Goal: Information Seeking & Learning: Learn about a topic

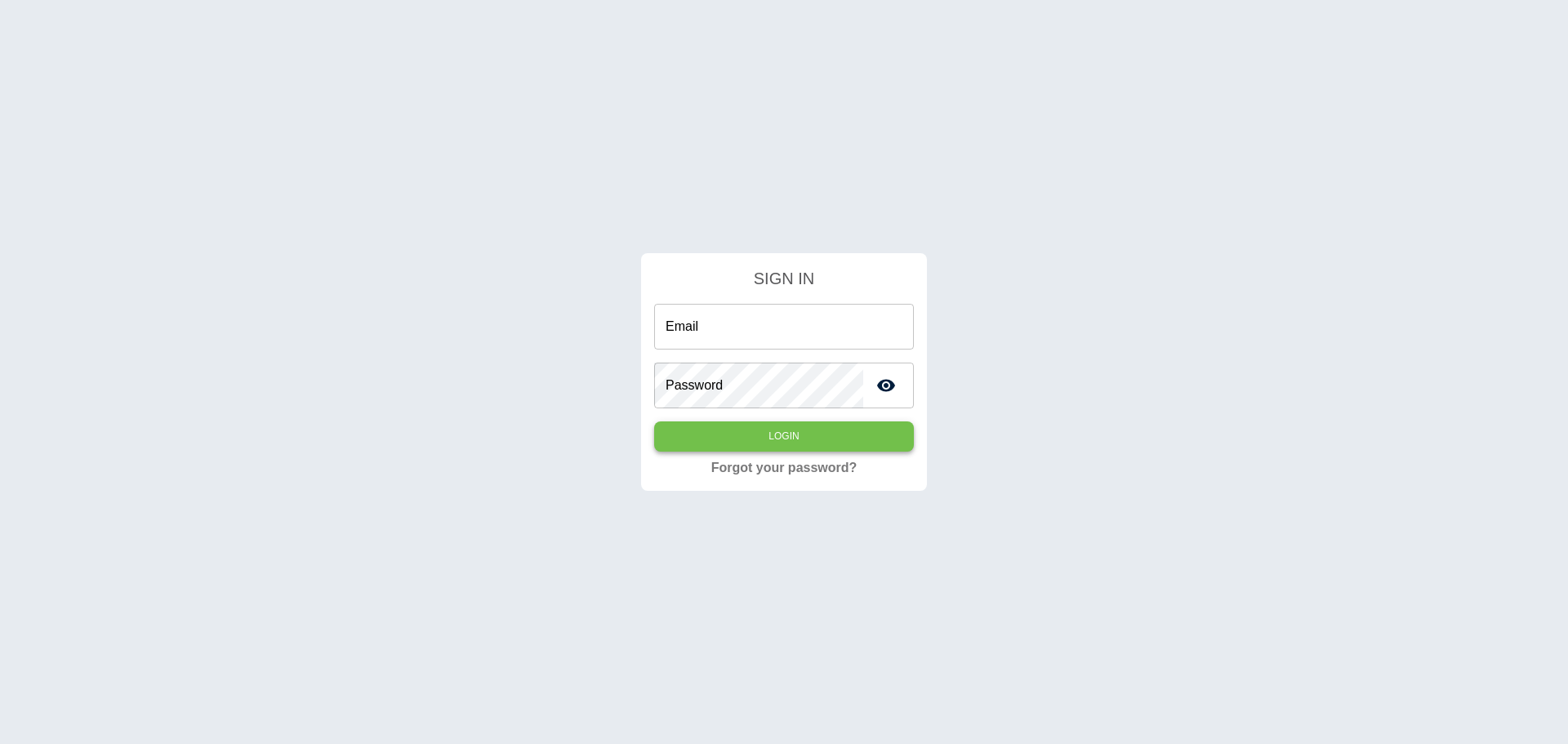
type input "**********"
click at [789, 438] on button "Login" at bounding box center [784, 436] width 260 height 31
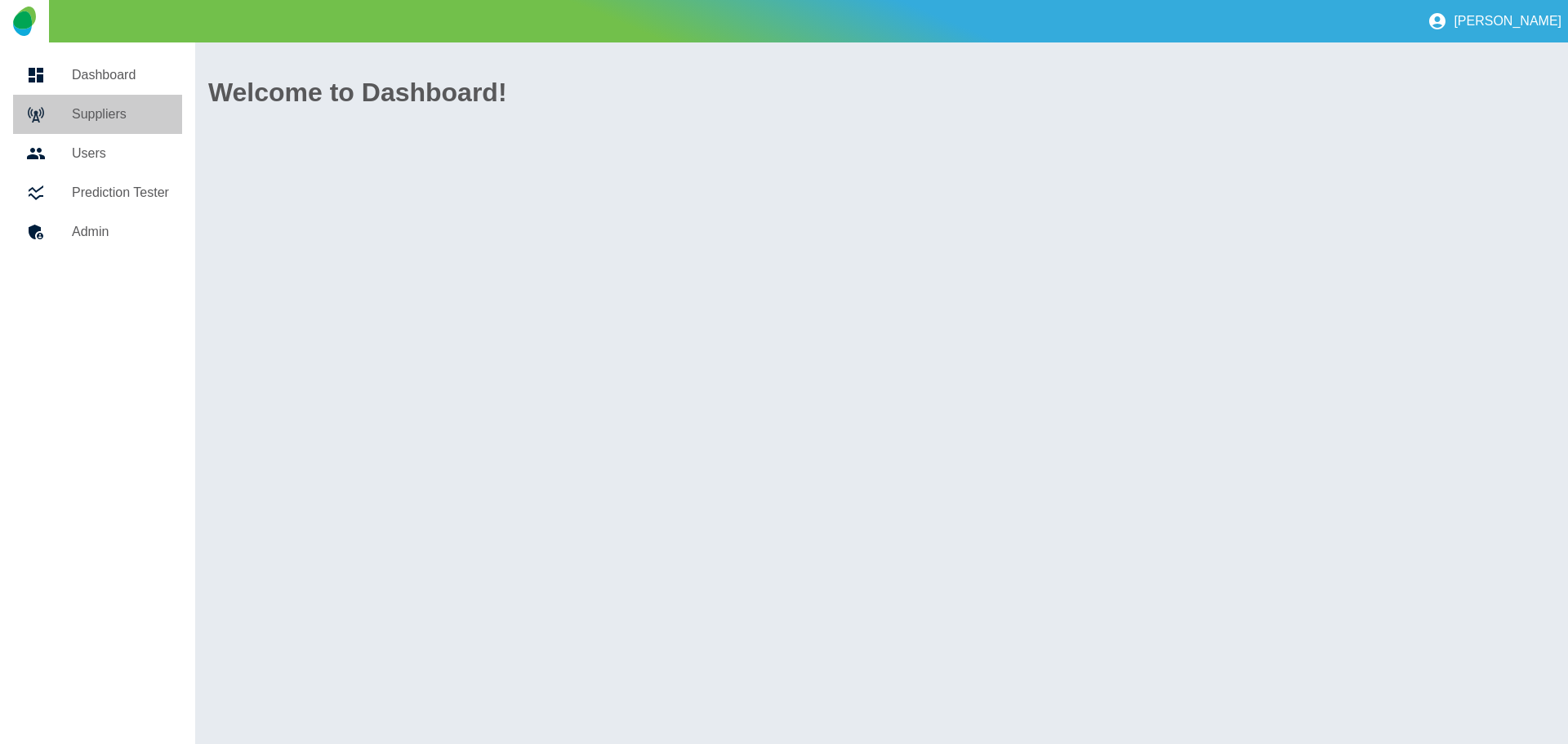
click at [107, 114] on h5 "Suppliers" at bounding box center [121, 115] width 97 height 20
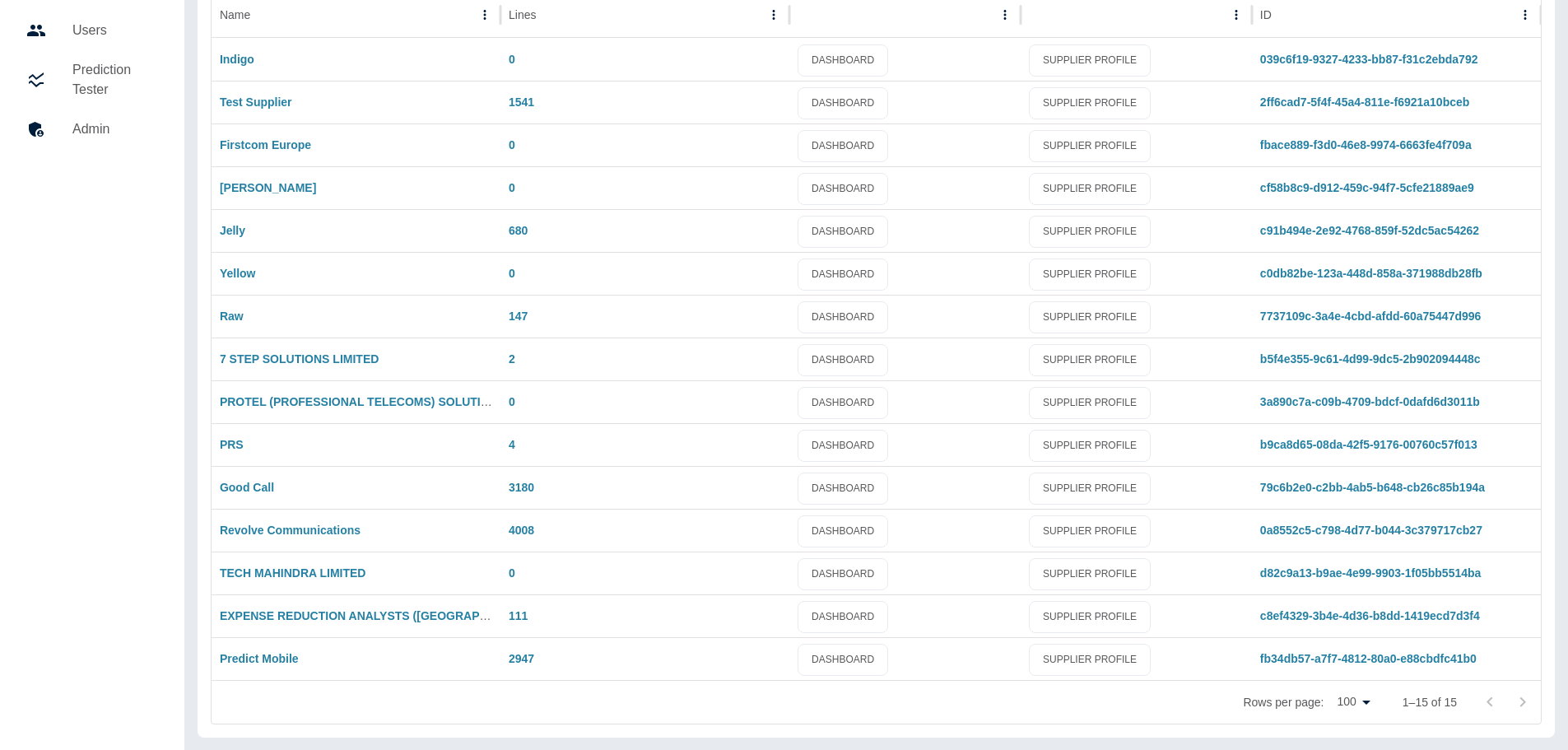
scroll to position [125, 0]
click at [271, 664] on link "Predict Mobile" at bounding box center [259, 657] width 79 height 13
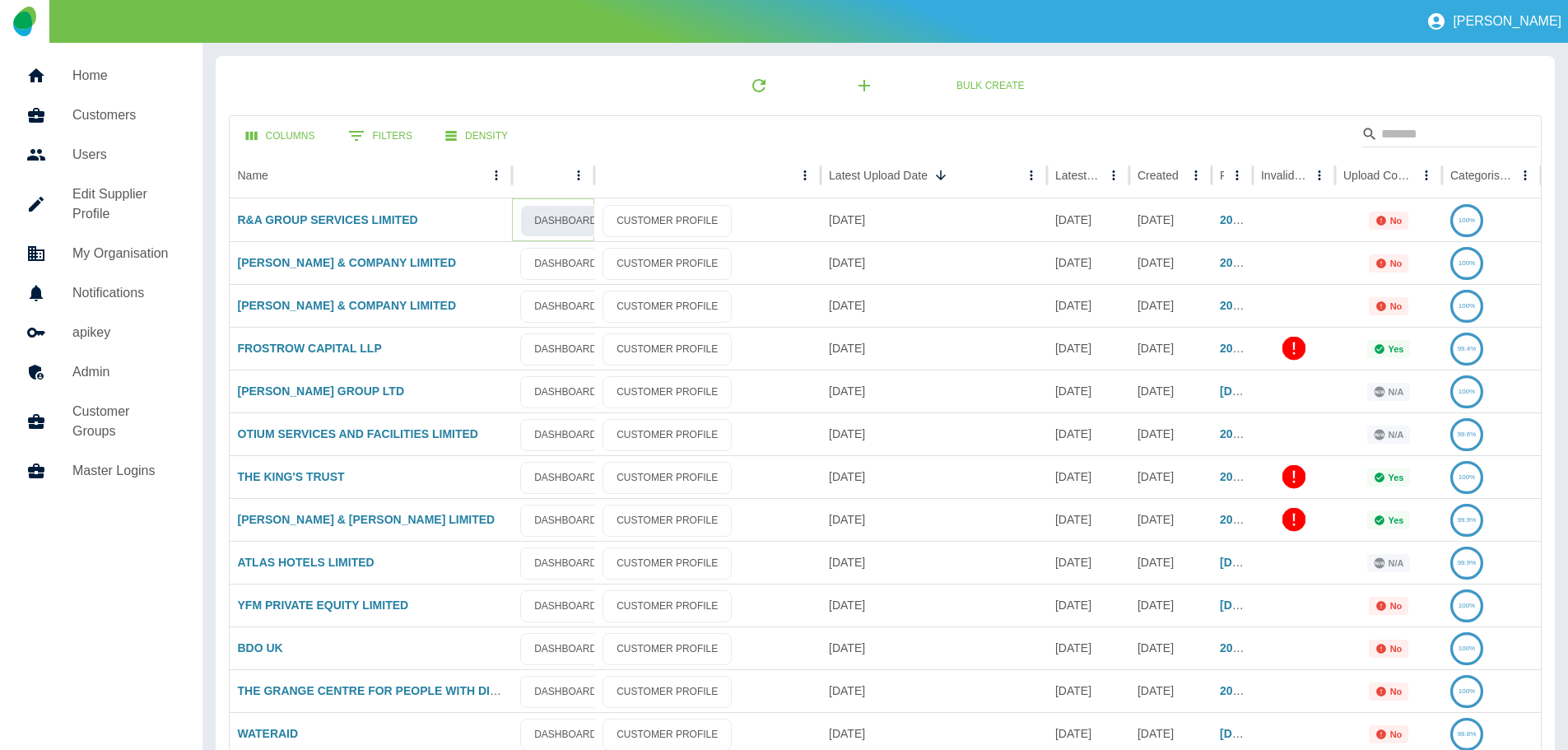
click at [556, 224] on link "DASHBOARD" at bounding box center [565, 221] width 91 height 32
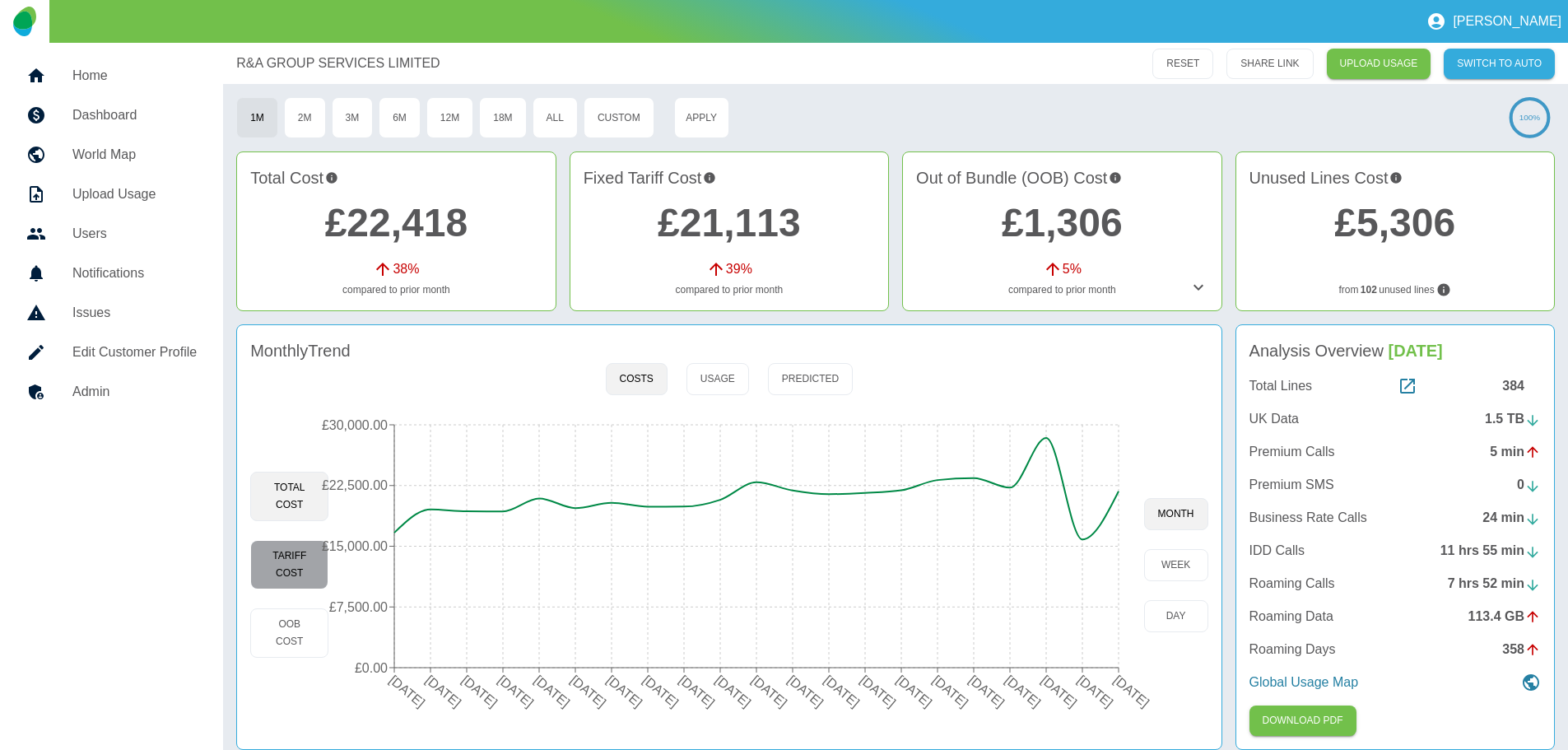
click at [301, 563] on button "Tariff Cost" at bounding box center [289, 565] width 78 height 49
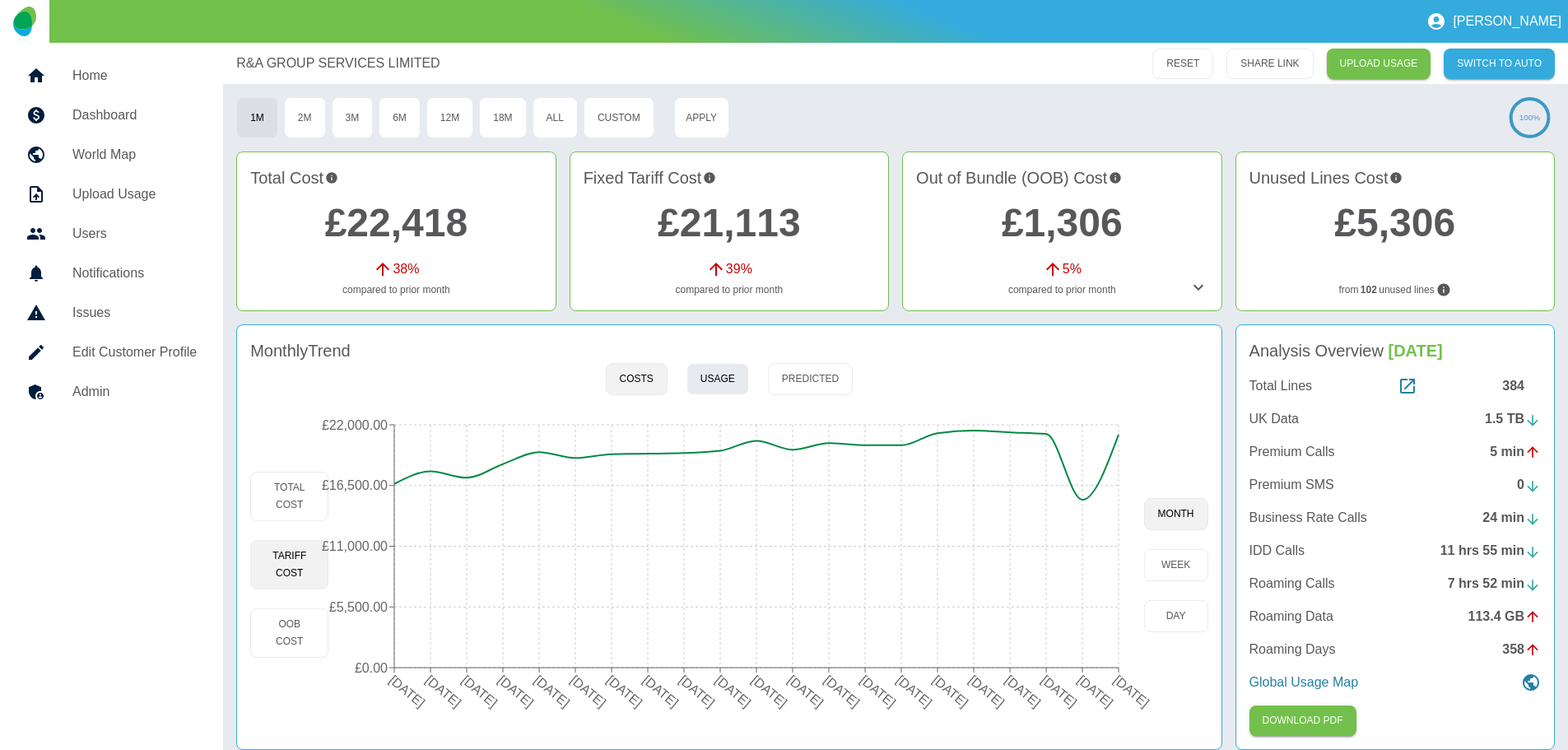
click at [714, 375] on button "Usage" at bounding box center [717, 378] width 63 height 32
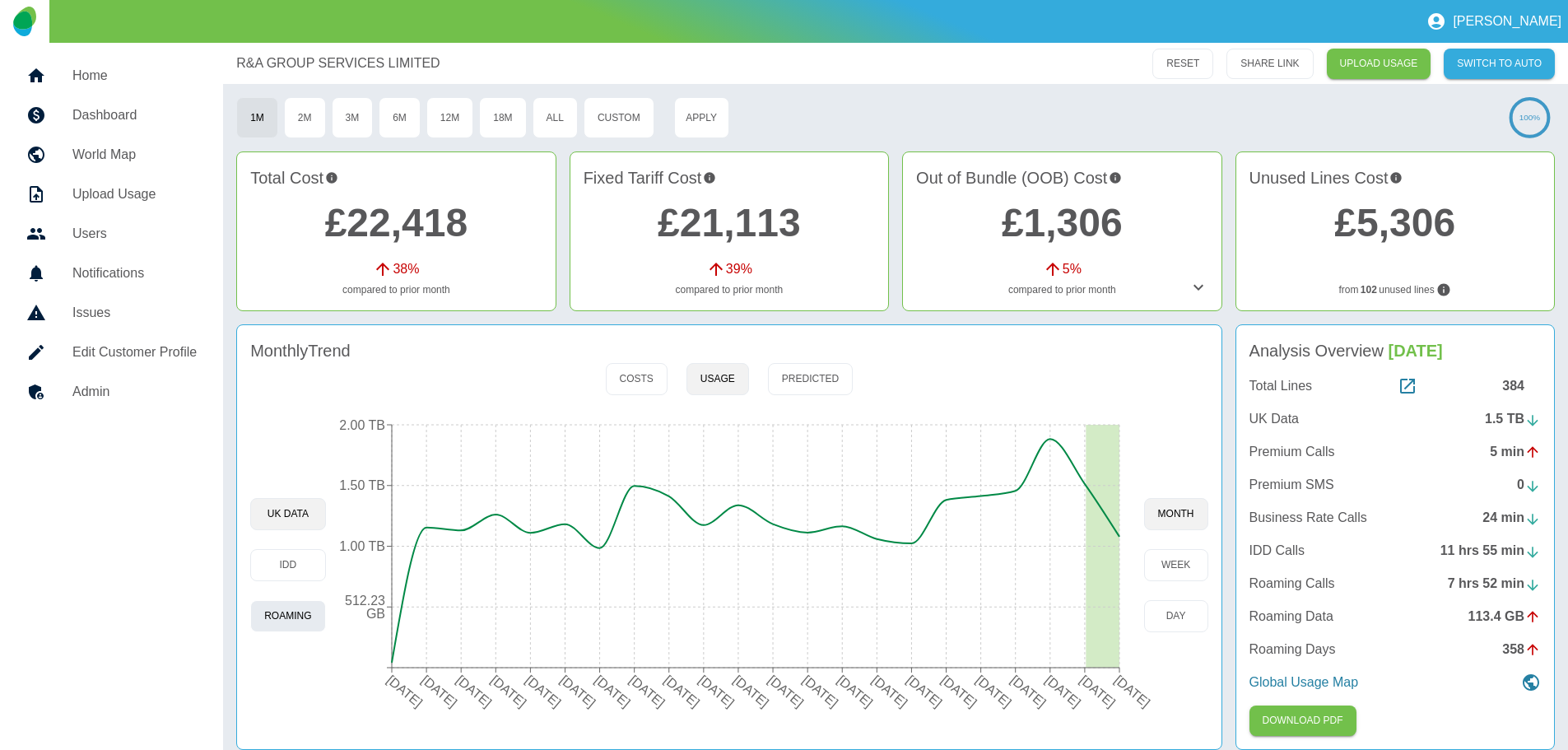
click at [290, 621] on button "Roaming" at bounding box center [287, 615] width 75 height 32
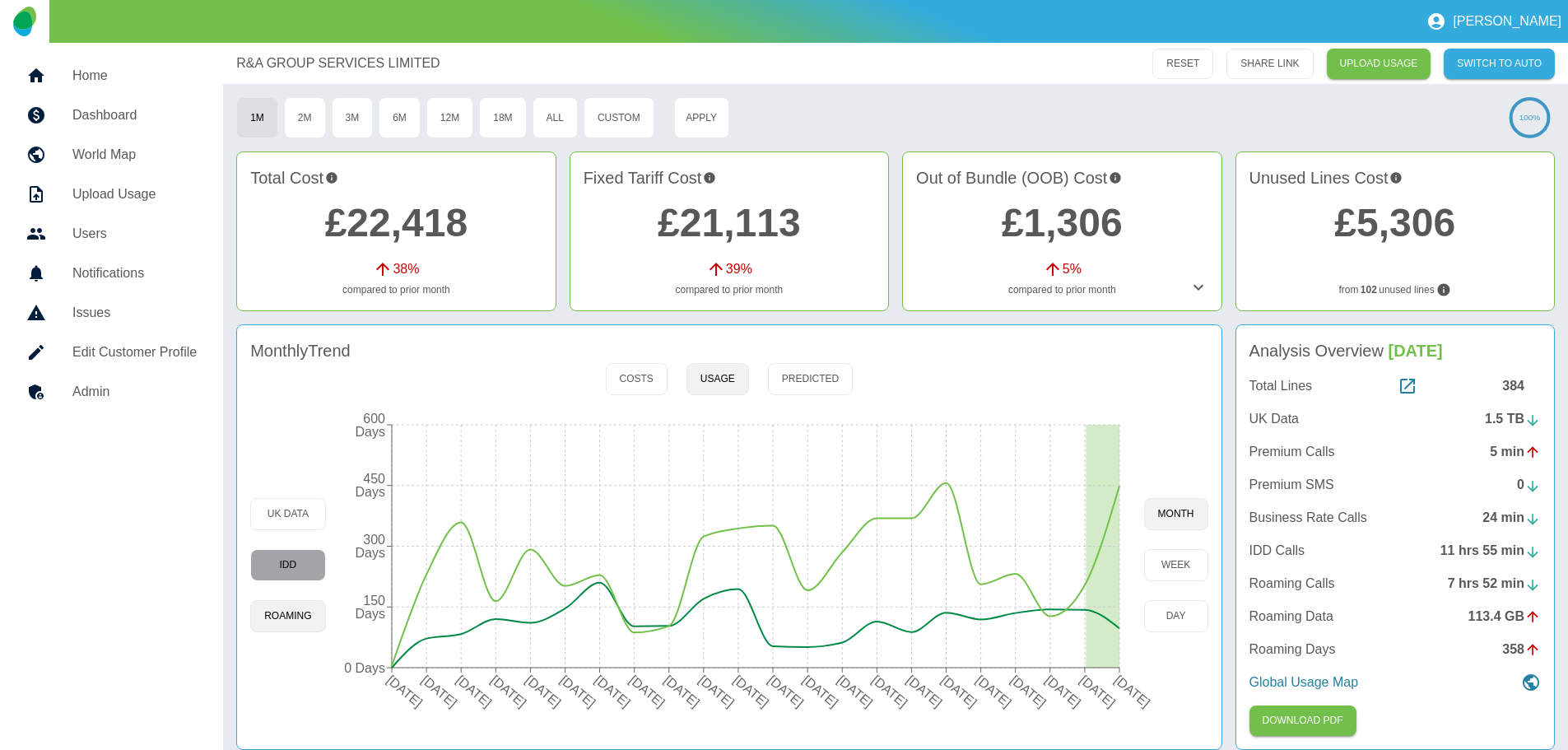
click at [281, 572] on button "IDD" at bounding box center [287, 565] width 75 height 32
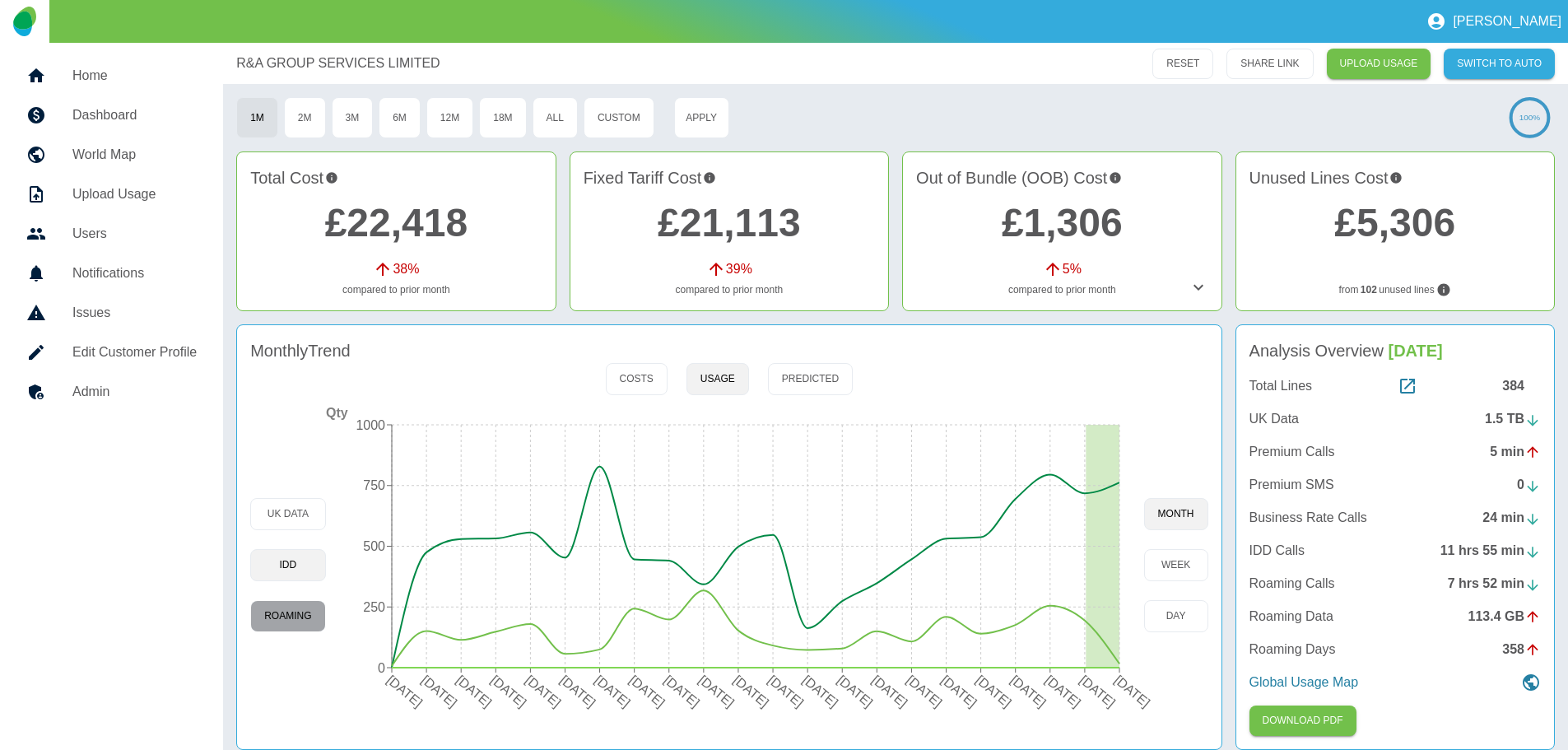
click at [284, 622] on button "Roaming" at bounding box center [287, 615] width 75 height 32
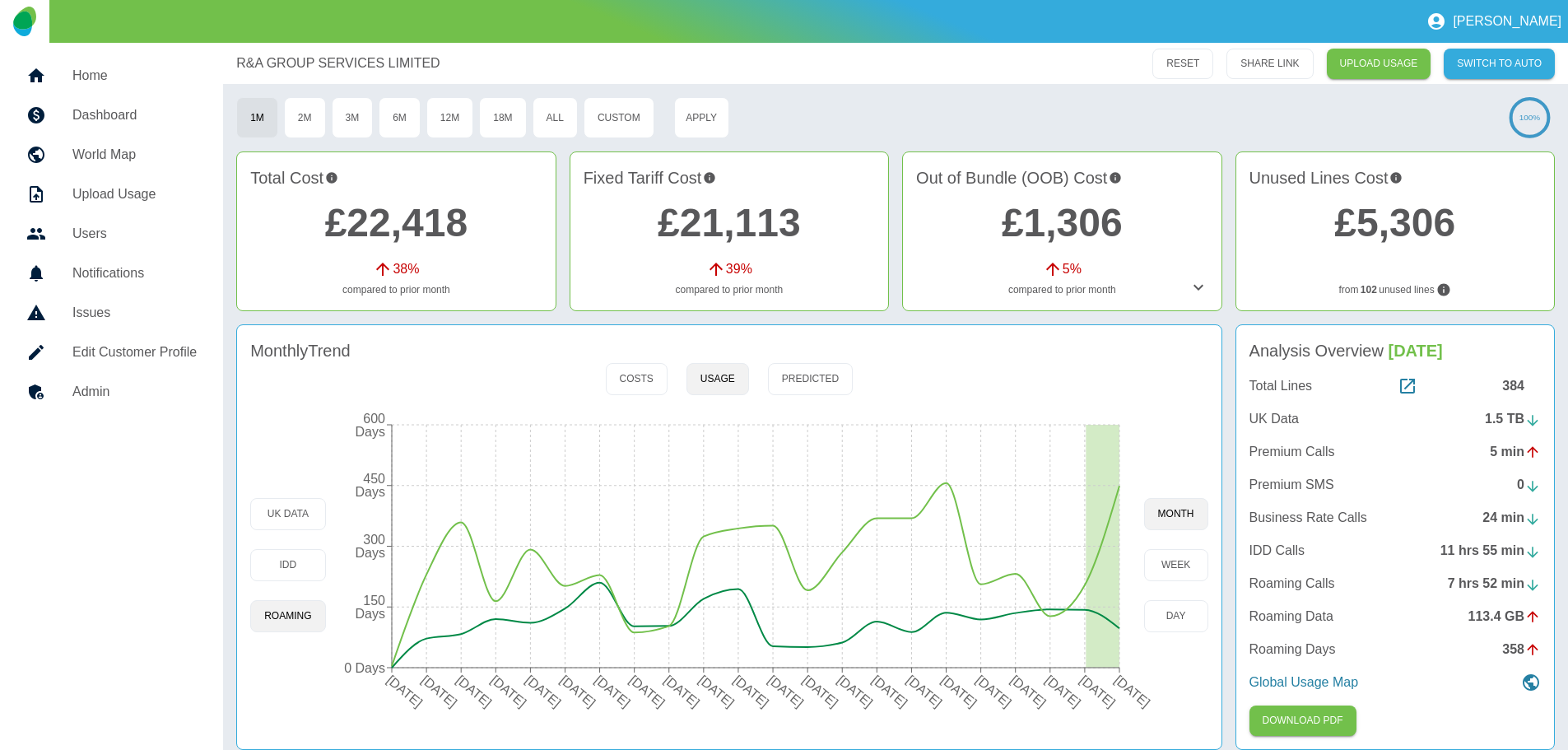
click at [461, 370] on div "Monthly Trend Costs Usage Predicted UK Data IDD Roaming 01 Jan 2024 01 Feb 2024…" at bounding box center [729, 537] width 985 height 425
click at [542, 375] on div "Monthly Trend Costs Usage Predicted UK Data IDD Roaming 01 Jan 2024 01 Feb 2024…" at bounding box center [729, 537] width 985 height 425
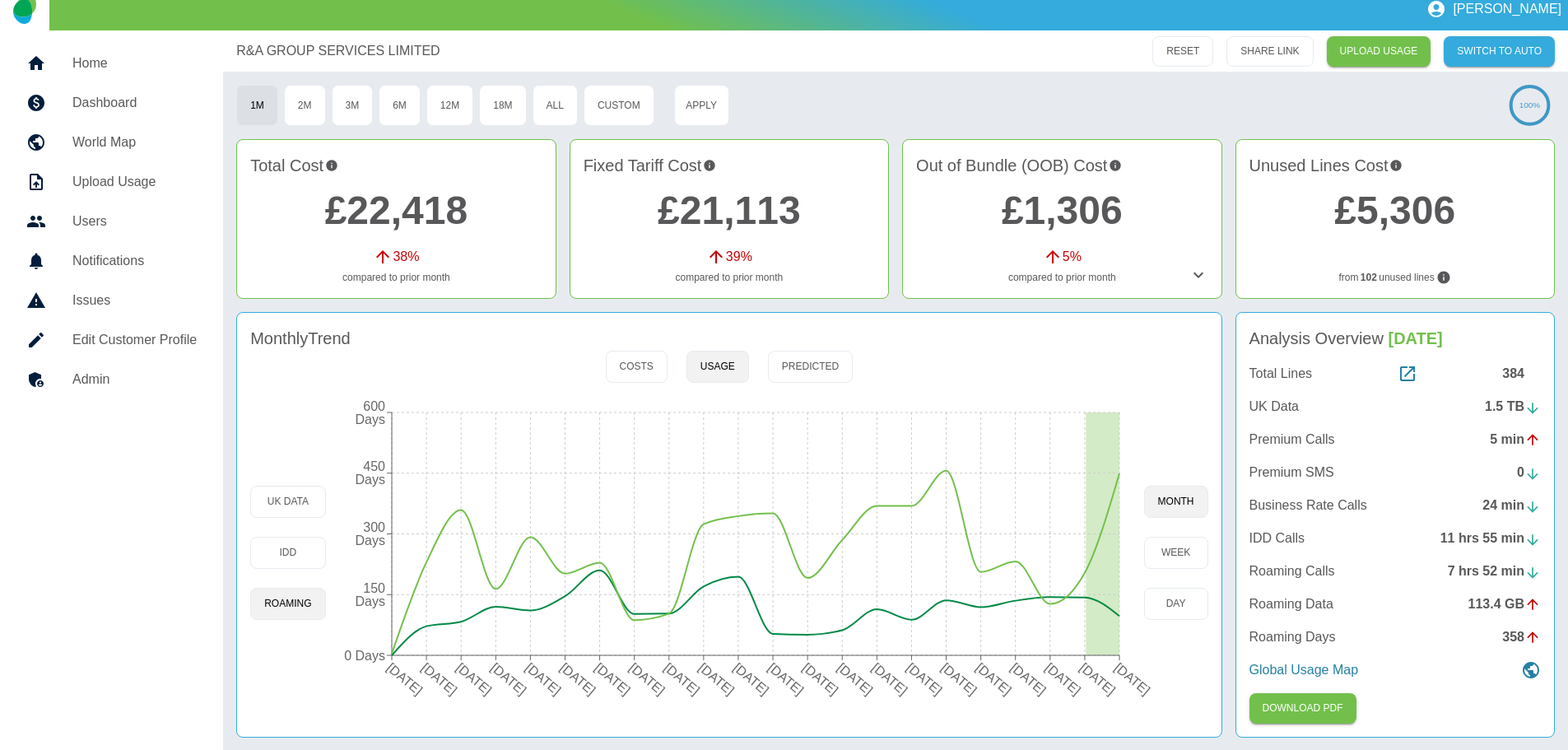
scroll to position [15, 0]
click at [1333, 667] on p "Global Usage Map" at bounding box center [1304, 669] width 109 height 20
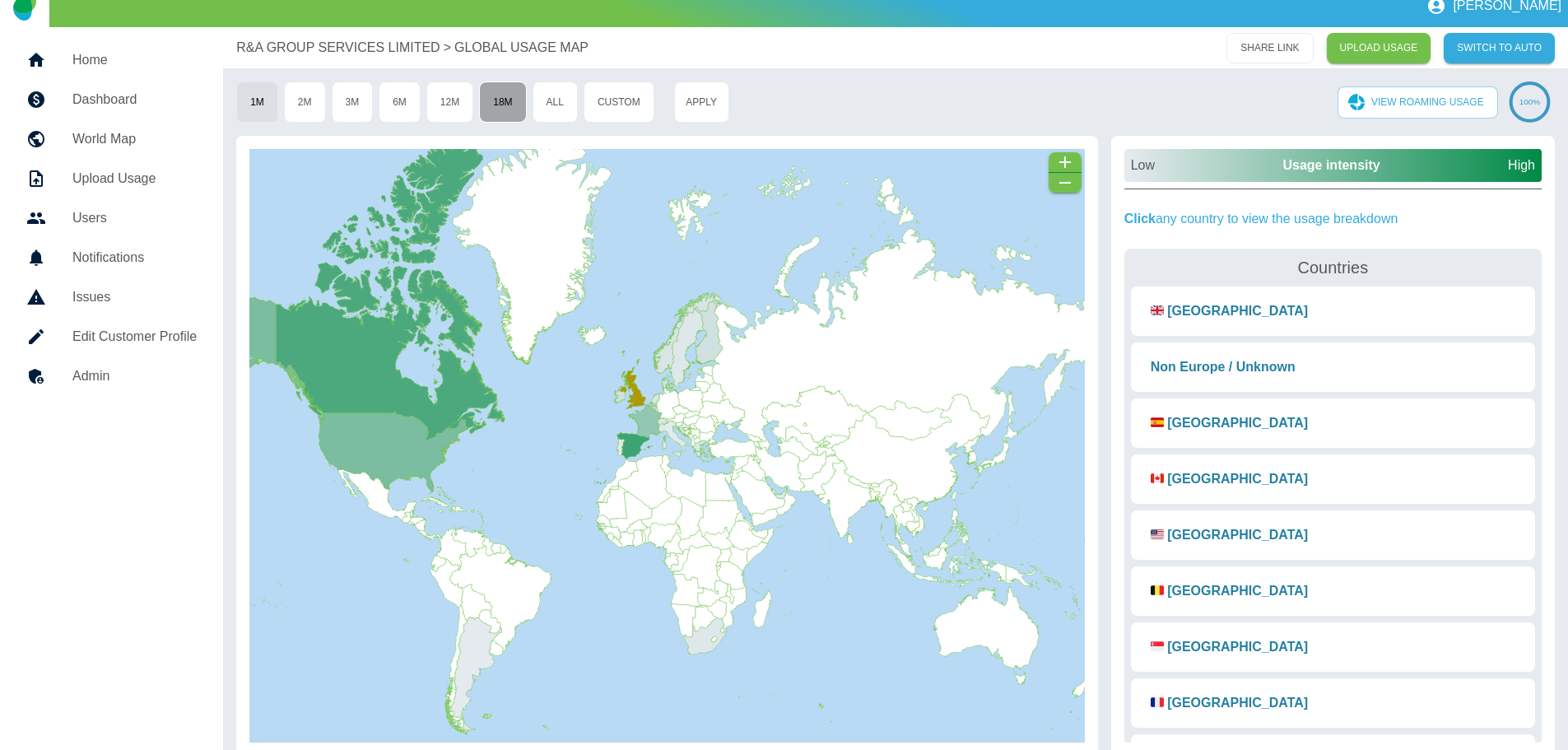
click at [500, 102] on button "18M" at bounding box center [503, 102] width 47 height 41
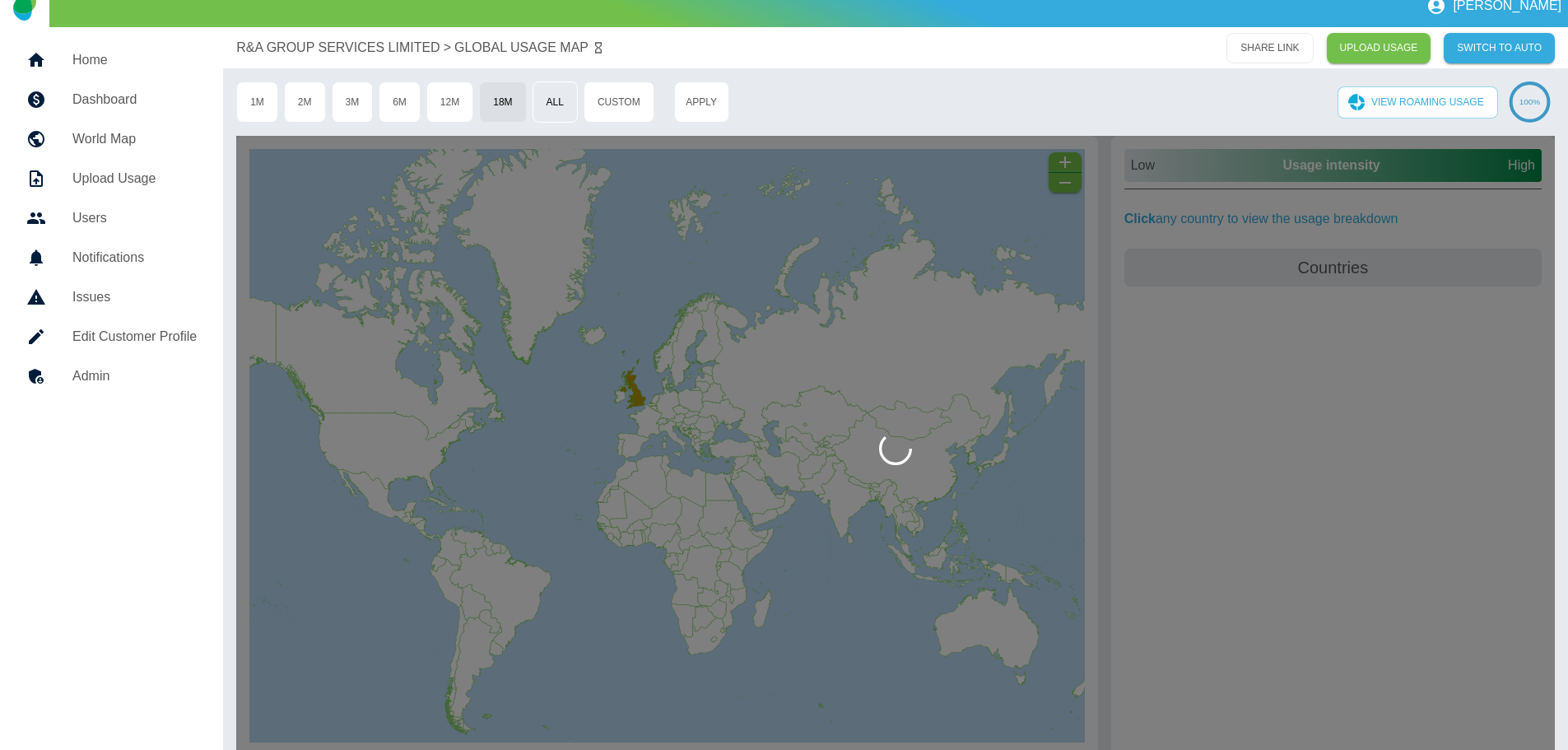
click at [561, 105] on button "All" at bounding box center [555, 102] width 45 height 41
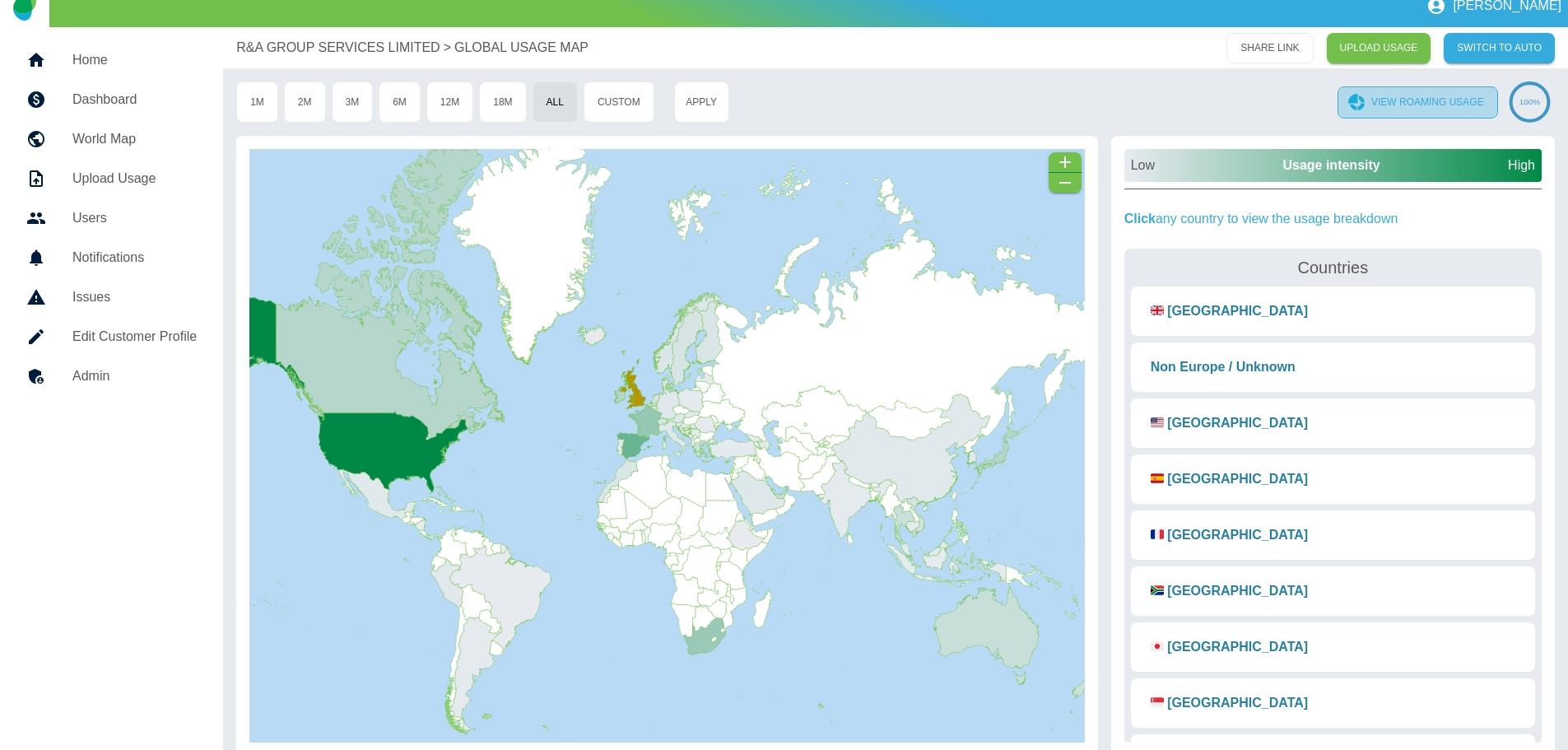
click at [1443, 101] on button "VIEW ROAMING USAGE" at bounding box center [1418, 102] width 161 height 32
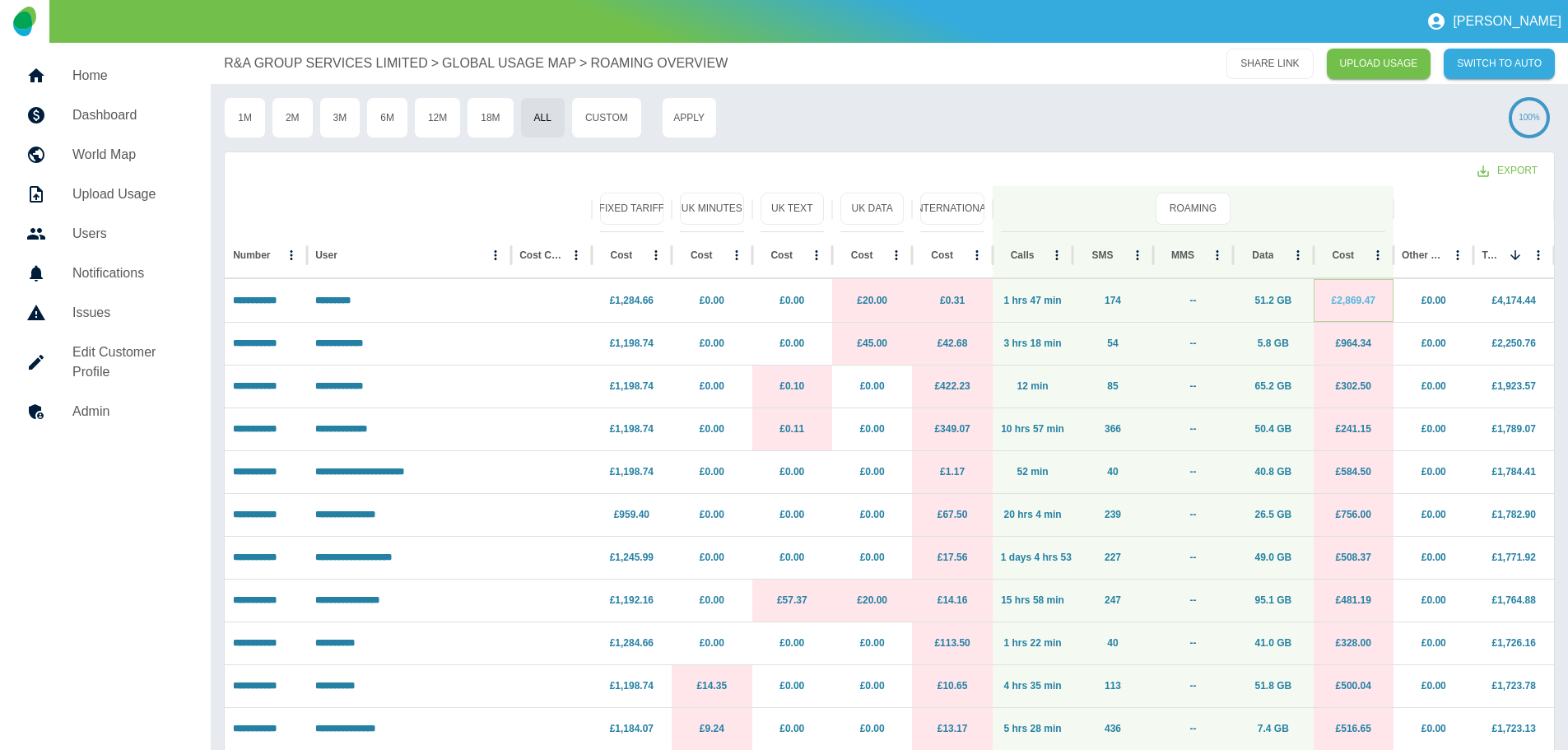
click at [1348, 303] on link "£2,869.47" at bounding box center [1353, 300] width 44 height 12
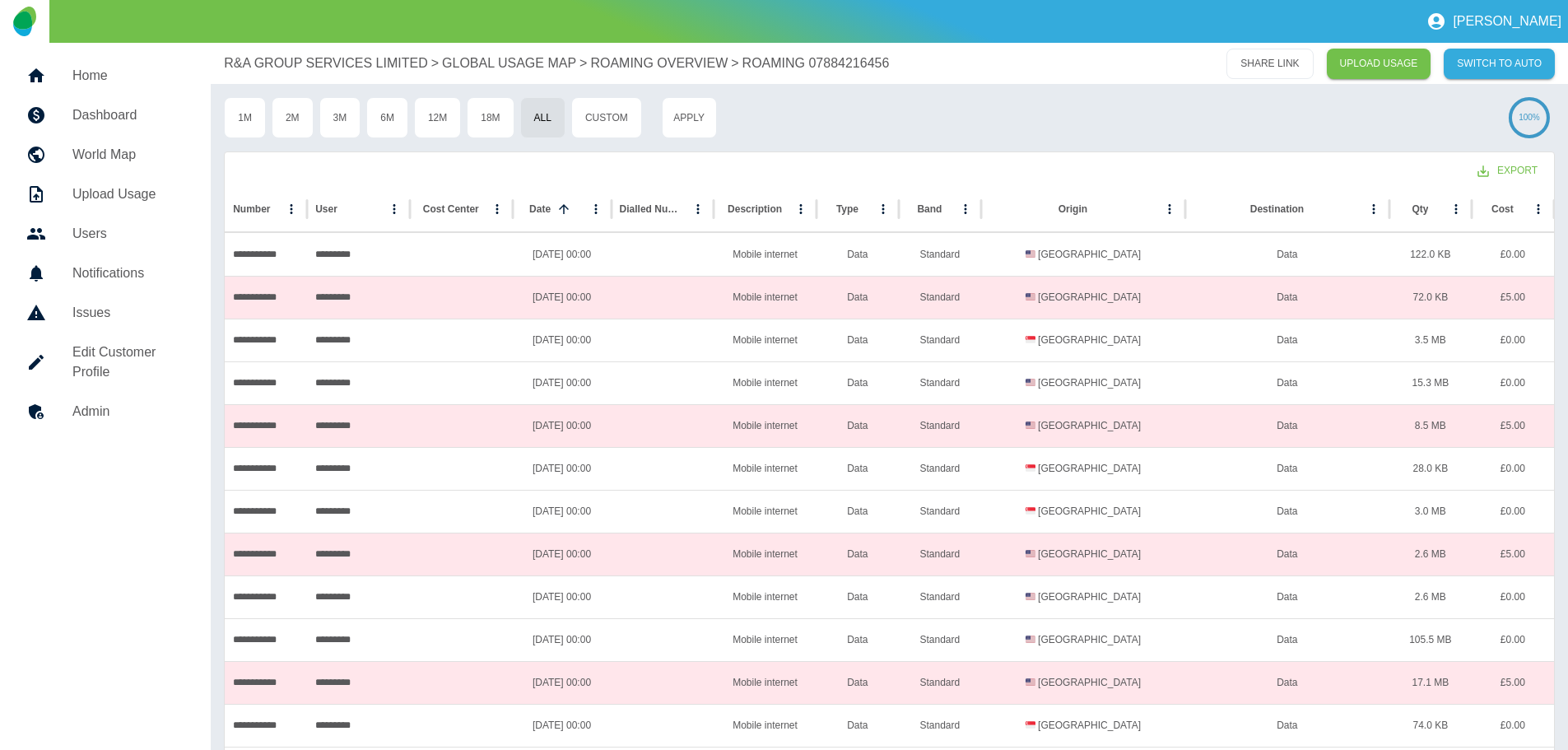
click at [490, 65] on p "GLOBAL USAGE MAP" at bounding box center [509, 64] width 135 height 20
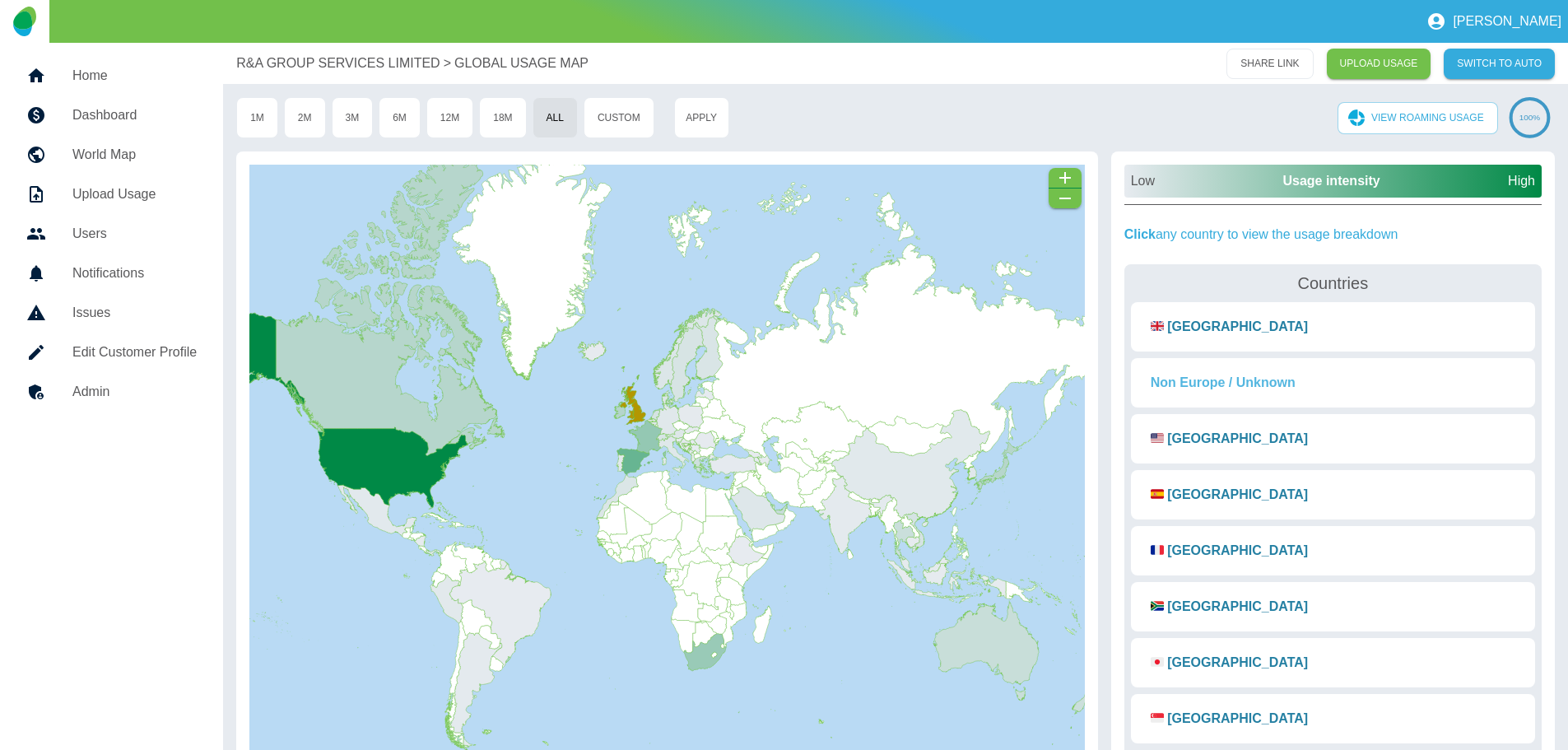
click at [1243, 382] on button "Non Europe / Unknown" at bounding box center [1223, 383] width 171 height 36
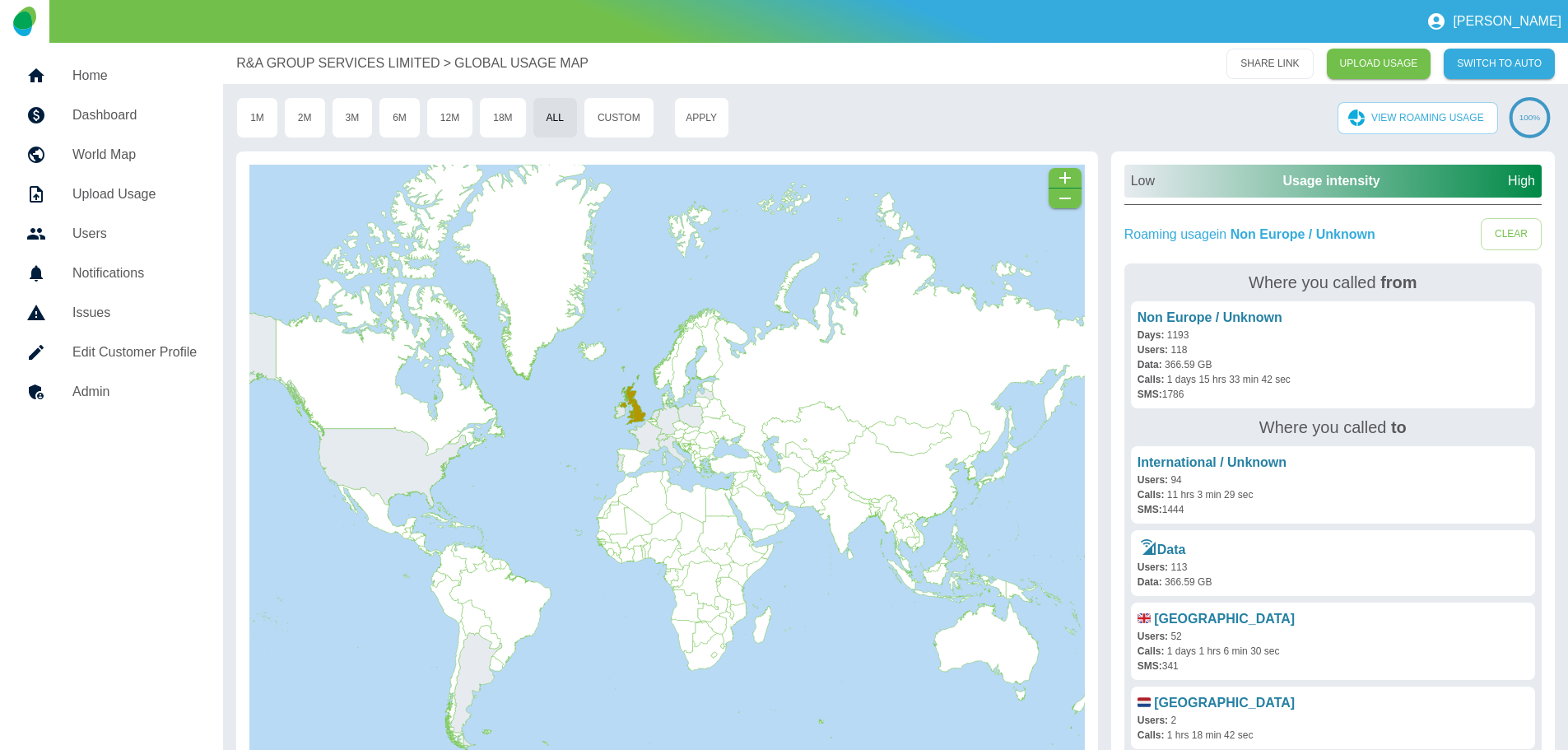
click at [341, 62] on p "R&A GROUP SERVICES LIMITED" at bounding box center [338, 64] width 204 height 20
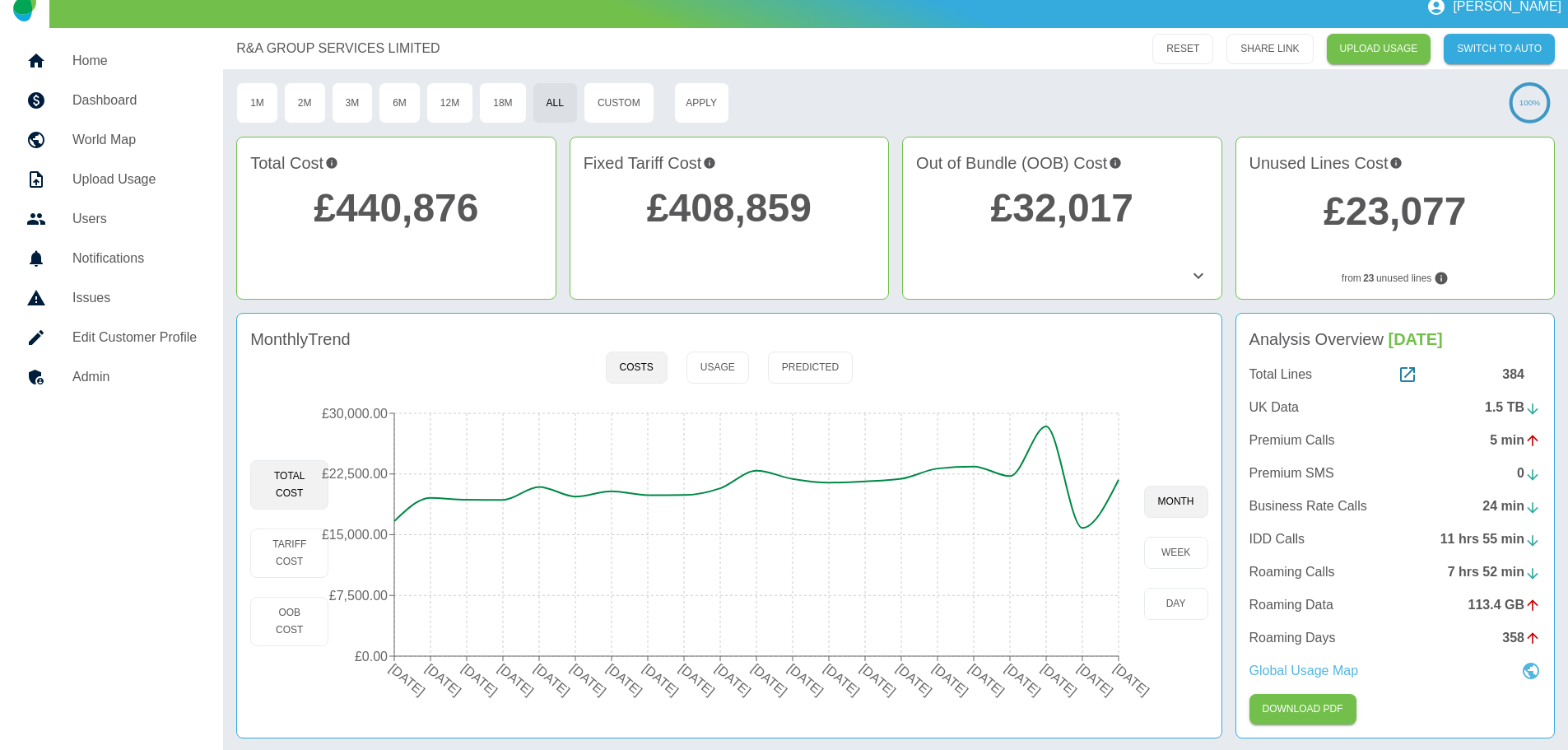
scroll to position [19, 0]
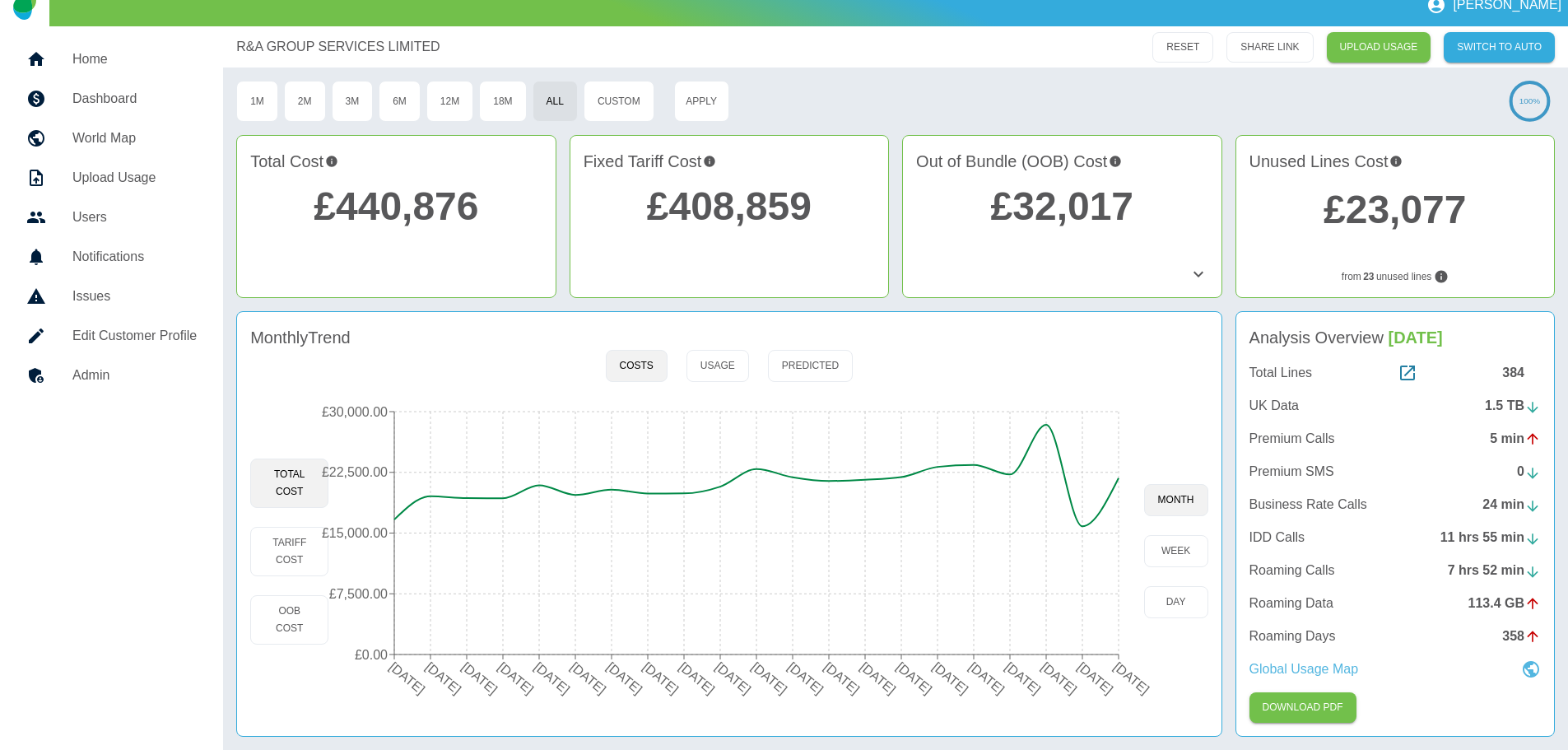
click at [1338, 674] on p "Global Usage Map" at bounding box center [1304, 669] width 109 height 20
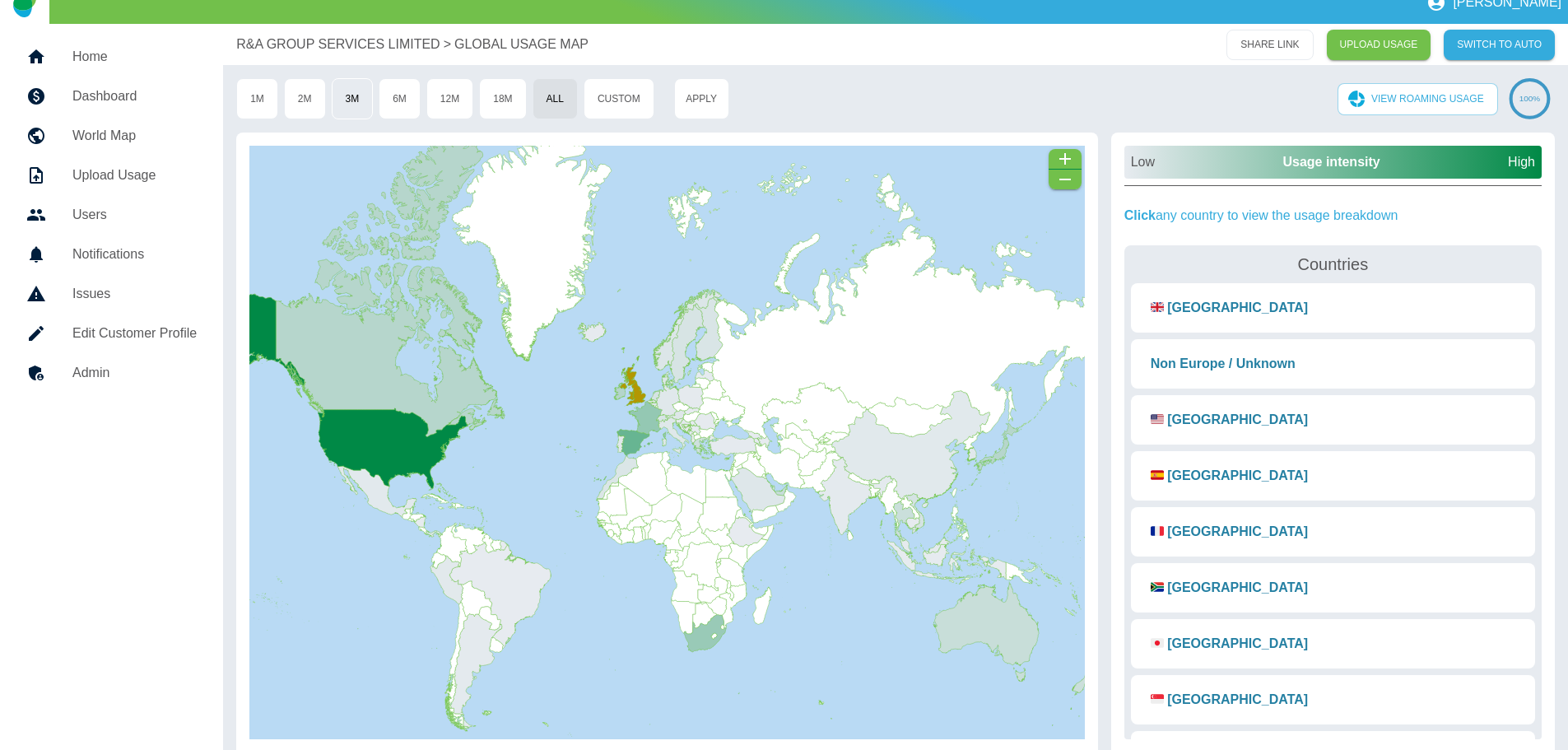
click at [345, 100] on button "3M" at bounding box center [353, 98] width 42 height 41
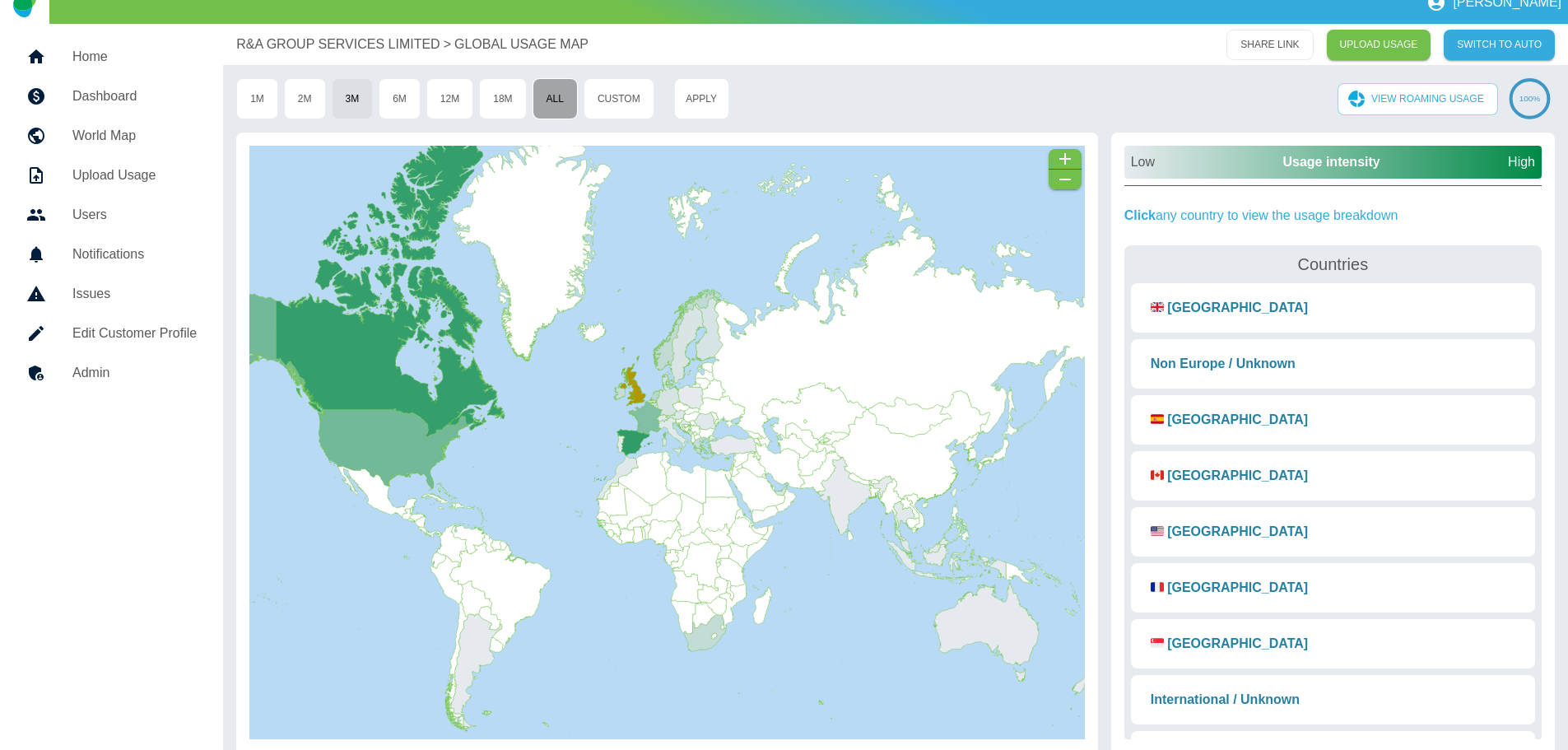
click at [556, 95] on button "All" at bounding box center [555, 98] width 45 height 41
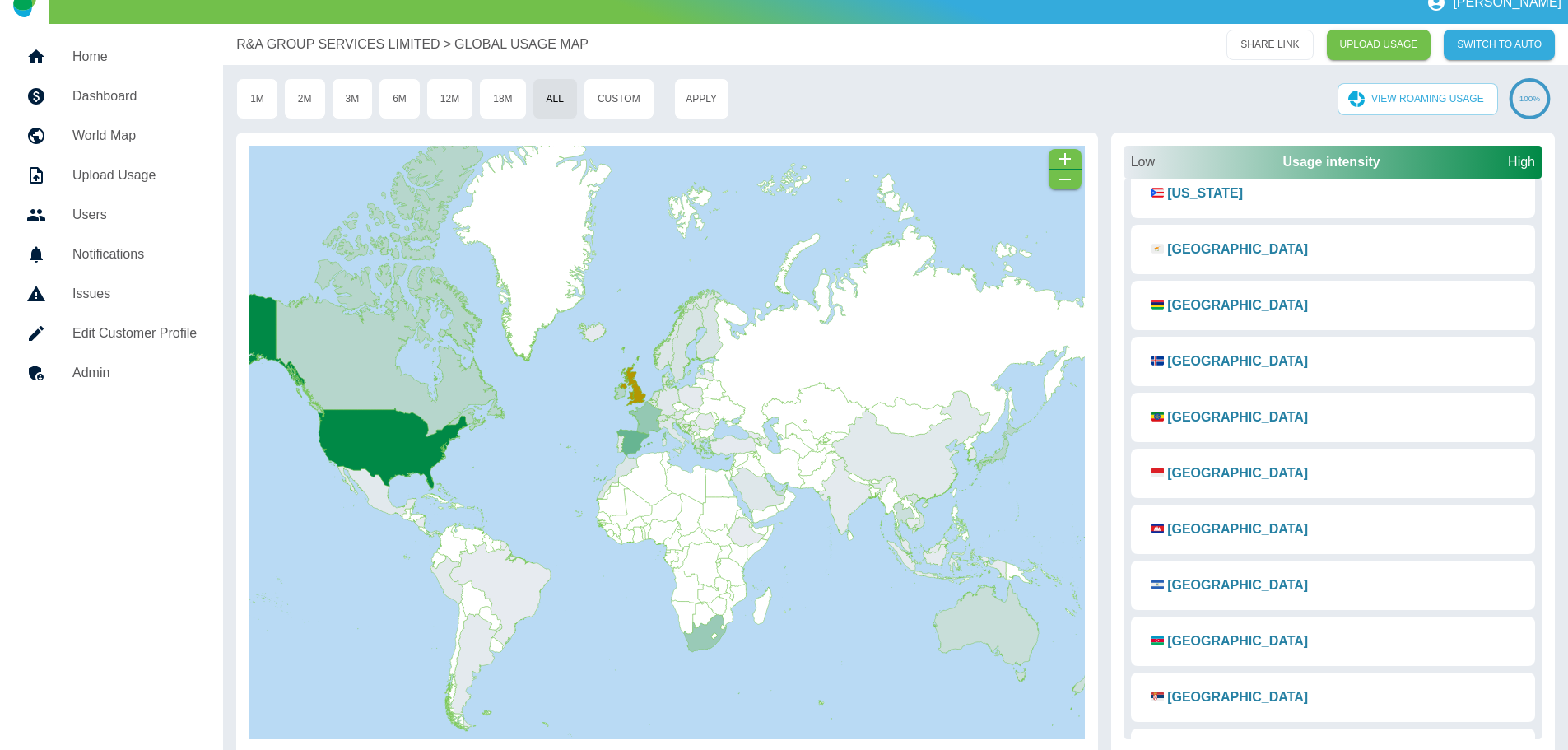
scroll to position [2886, 0]
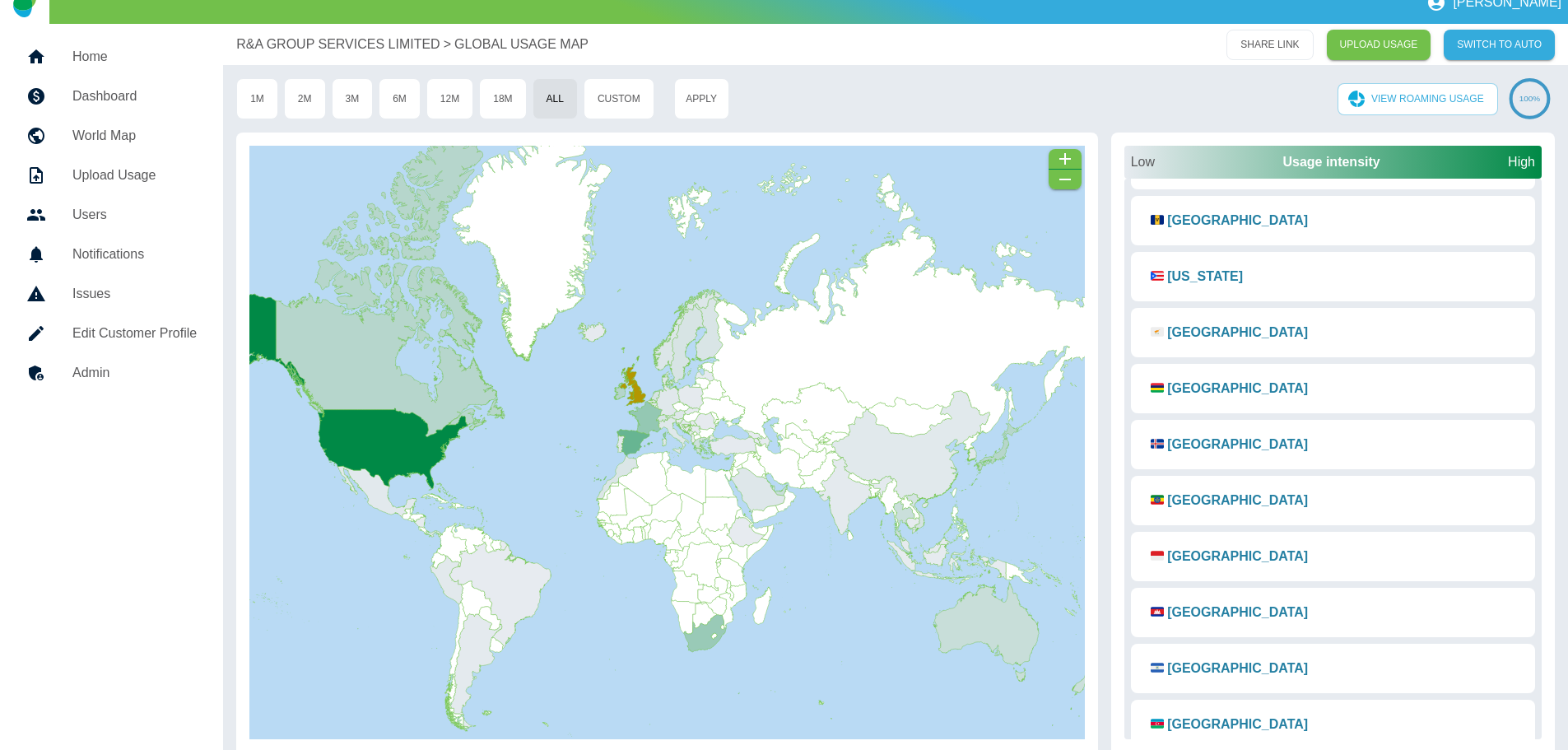
click at [1199, 497] on button "🇪🇹 Ethiopia" at bounding box center [1230, 501] width 184 height 36
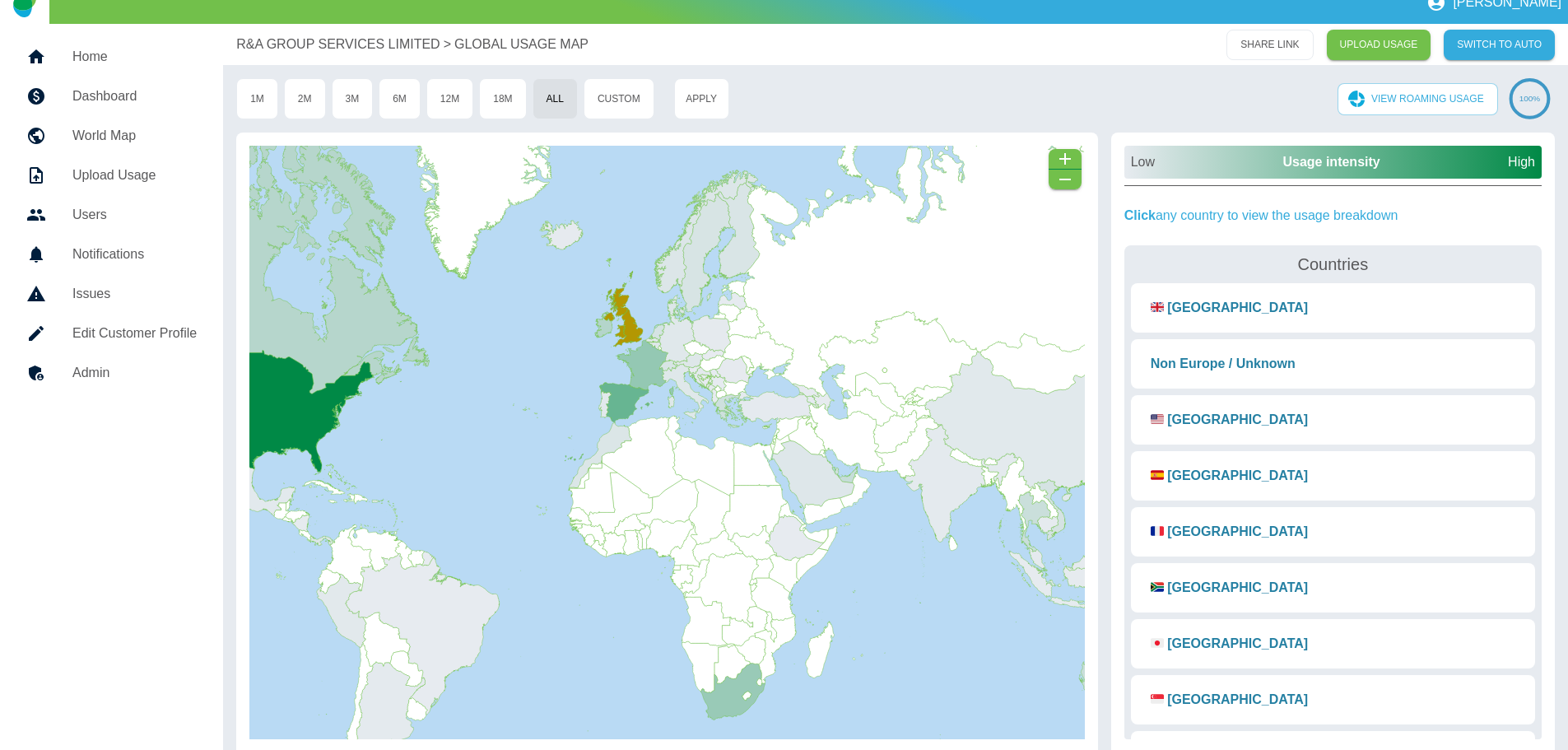
click at [353, 44] on p "R&A GROUP SERVICES LIMITED" at bounding box center [338, 45] width 204 height 20
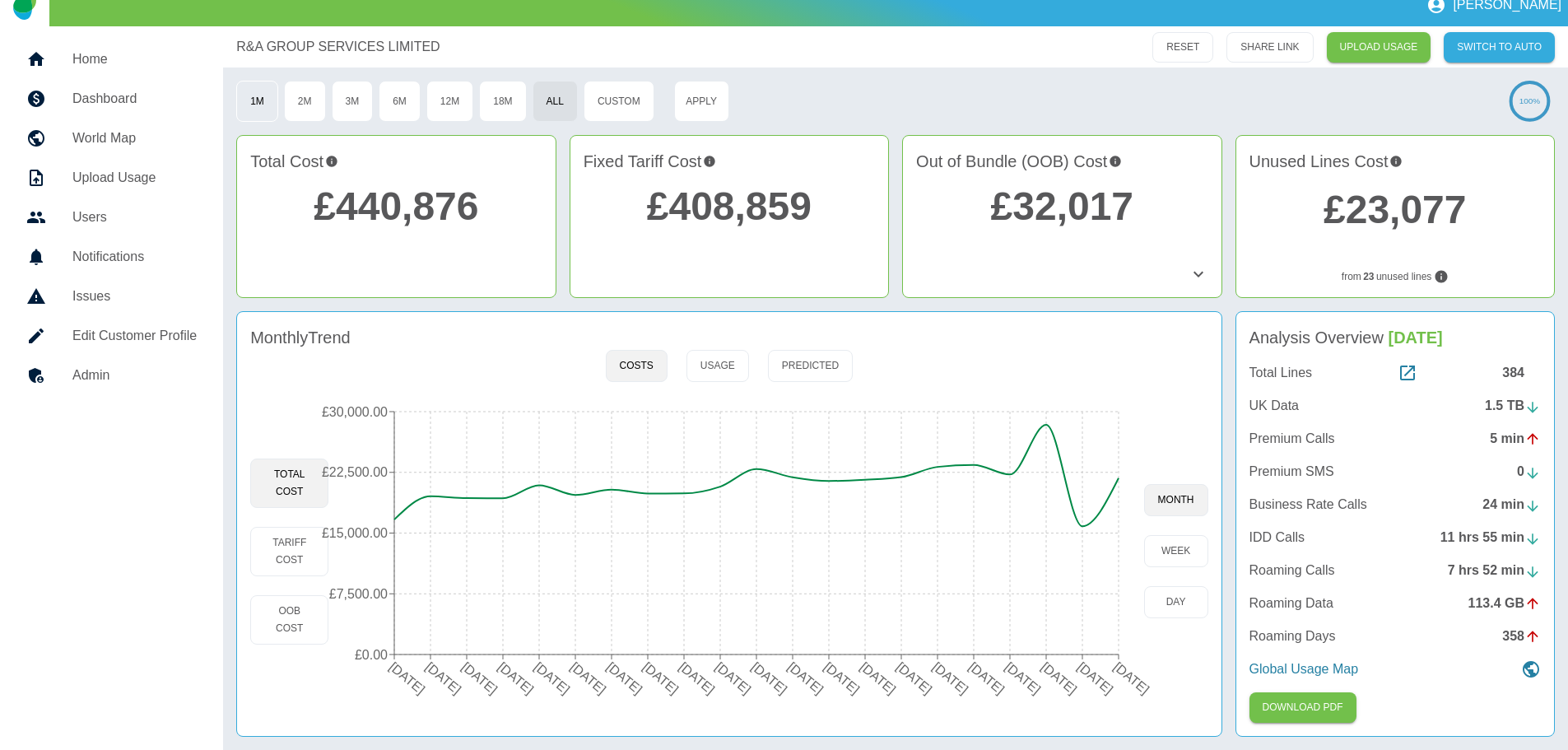
click at [256, 100] on button "1M" at bounding box center [257, 101] width 42 height 41
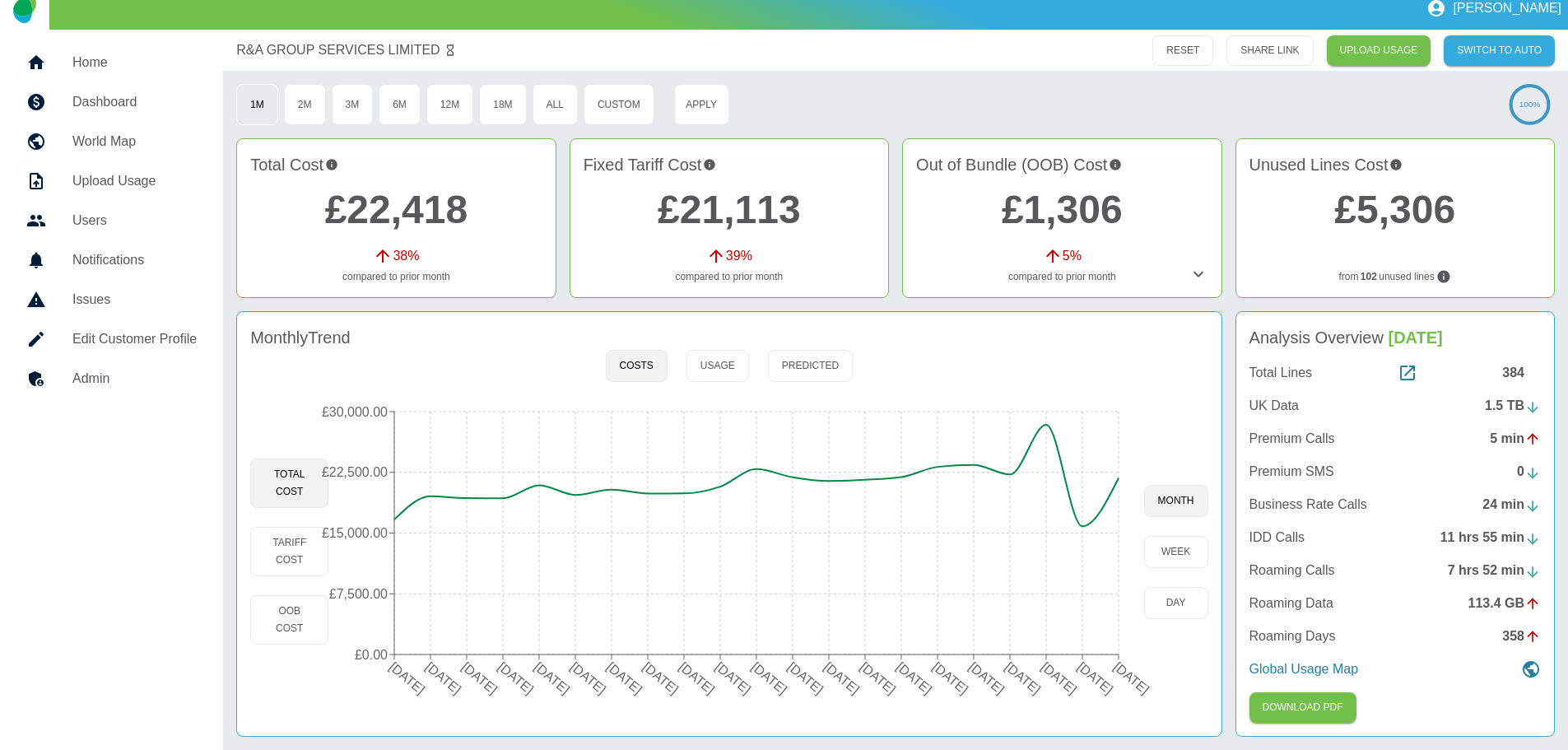
scroll to position [15, 0]
click at [408, 215] on link "£22,418" at bounding box center [397, 210] width 144 height 44
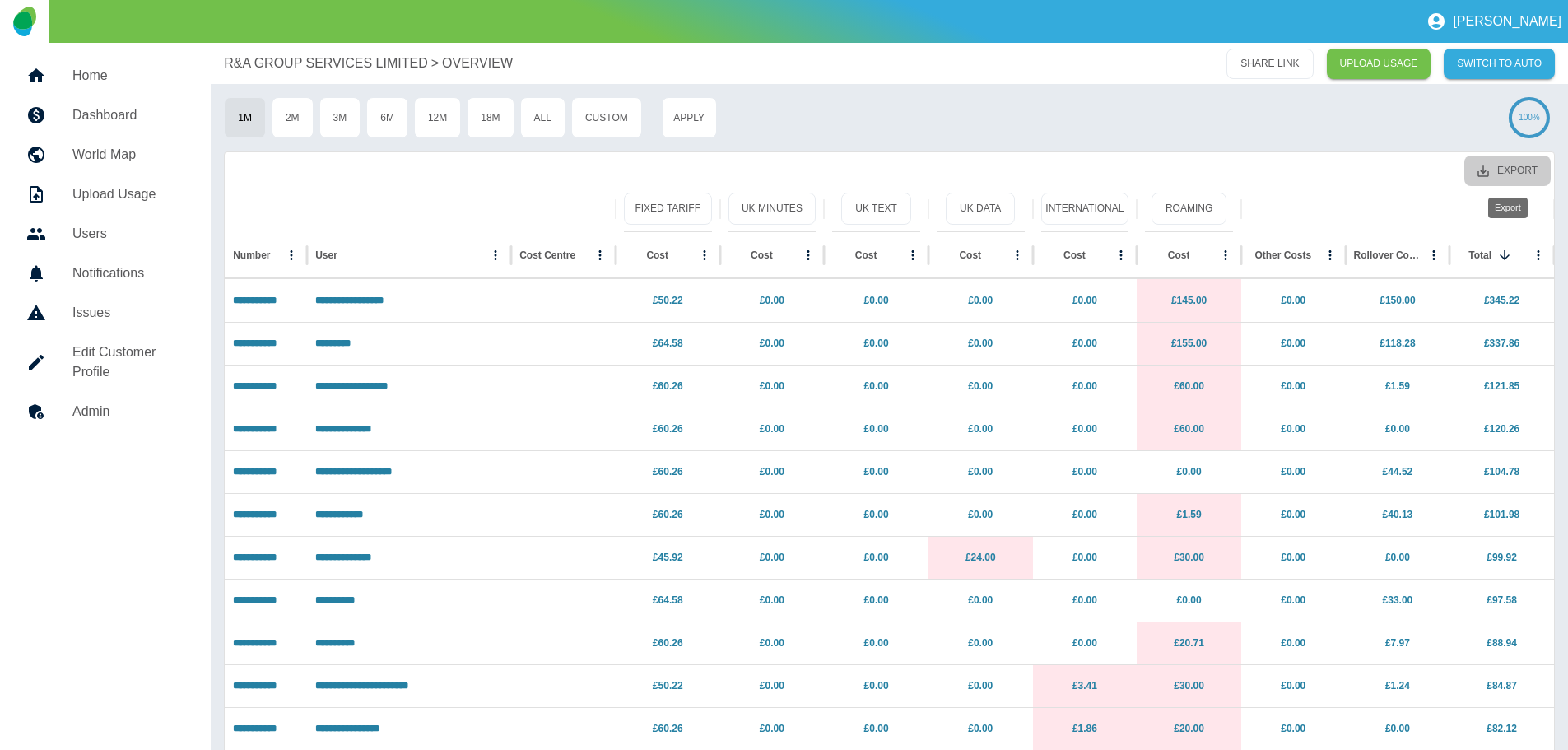
click at [1515, 170] on button "Export" at bounding box center [1507, 171] width 86 height 31
click at [1489, 233] on li "Download as EXCEL" at bounding box center [1476, 237] width 149 height 30
click at [504, 116] on button "18M" at bounding box center [491, 117] width 47 height 41
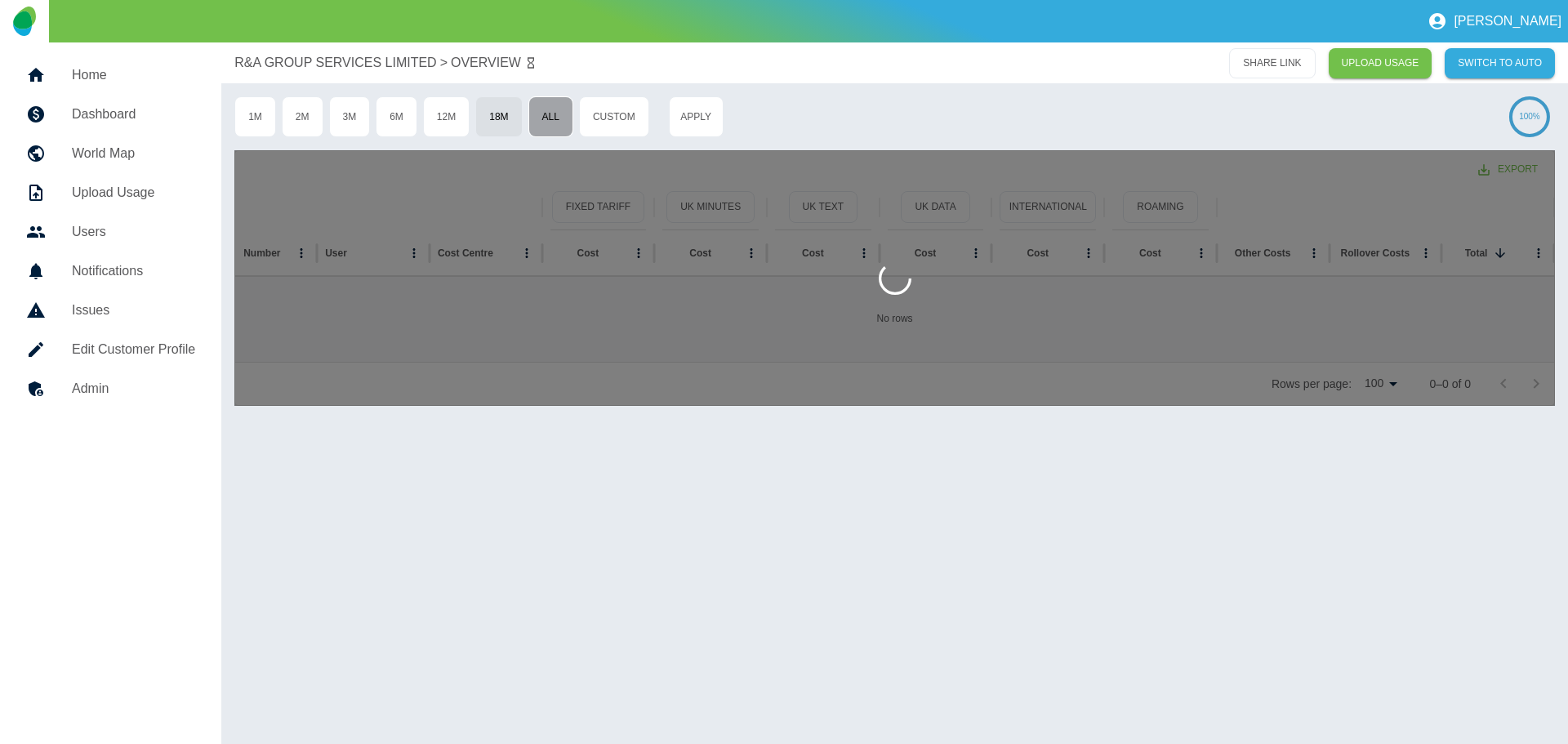
click at [537, 115] on button "All" at bounding box center [551, 116] width 45 height 41
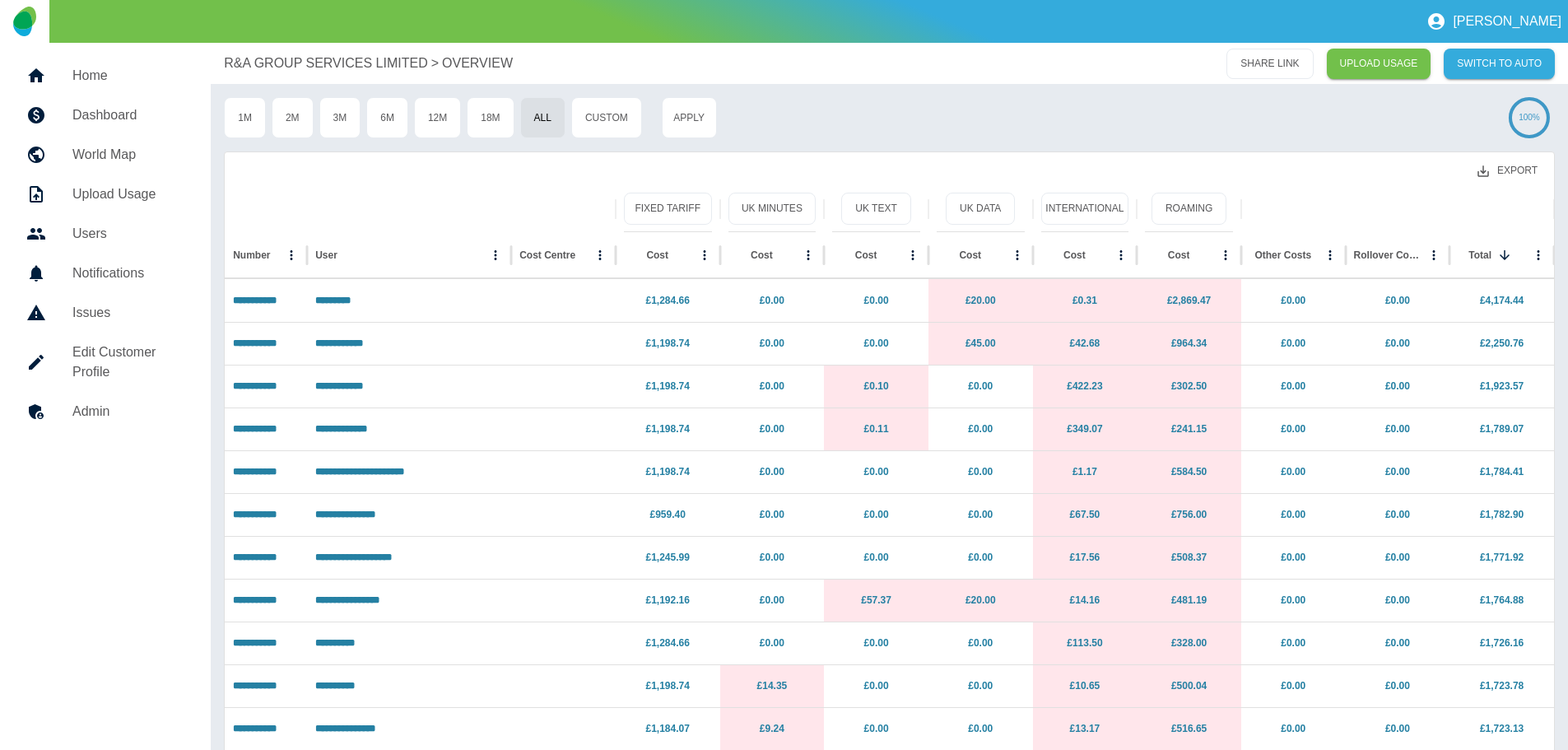
click at [1528, 168] on button "Export" at bounding box center [1507, 171] width 86 height 31
click at [1506, 241] on li "Download as EXCEL" at bounding box center [1476, 237] width 149 height 30
click at [299, 65] on p "R&A GROUP SERVICES LIMITED" at bounding box center [325, 64] width 204 height 20
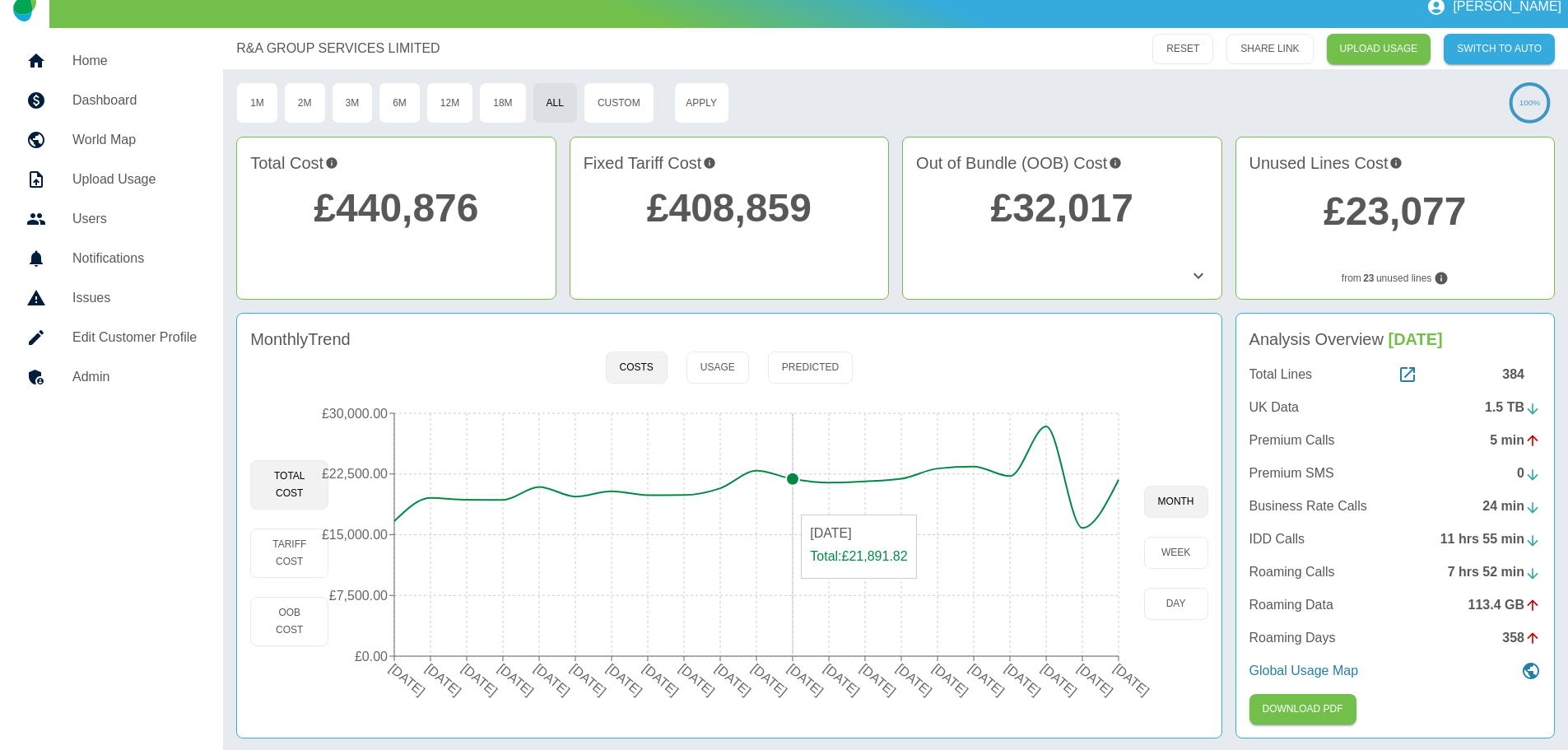
scroll to position [19, 0]
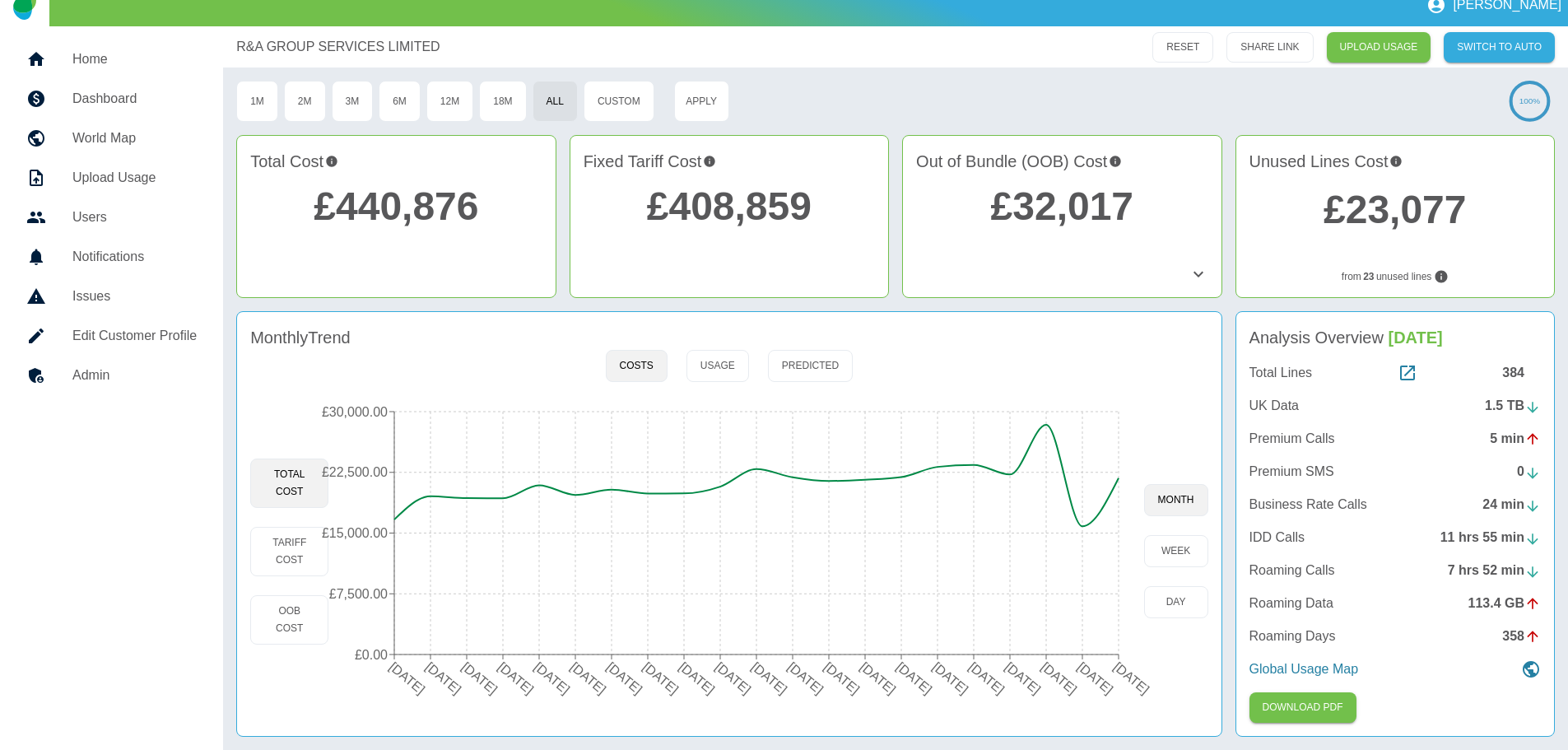
click at [740, 313] on div "Monthly Trend Costs Usage Predicted Total Cost Tariff Cost OOB Cost 01 Jan 2024…" at bounding box center [729, 524] width 985 height 425
click at [758, 470] on circle at bounding box center [756, 468] width 13 height 13
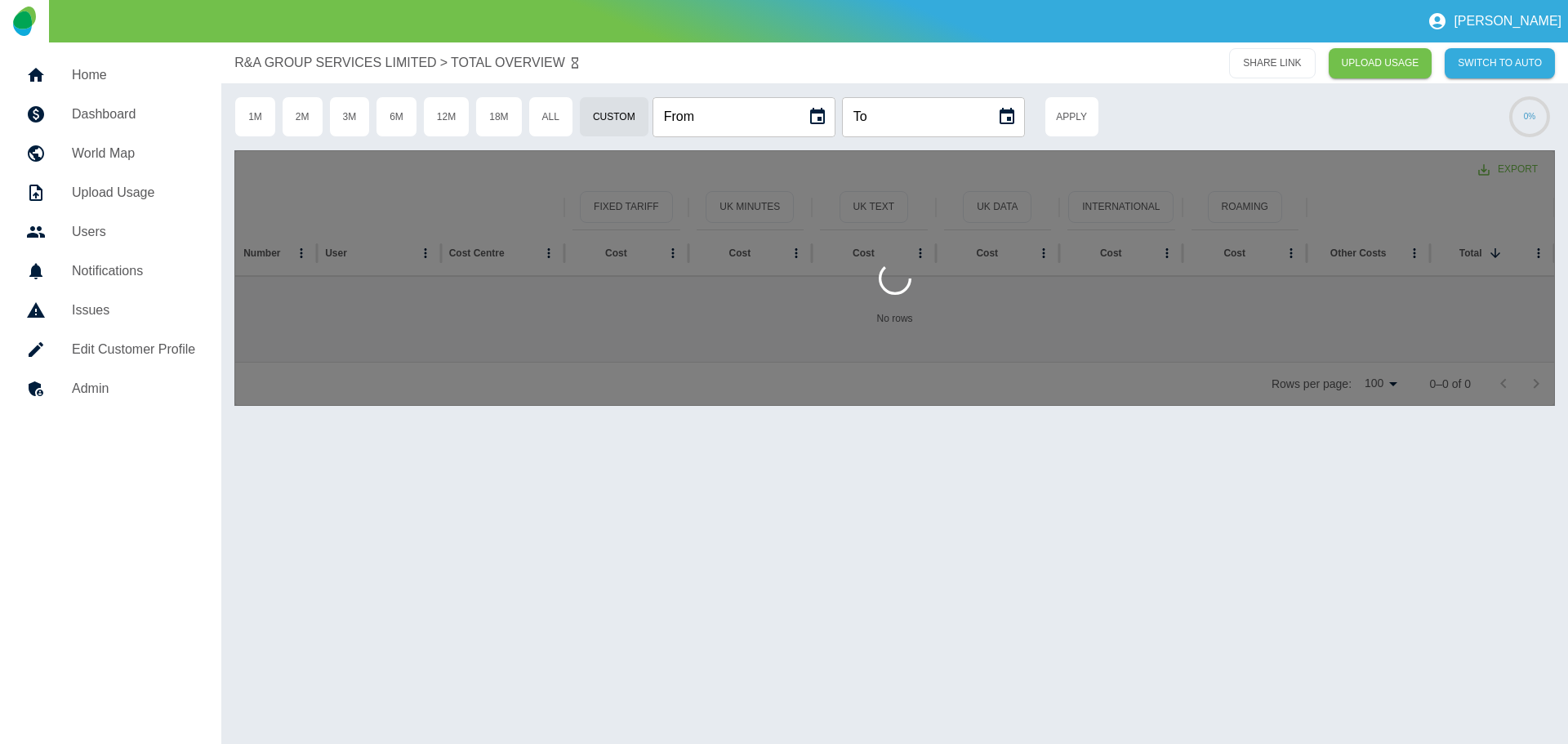
type input "**********"
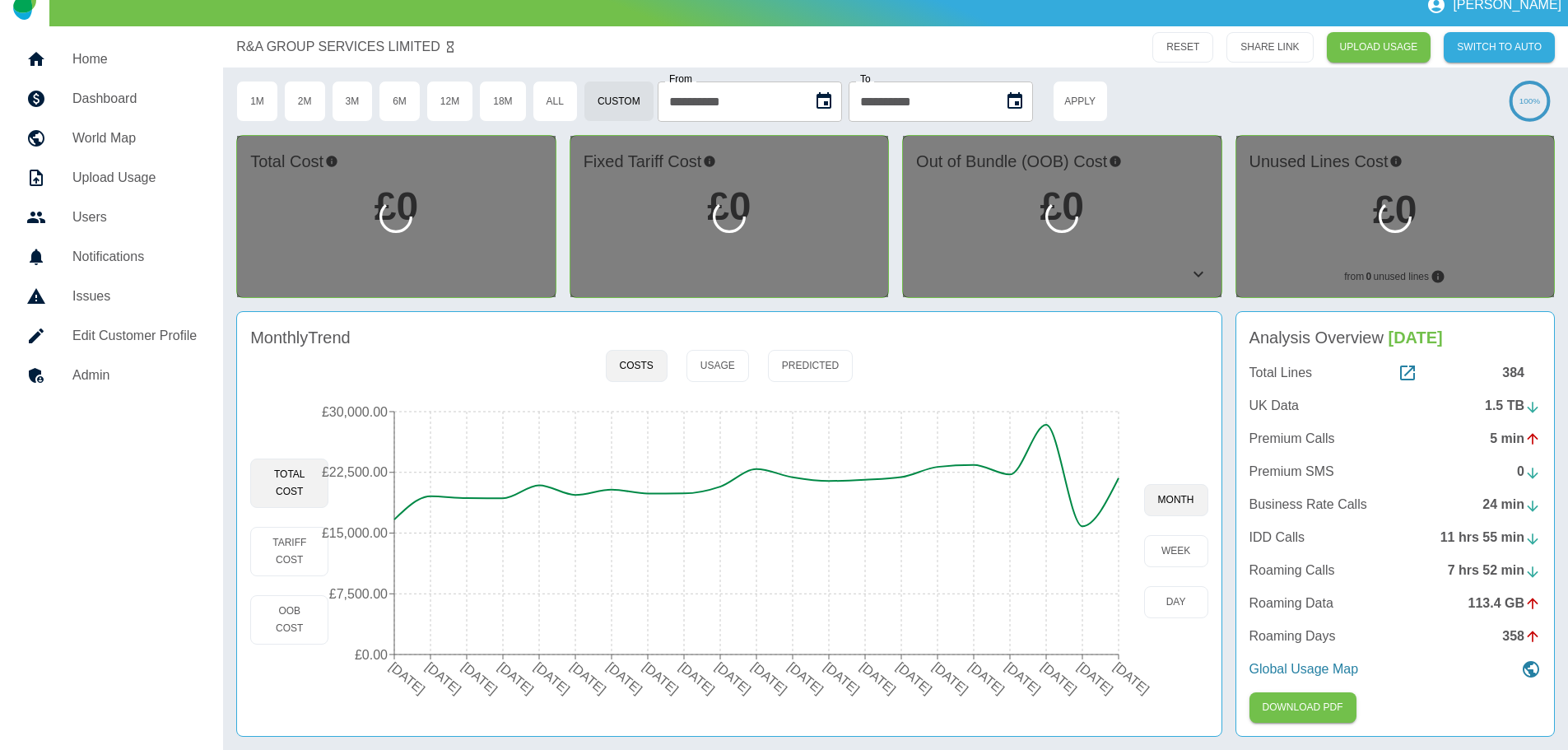
scroll to position [15, 0]
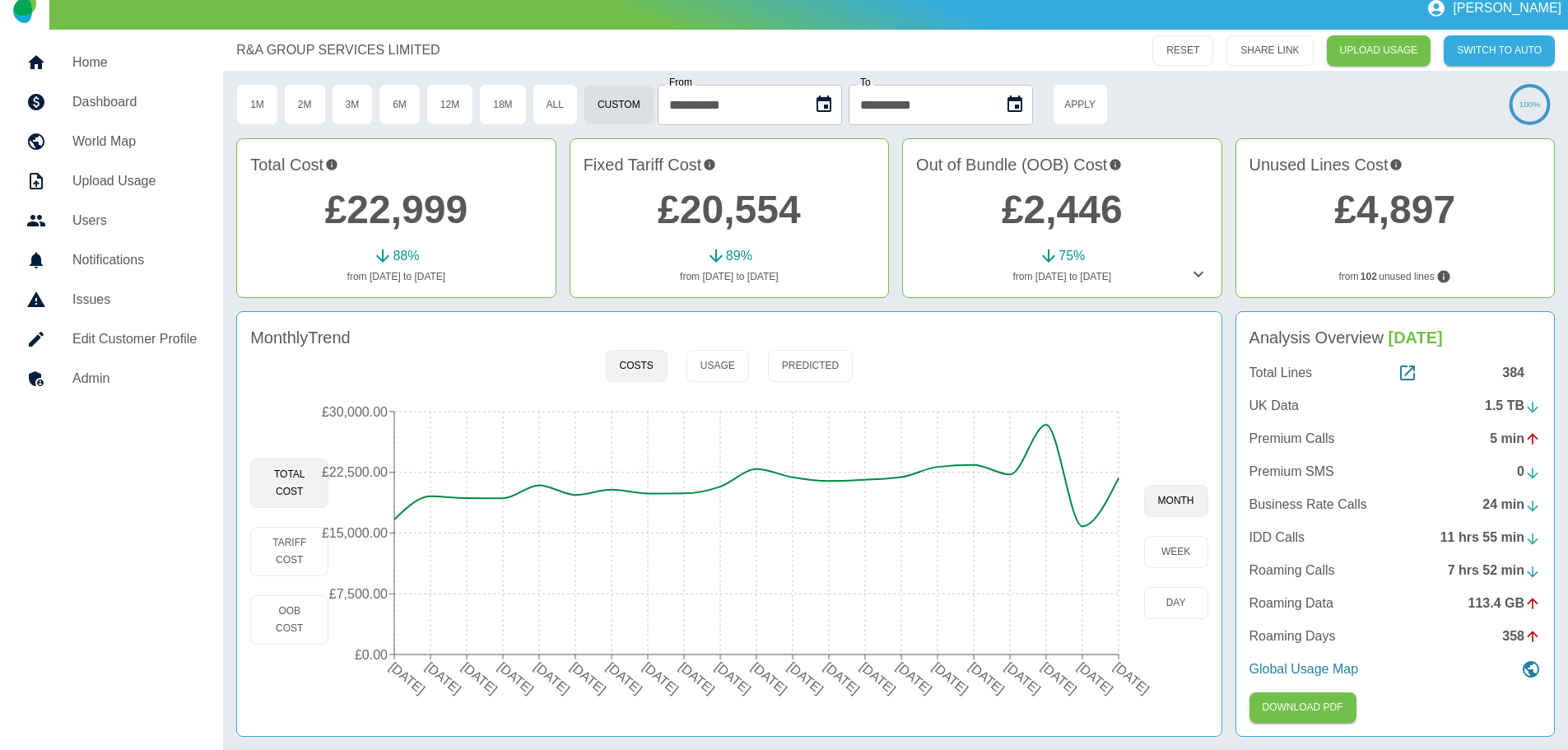
click at [1463, 335] on h4 "Analysis Overview Aug 2025" at bounding box center [1395, 337] width 292 height 25
click at [1443, 339] on span "[DATE]" at bounding box center [1416, 337] width 55 height 18
click at [1443, 342] on span "[DATE]" at bounding box center [1416, 337] width 55 height 18
click at [285, 47] on p "R&A GROUP SERVICES LIMITED" at bounding box center [338, 50] width 204 height 20
click at [100, 100] on h5 "Dashboard" at bounding box center [135, 102] width 125 height 20
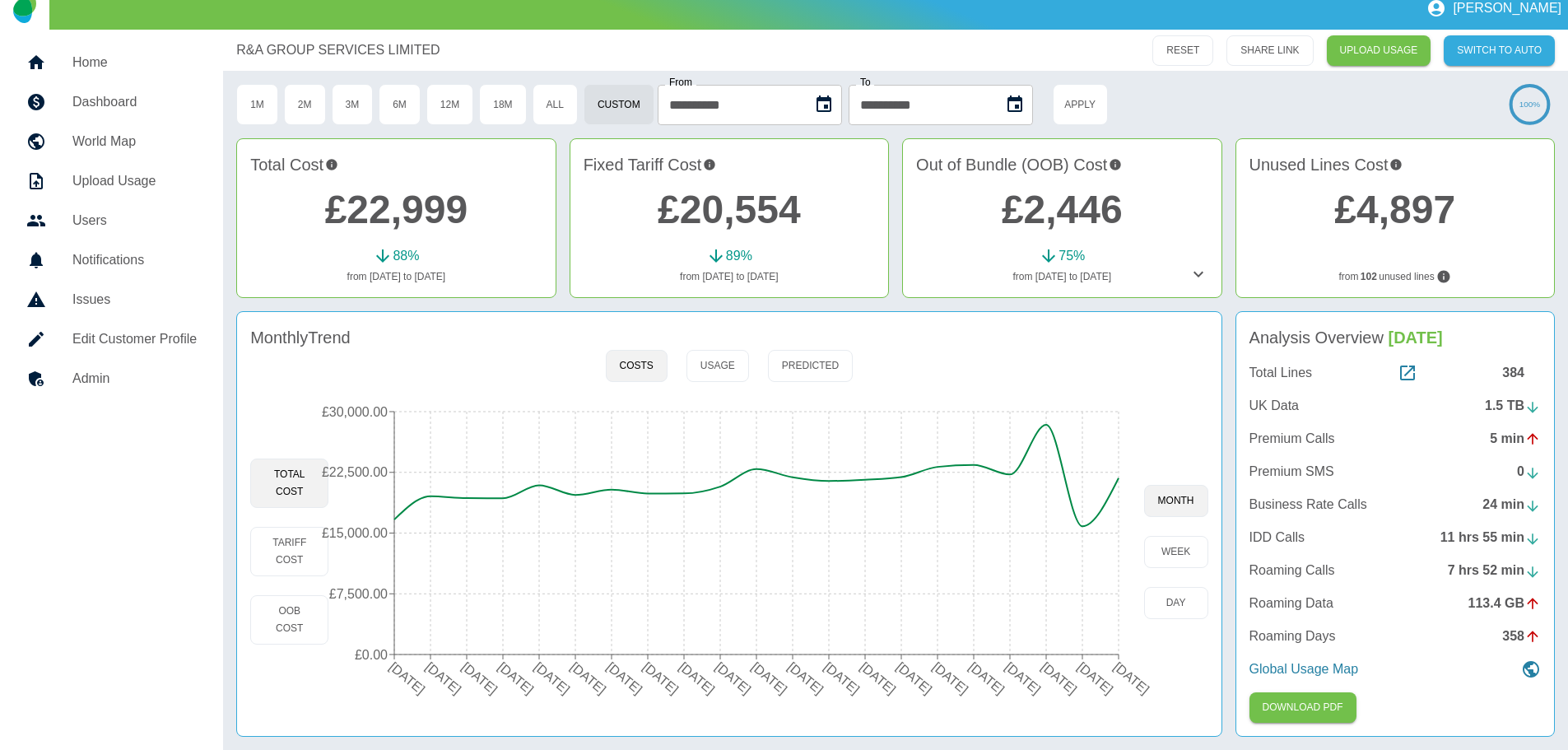
click at [83, 57] on h5 "Home" at bounding box center [135, 63] width 125 height 20
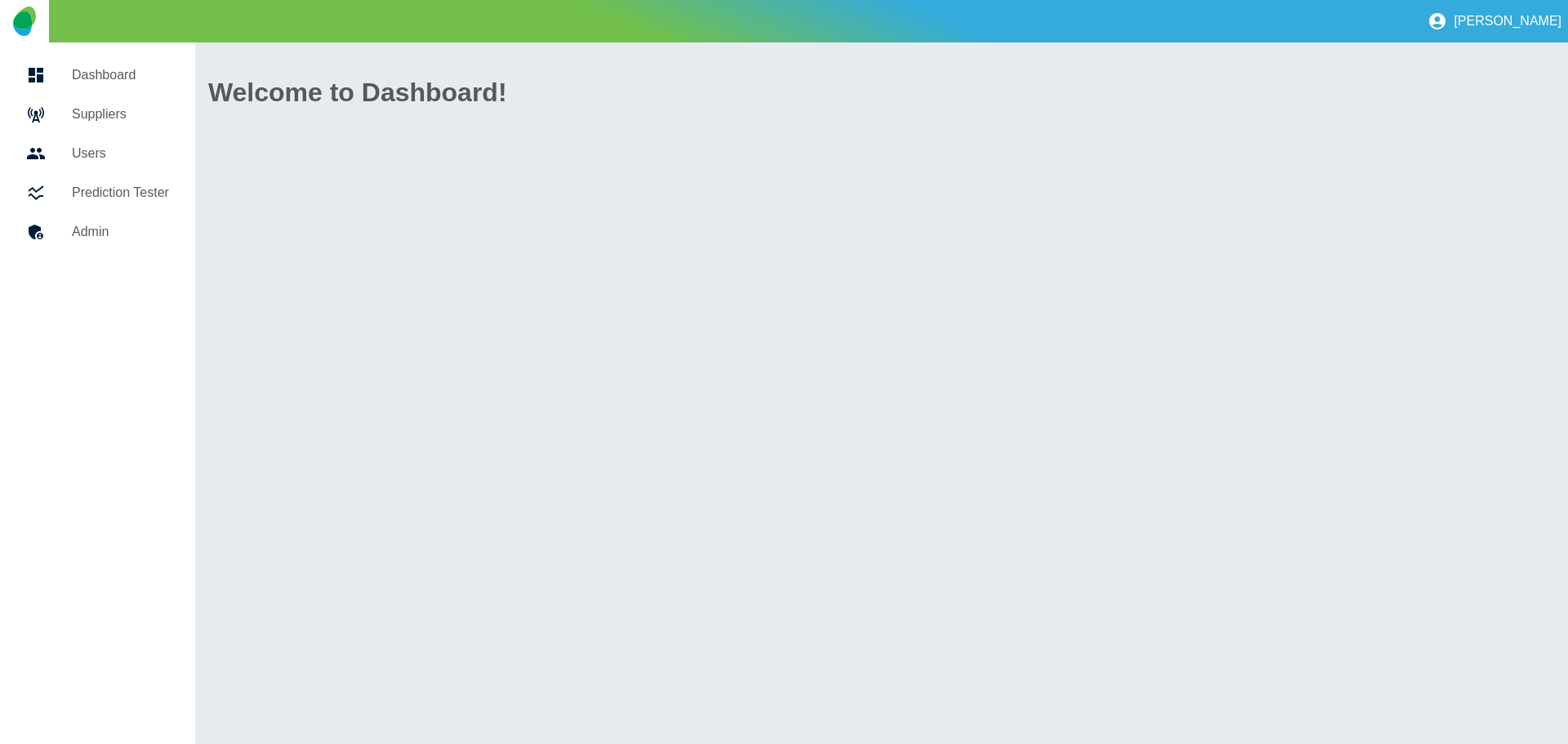
click at [81, 114] on h5 "Suppliers" at bounding box center [121, 115] width 97 height 20
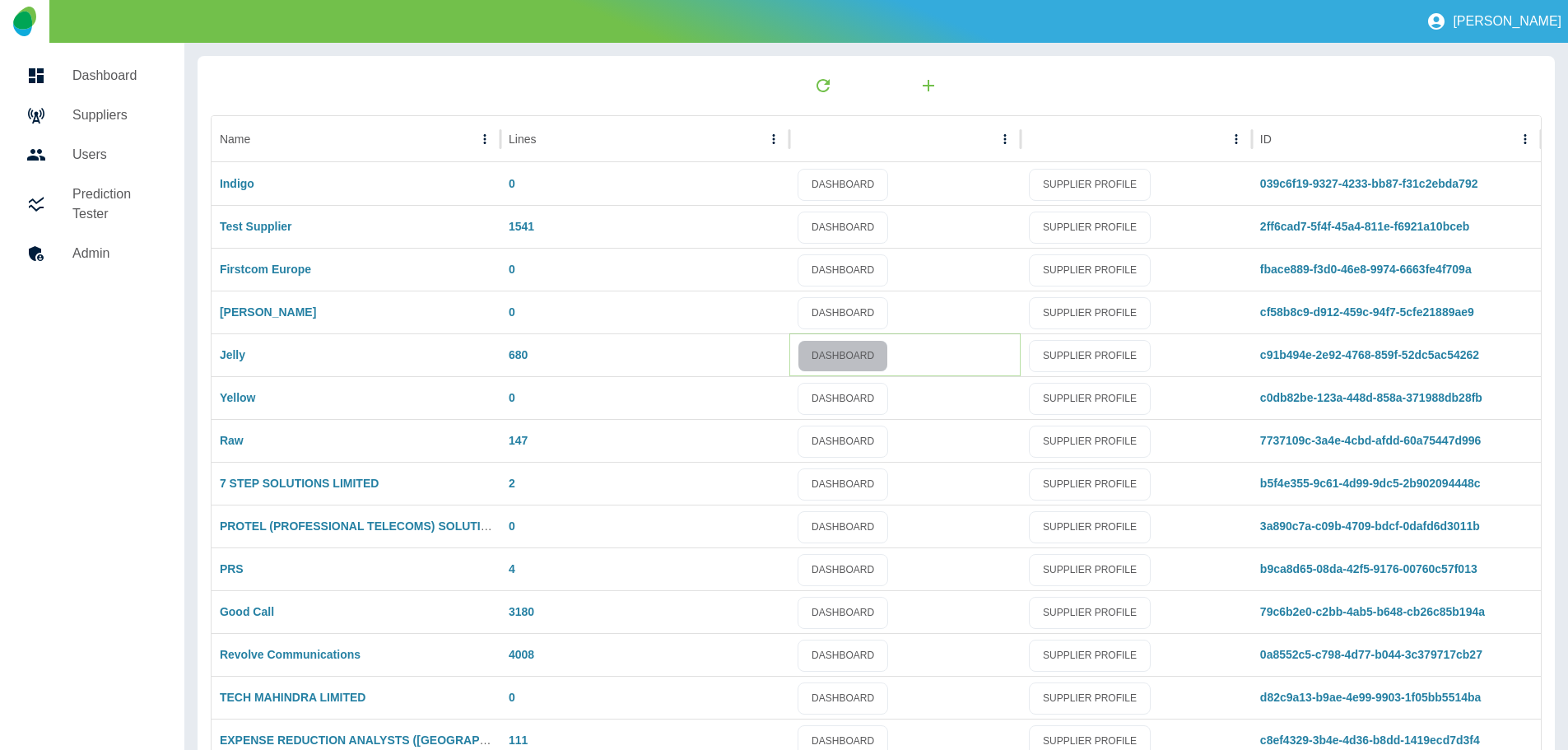
click at [844, 357] on link "DASHBOARD" at bounding box center [844, 355] width 91 height 32
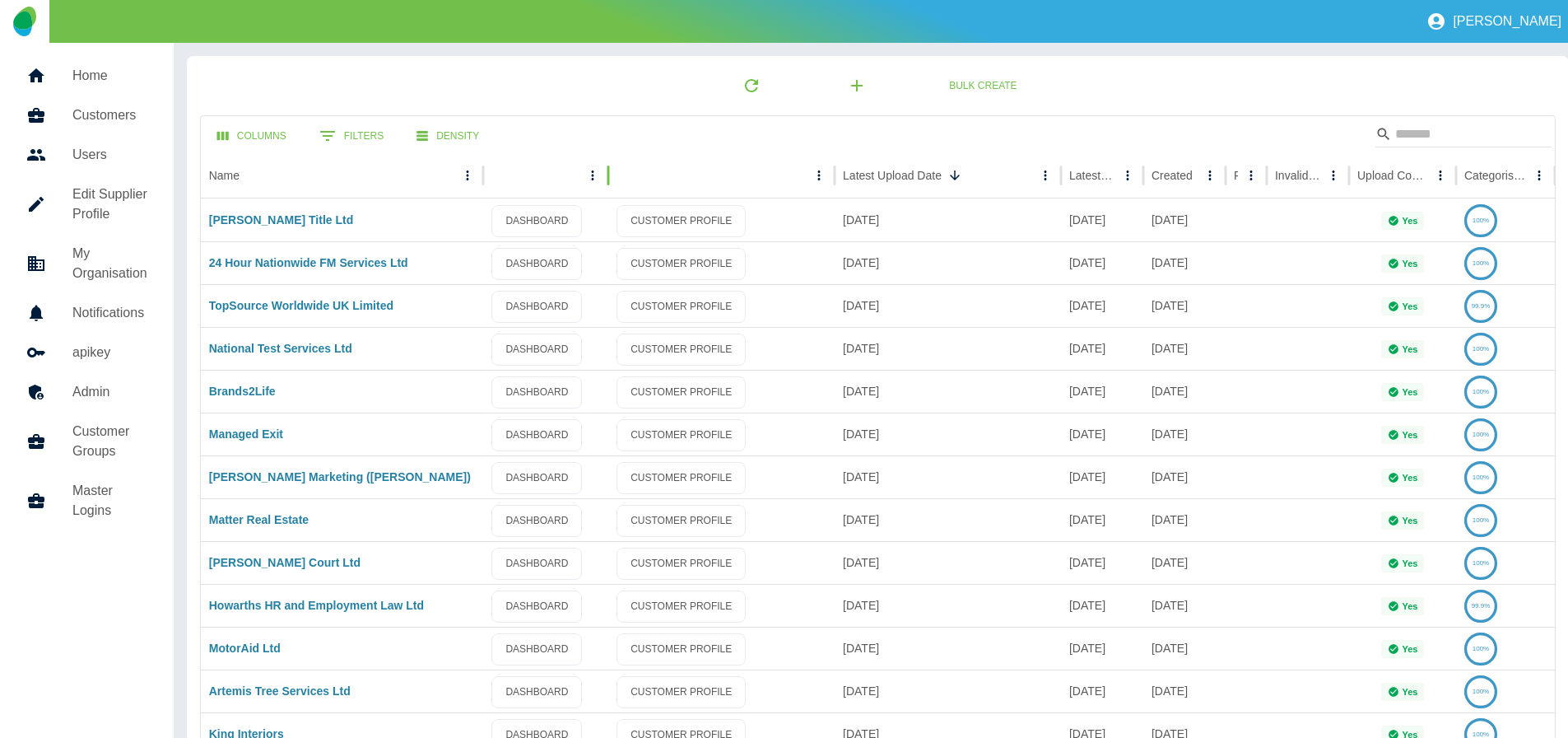
drag, startPoint x: 597, startPoint y: 181, endPoint x: 611, endPoint y: 184, distance: 14.3
click at [611, 184] on div at bounding box center [608, 175] width 8 height 46
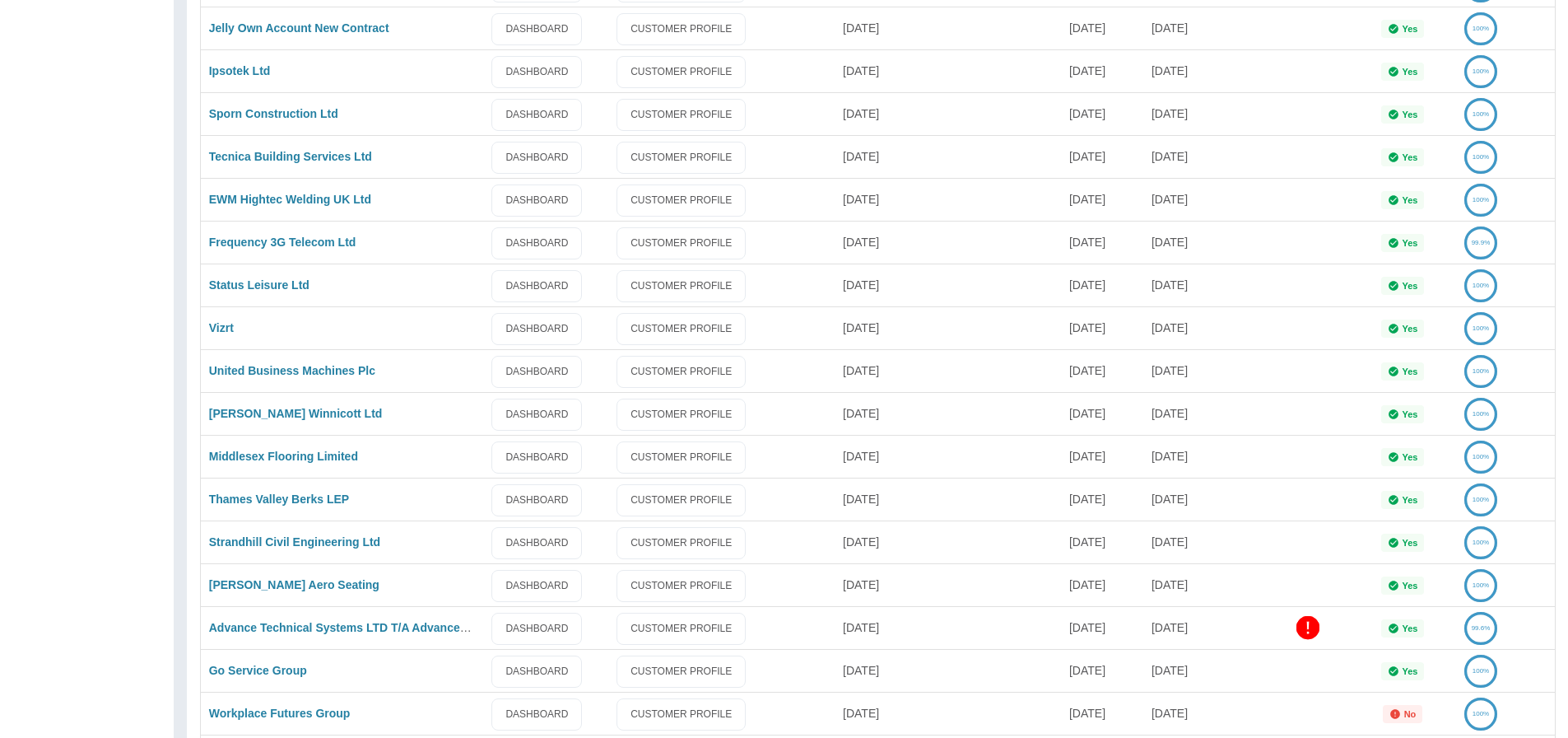
scroll to position [823, 0]
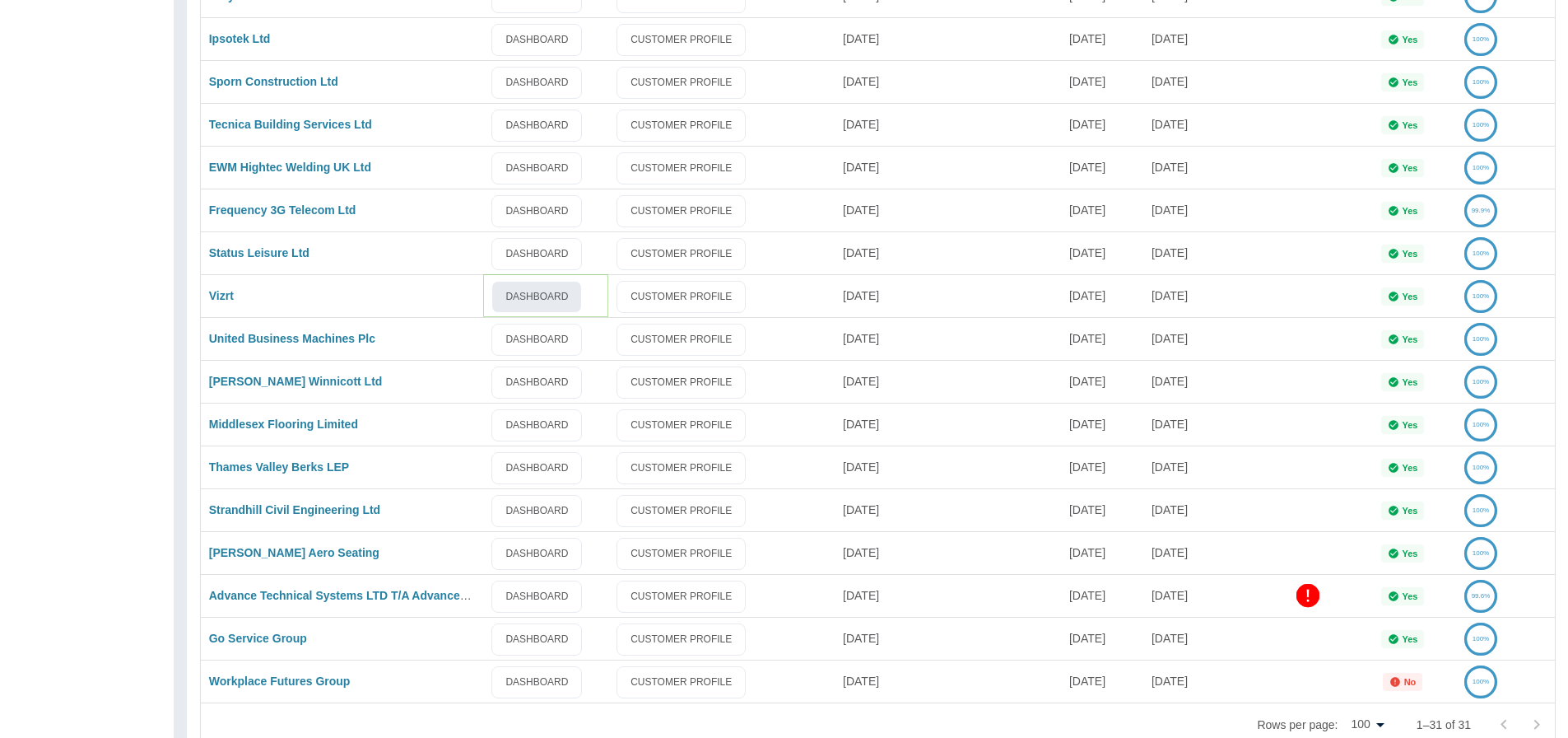
click at [541, 294] on link "DASHBOARD" at bounding box center [537, 296] width 91 height 32
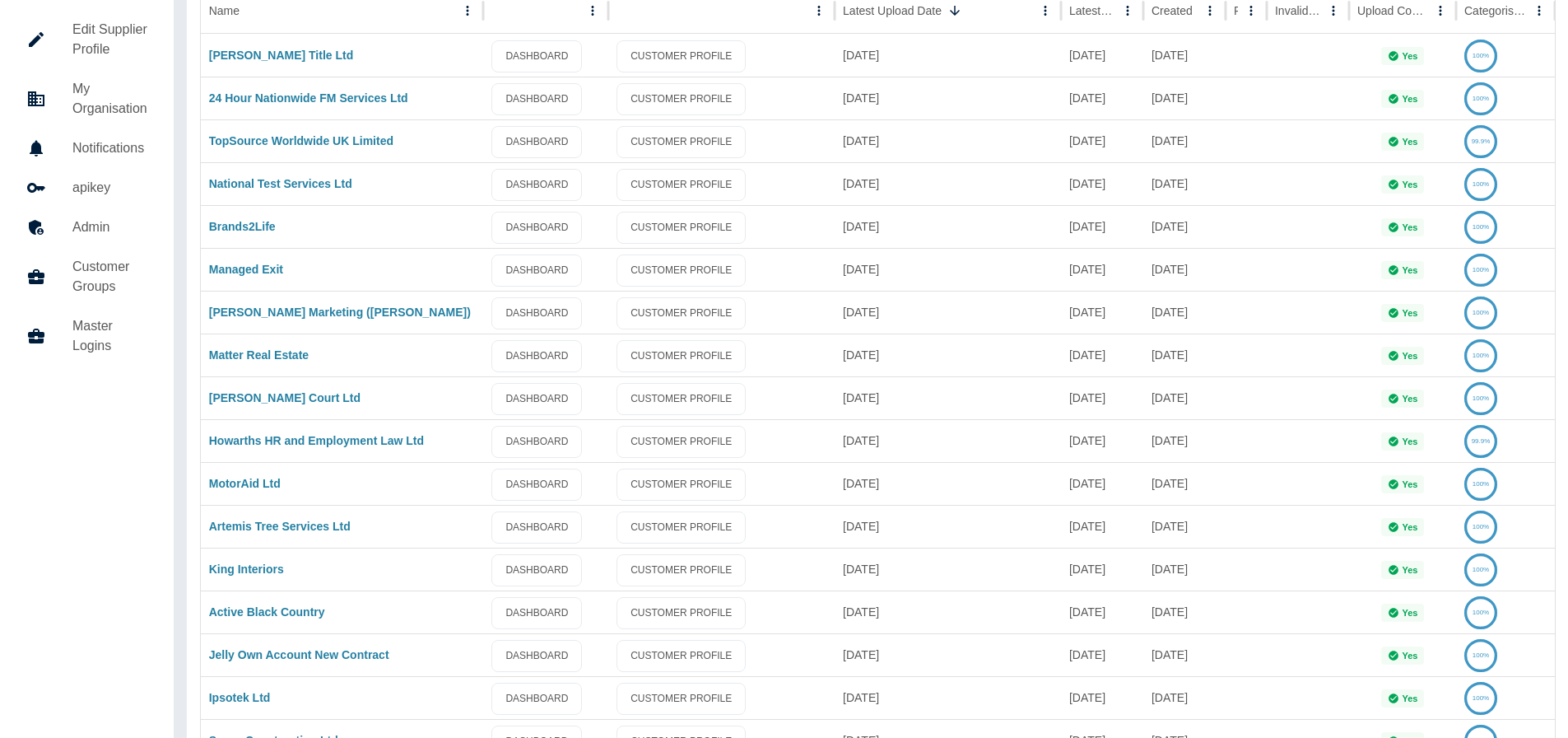
scroll to position [0, 0]
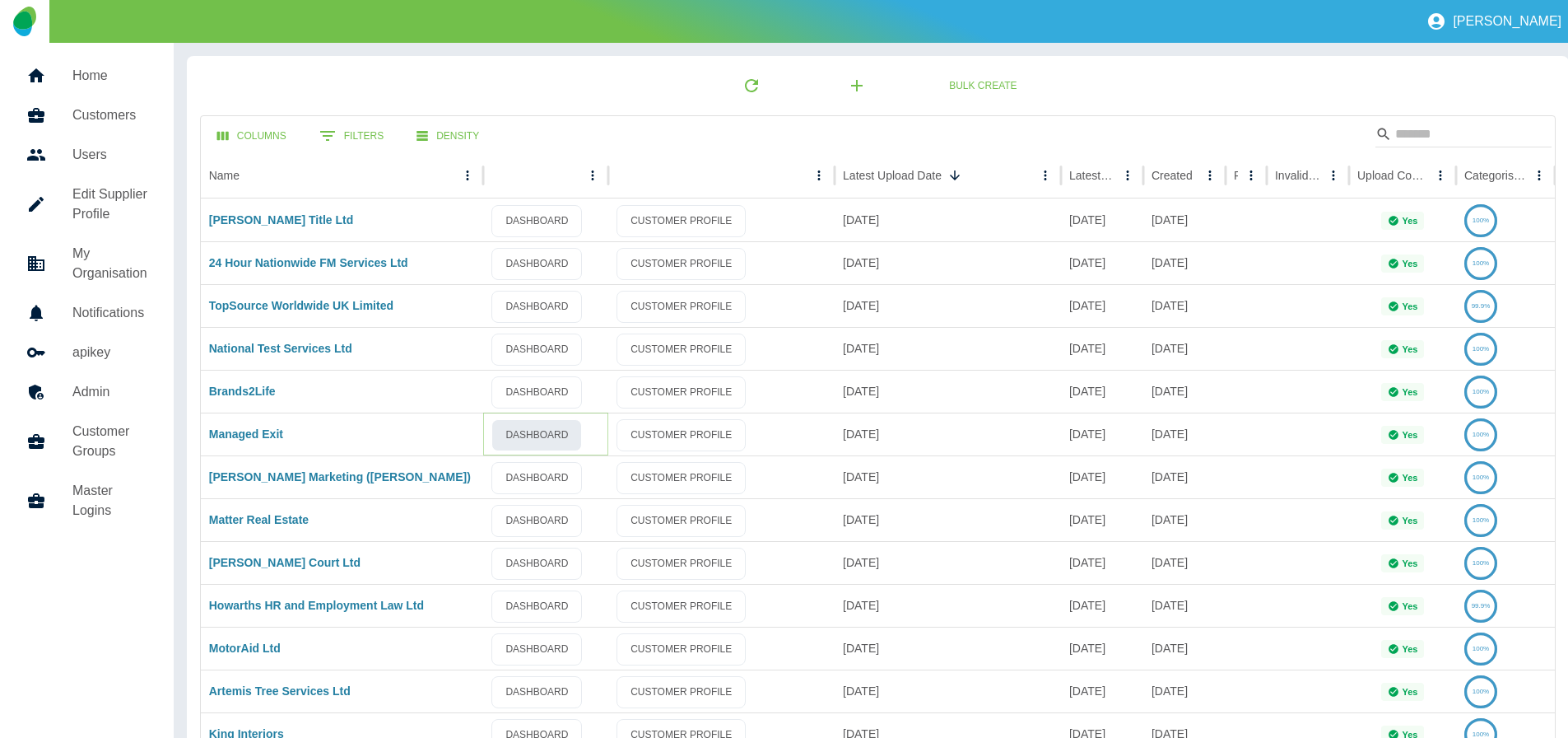
click at [536, 436] on link "DASHBOARD" at bounding box center [537, 434] width 91 height 32
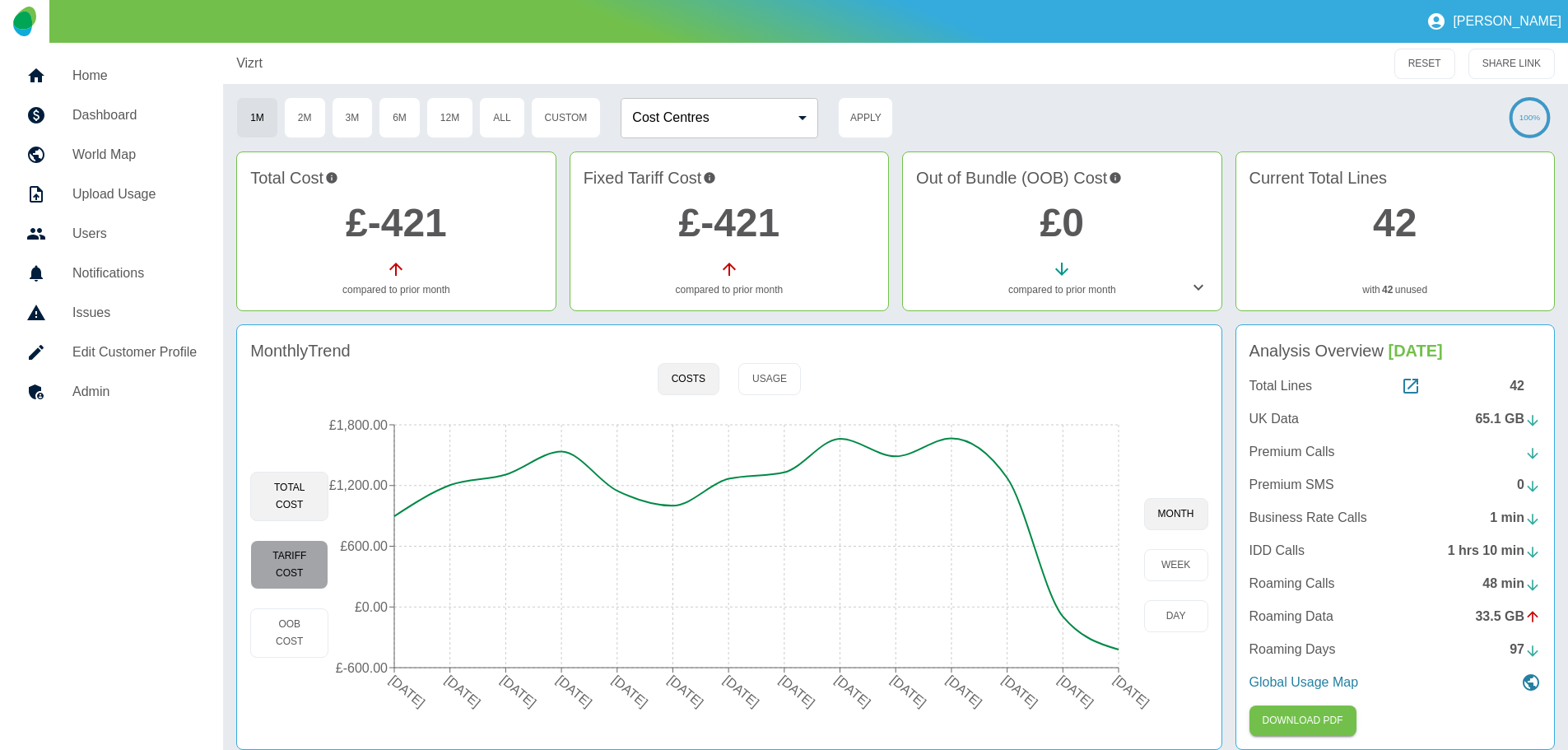
click at [320, 571] on button "Tariff Cost" at bounding box center [289, 565] width 78 height 49
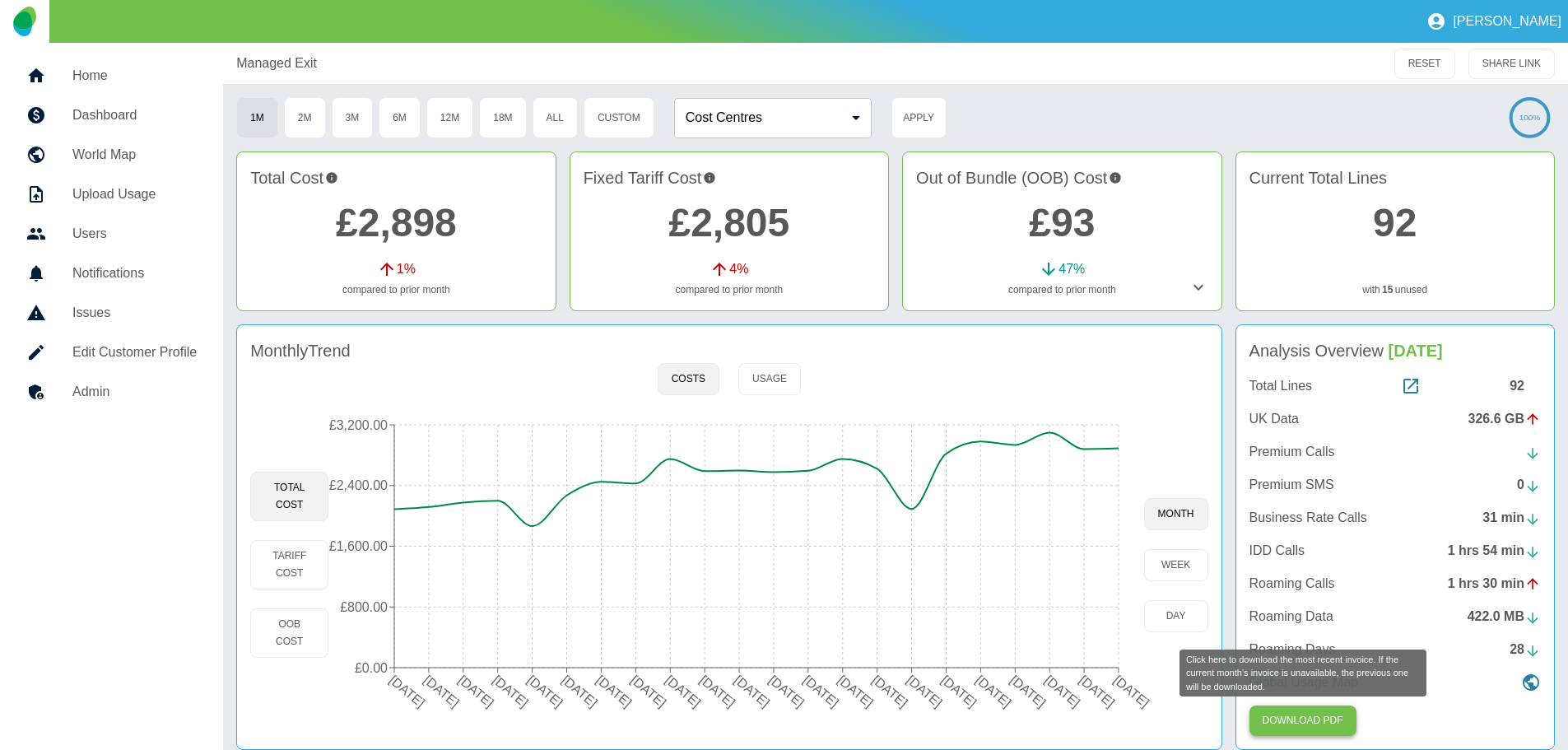
click at [1290, 727] on button "Download PDF" at bounding box center [1303, 721] width 107 height 31
click at [1189, 293] on icon at bounding box center [1199, 287] width 20 height 20
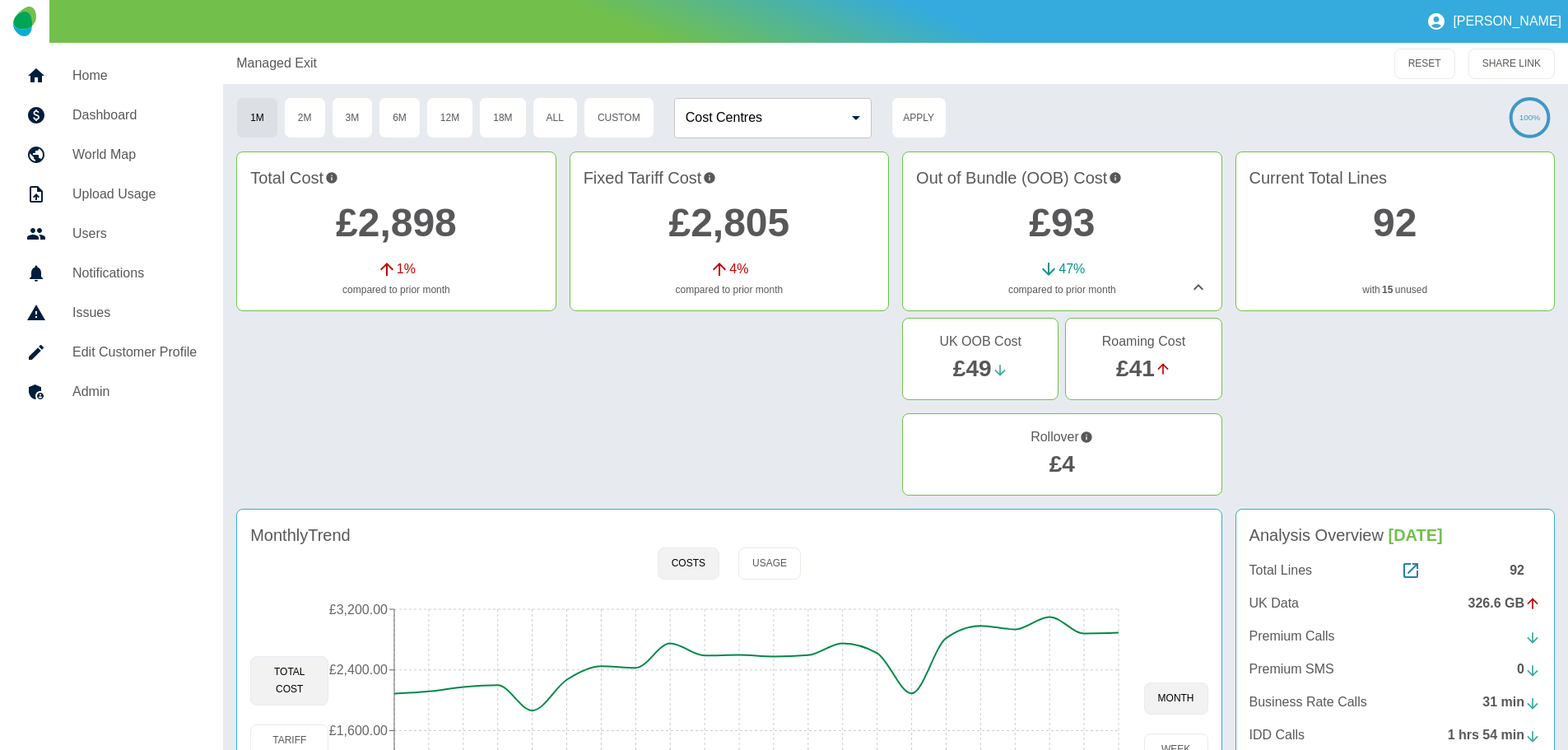
click at [1204, 295] on icon at bounding box center [1199, 287] width 20 height 20
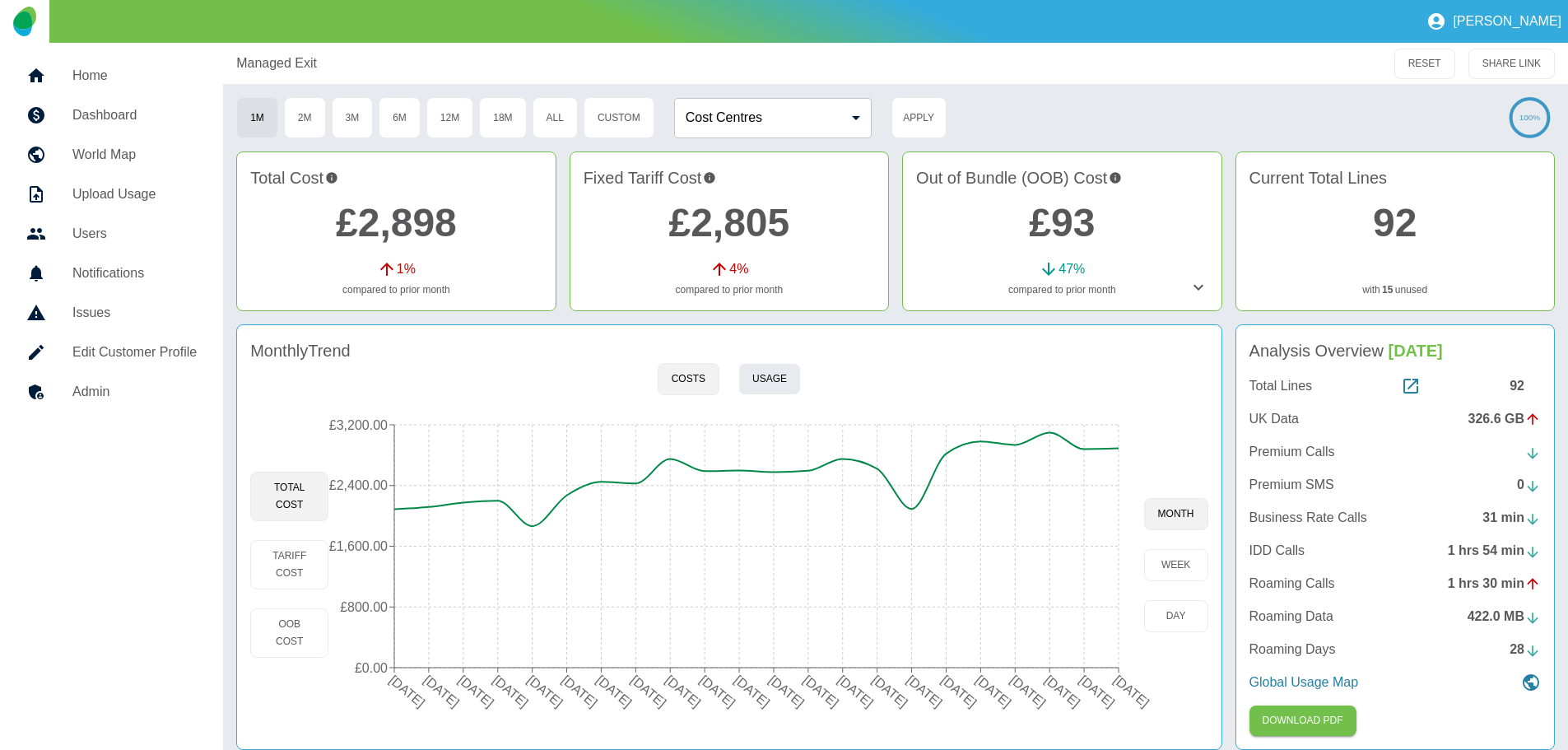
click at [764, 377] on button "Usage" at bounding box center [769, 378] width 63 height 32
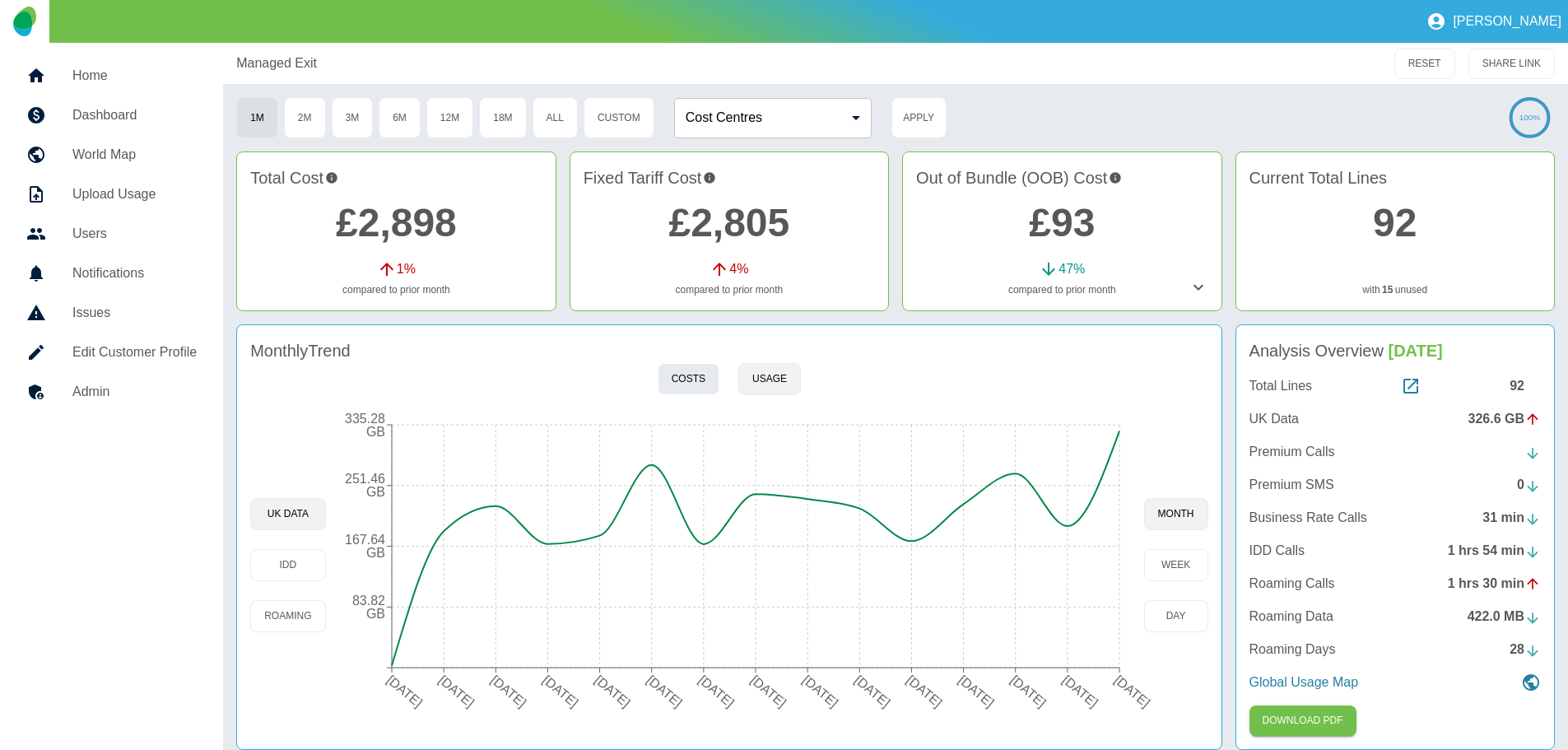
click at [693, 381] on button "Costs" at bounding box center [689, 378] width 62 height 32
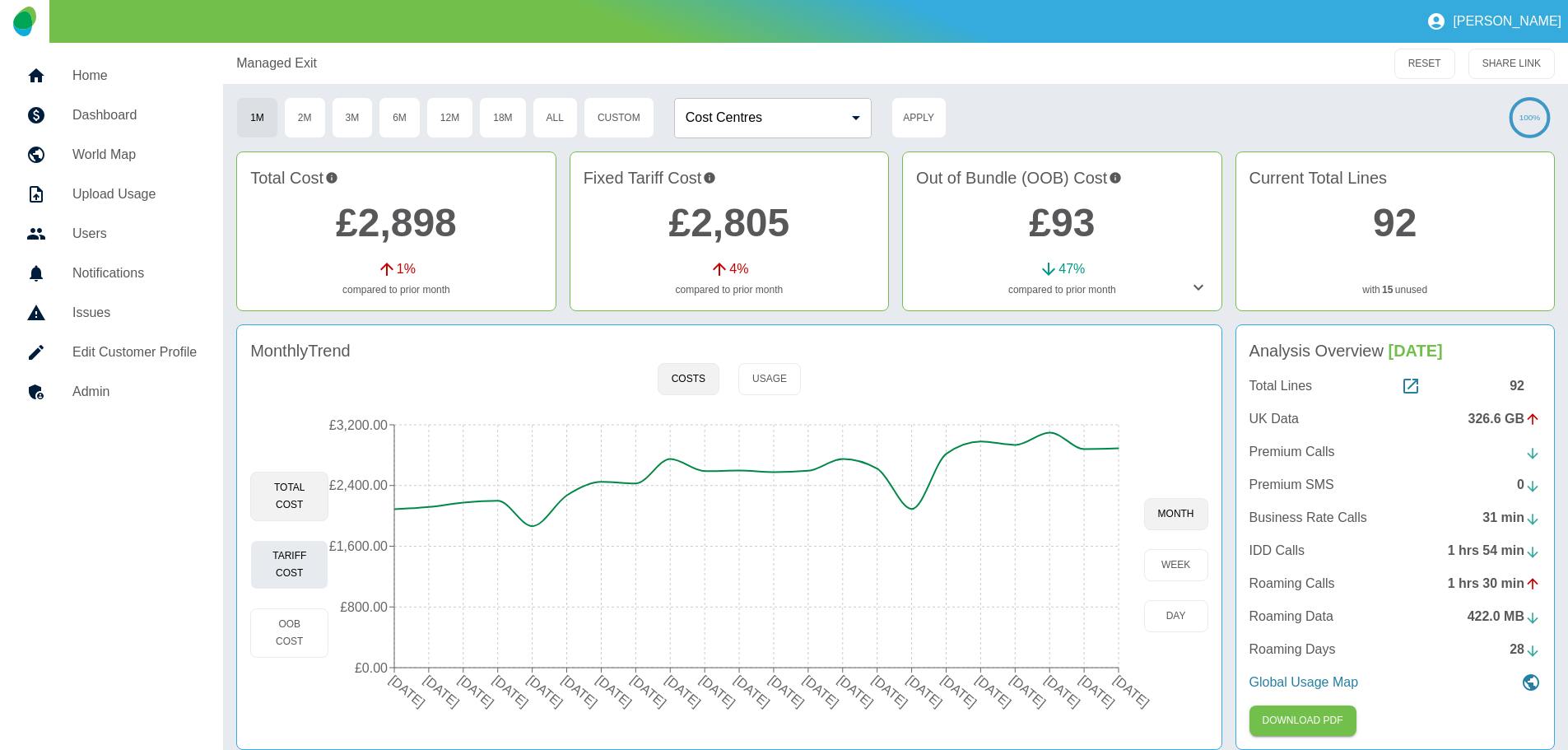
click at [287, 555] on button "Tariff Cost" at bounding box center [289, 565] width 78 height 49
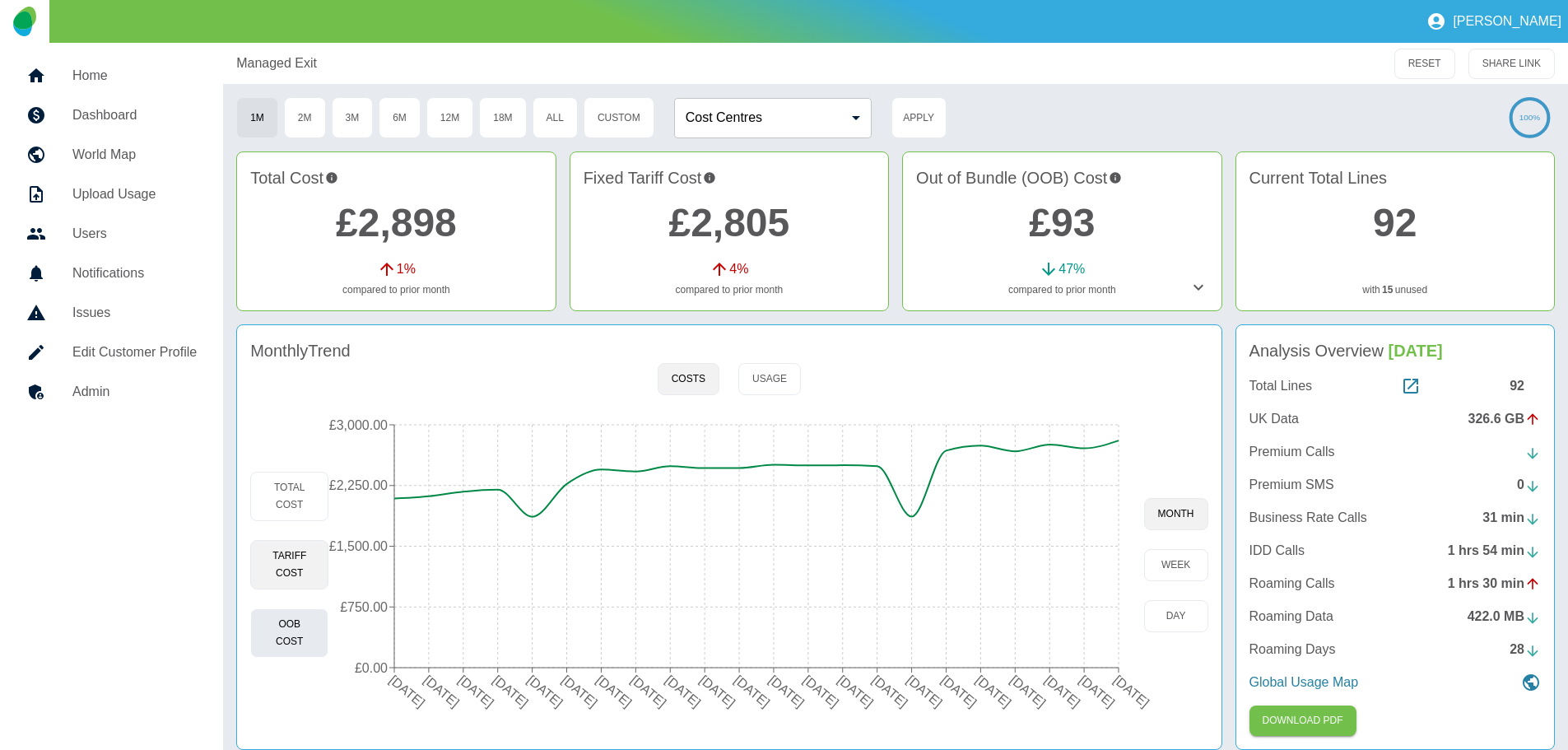
click at [305, 636] on button "OOB Cost" at bounding box center [289, 633] width 78 height 49
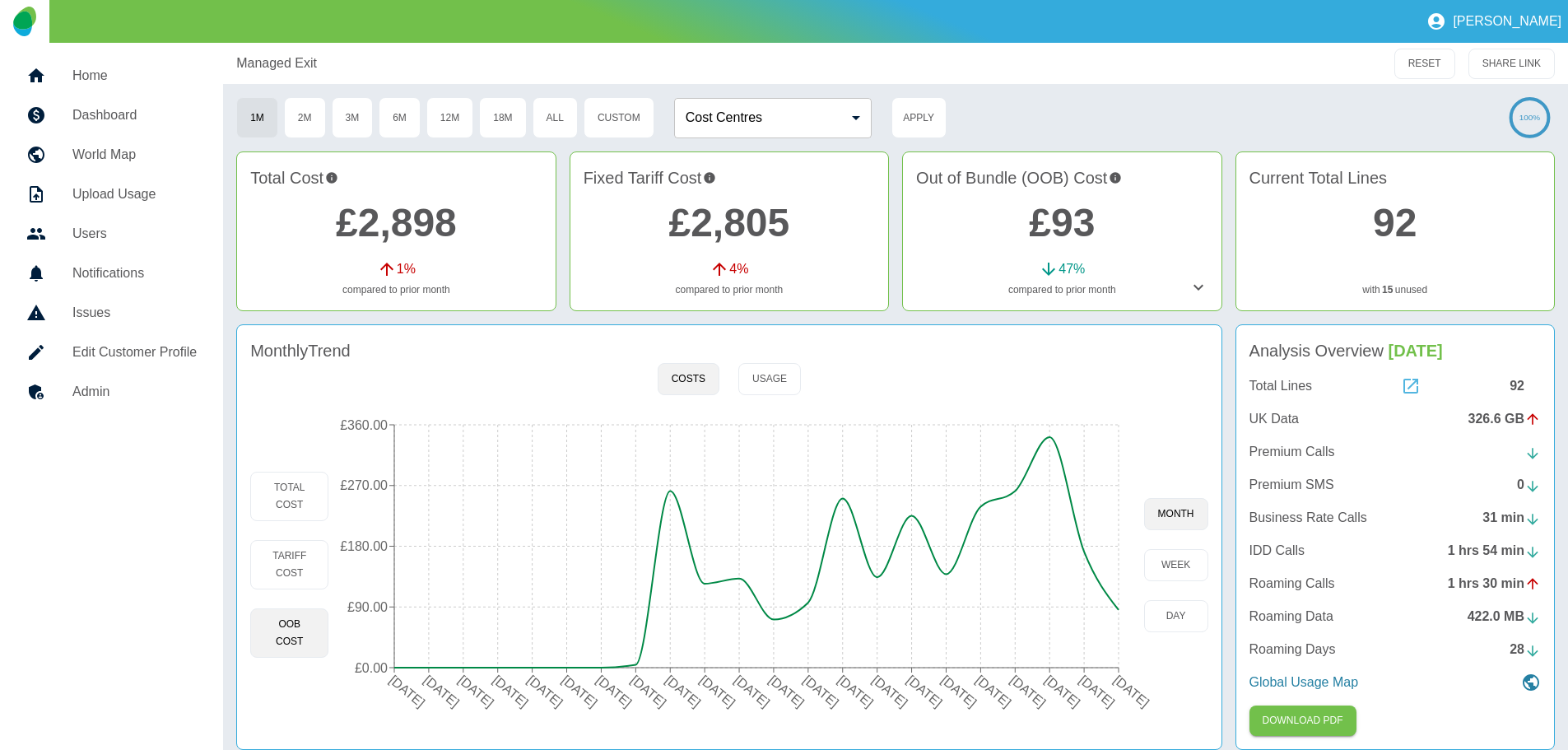
click at [1412, 388] on icon at bounding box center [1411, 386] width 15 height 15
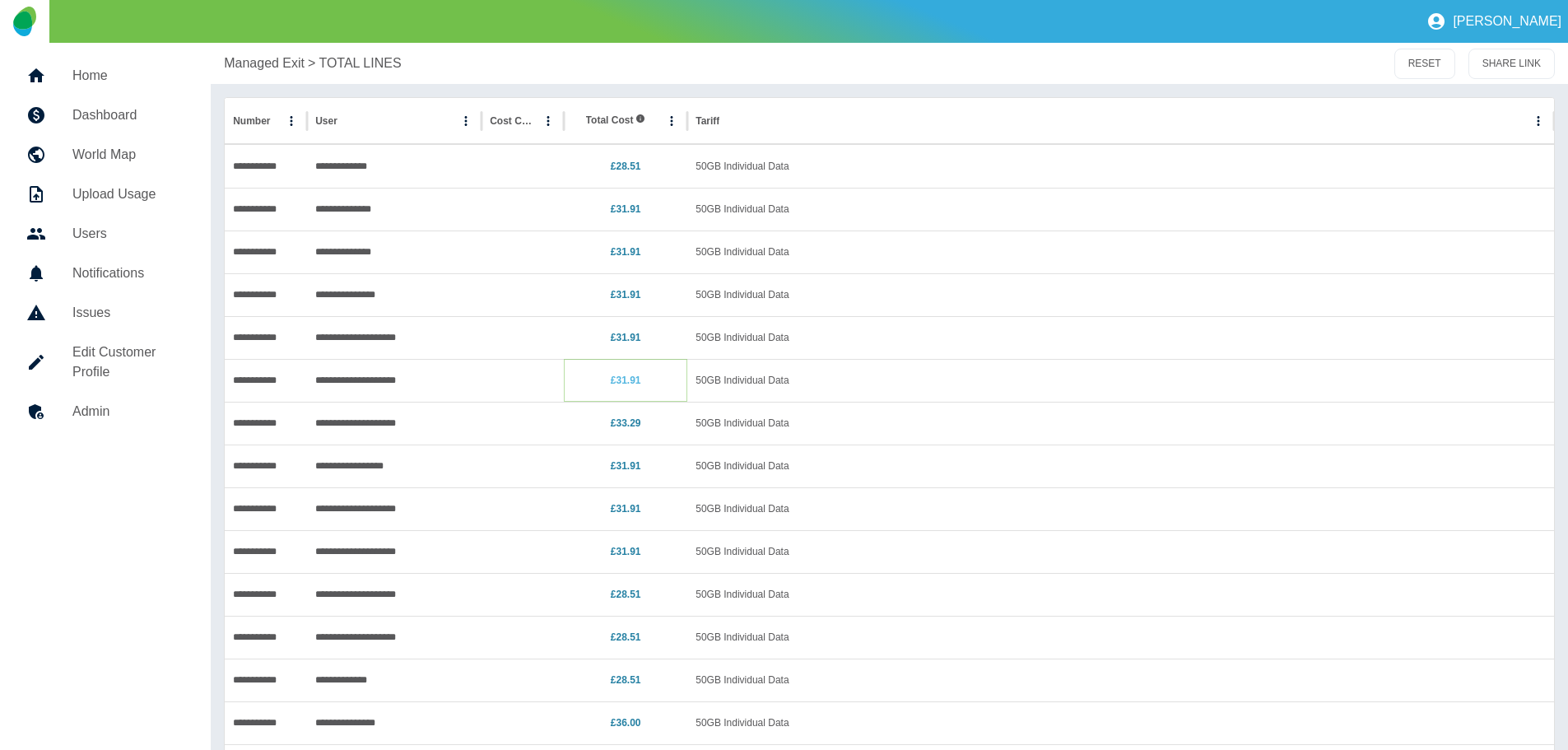
click at [627, 380] on link "£31.91" at bounding box center [626, 380] width 31 height 12
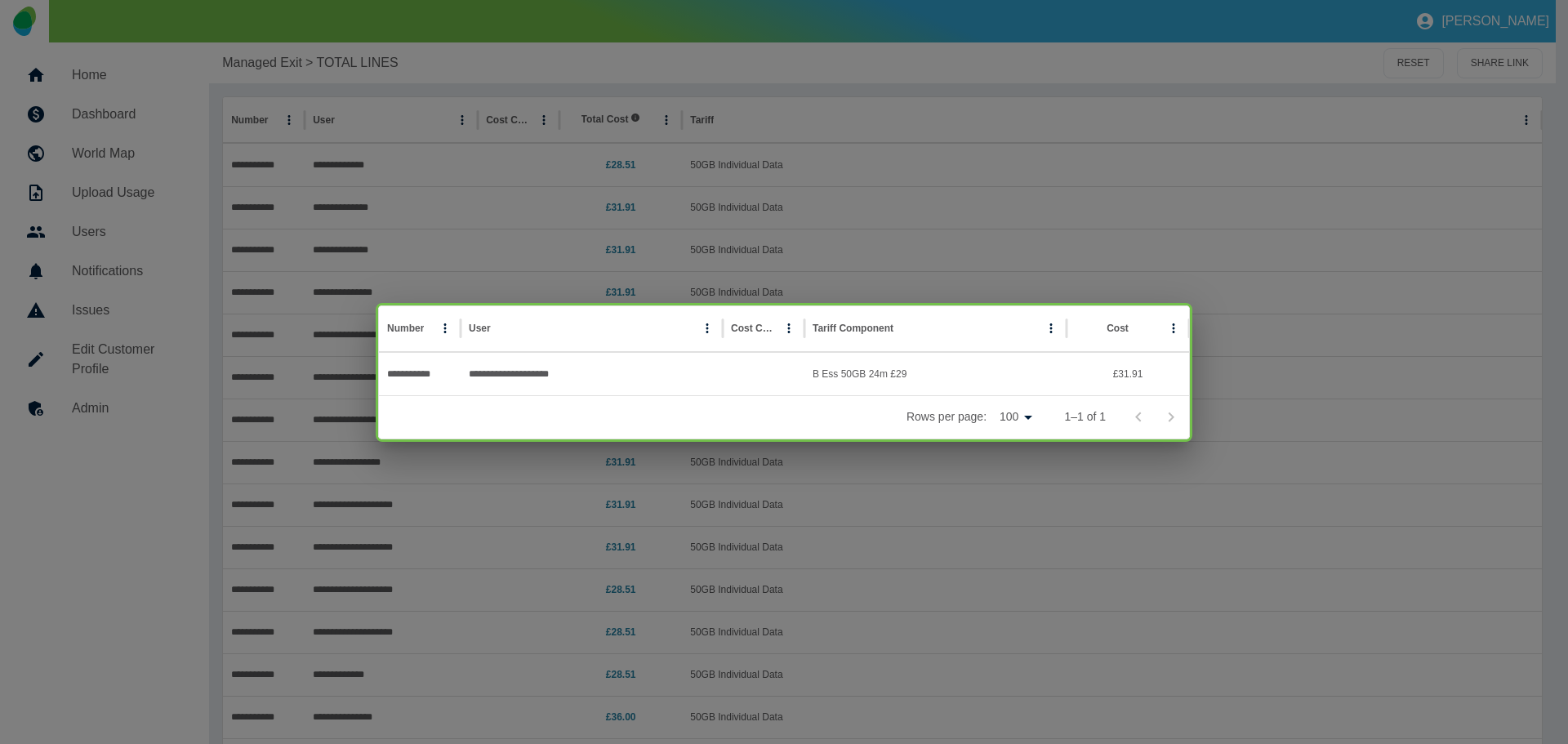
click at [1269, 395] on div "**********" at bounding box center [784, 372] width 1568 height 744
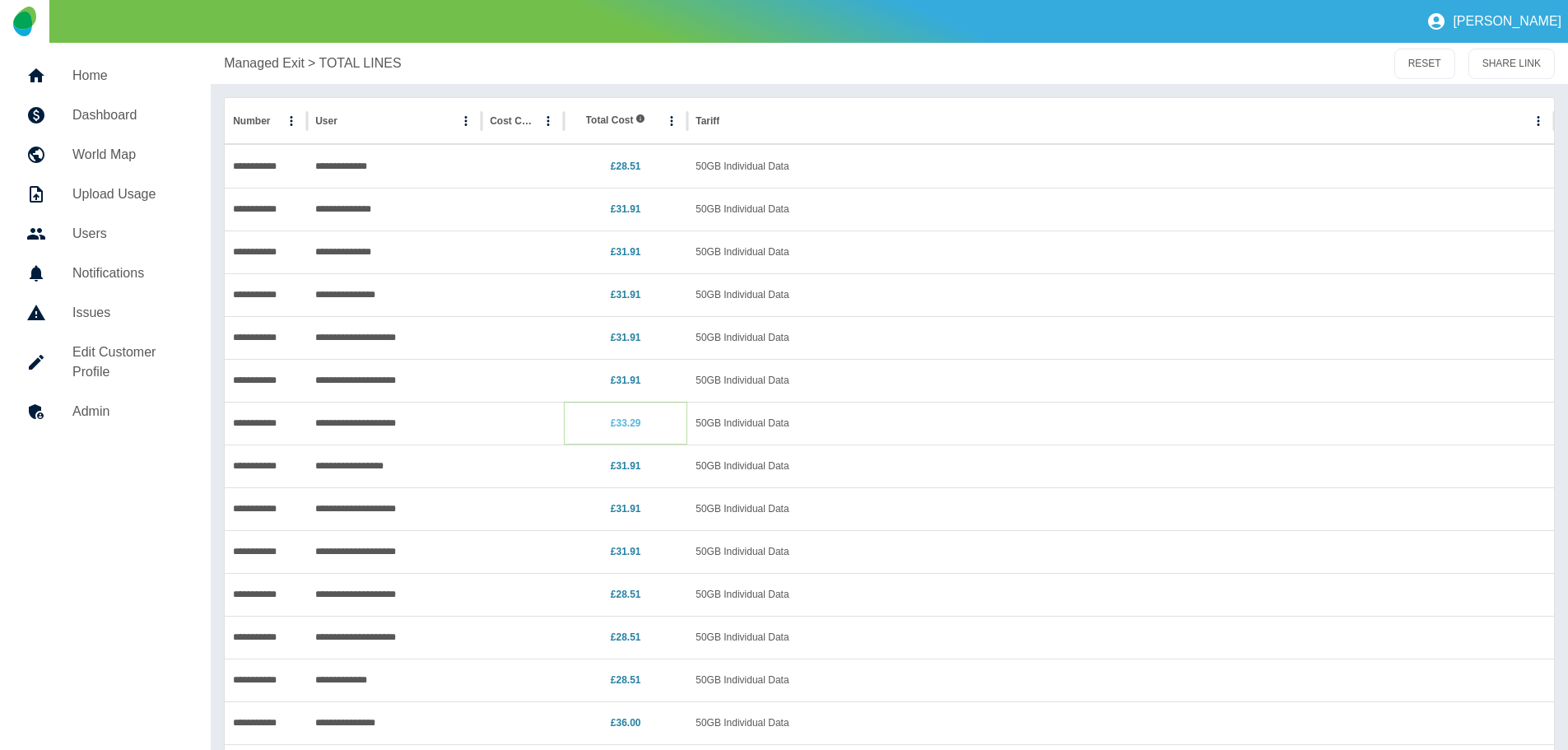
click at [627, 421] on link "£33.29" at bounding box center [626, 423] width 31 height 12
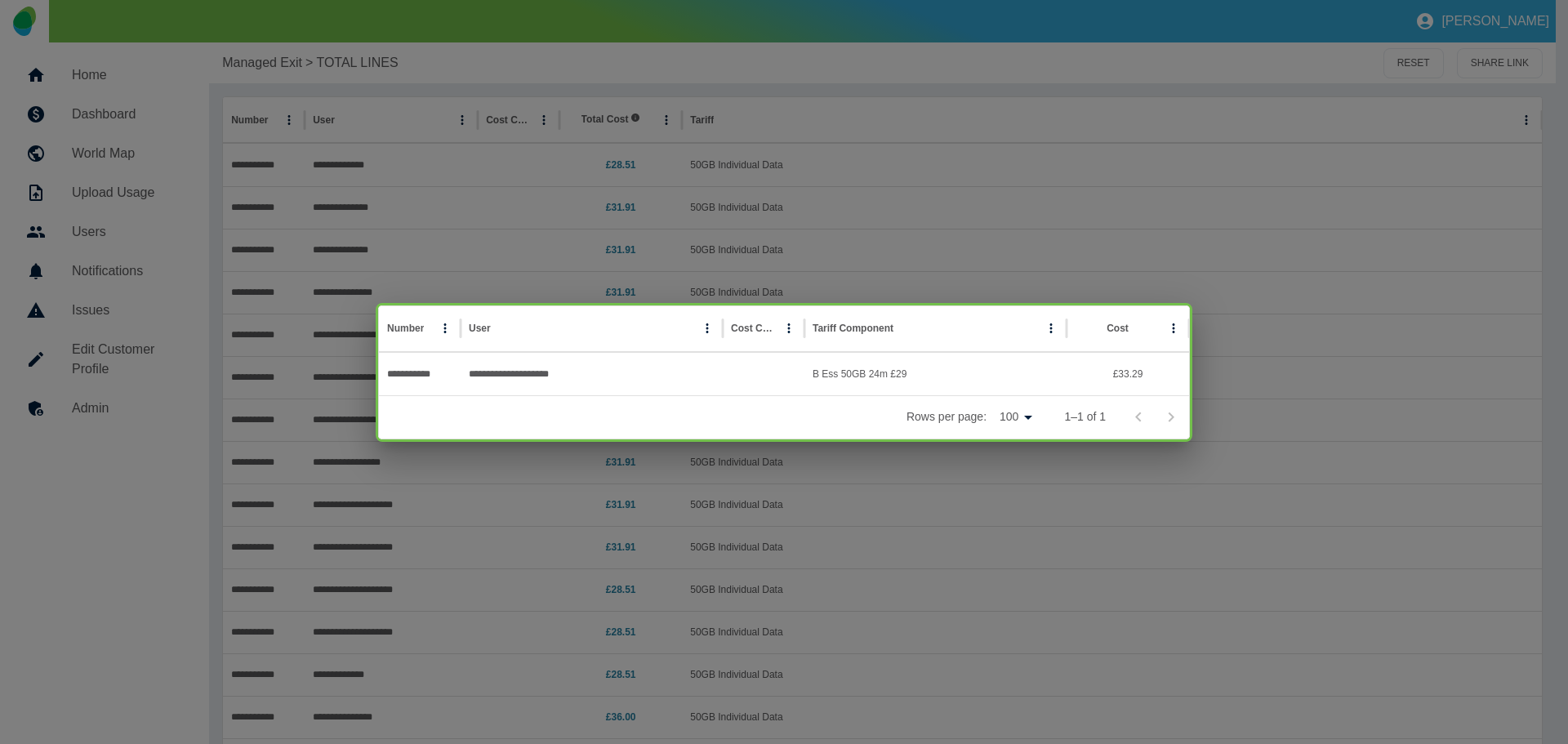
click at [1376, 520] on div "**********" at bounding box center [784, 372] width 1568 height 744
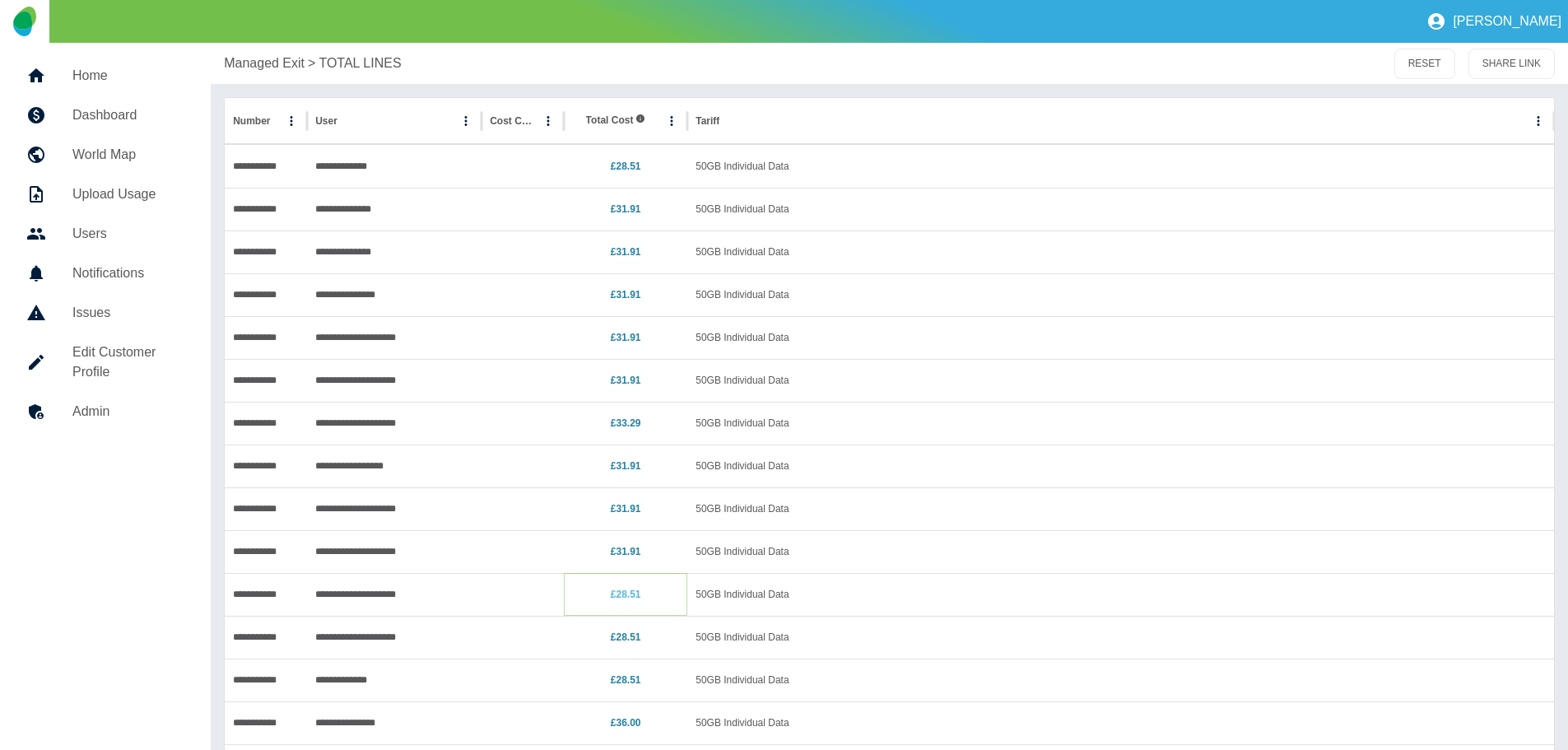
click at [630, 589] on link "£28.51" at bounding box center [626, 595] width 31 height 12
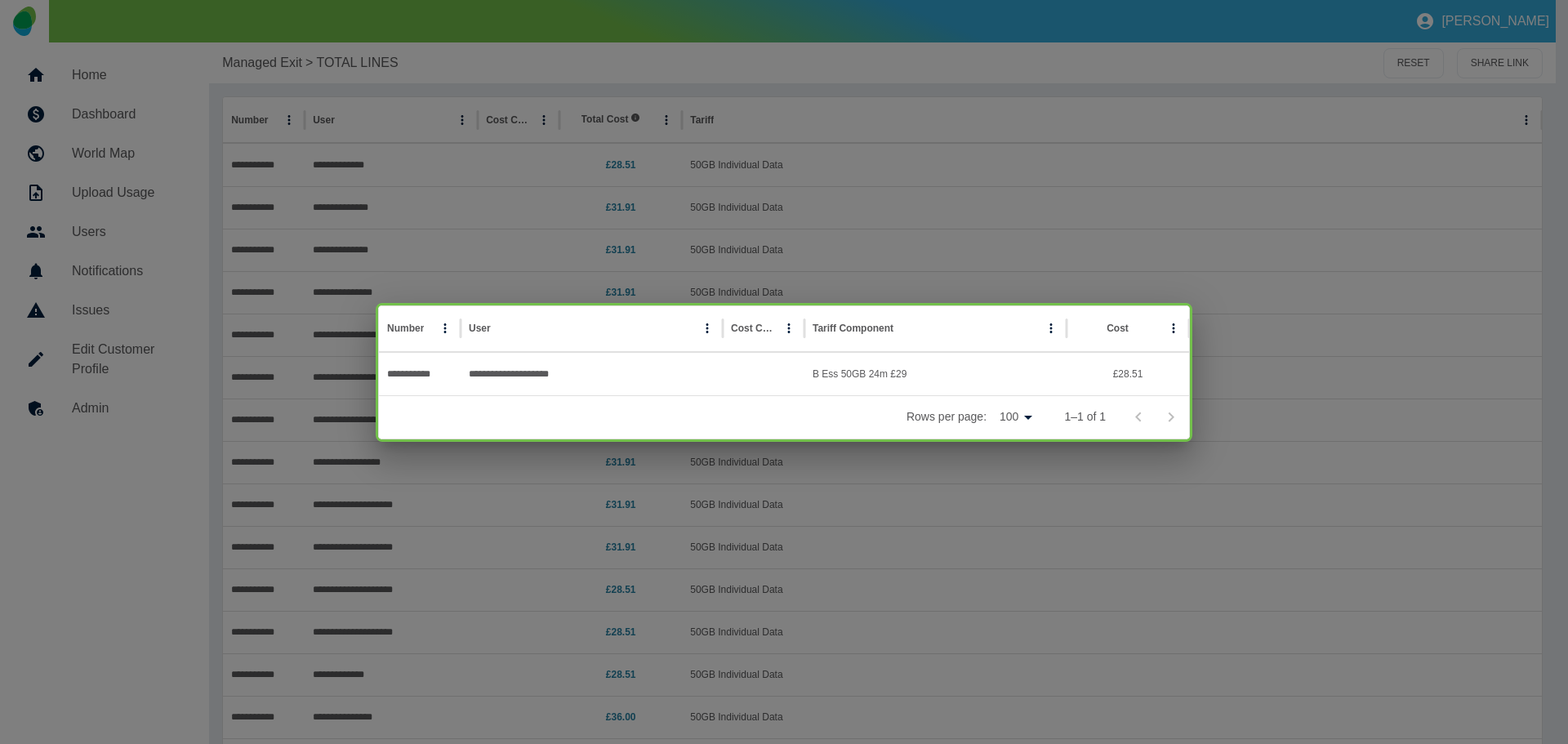
click at [996, 586] on div "**********" at bounding box center [784, 372] width 1568 height 744
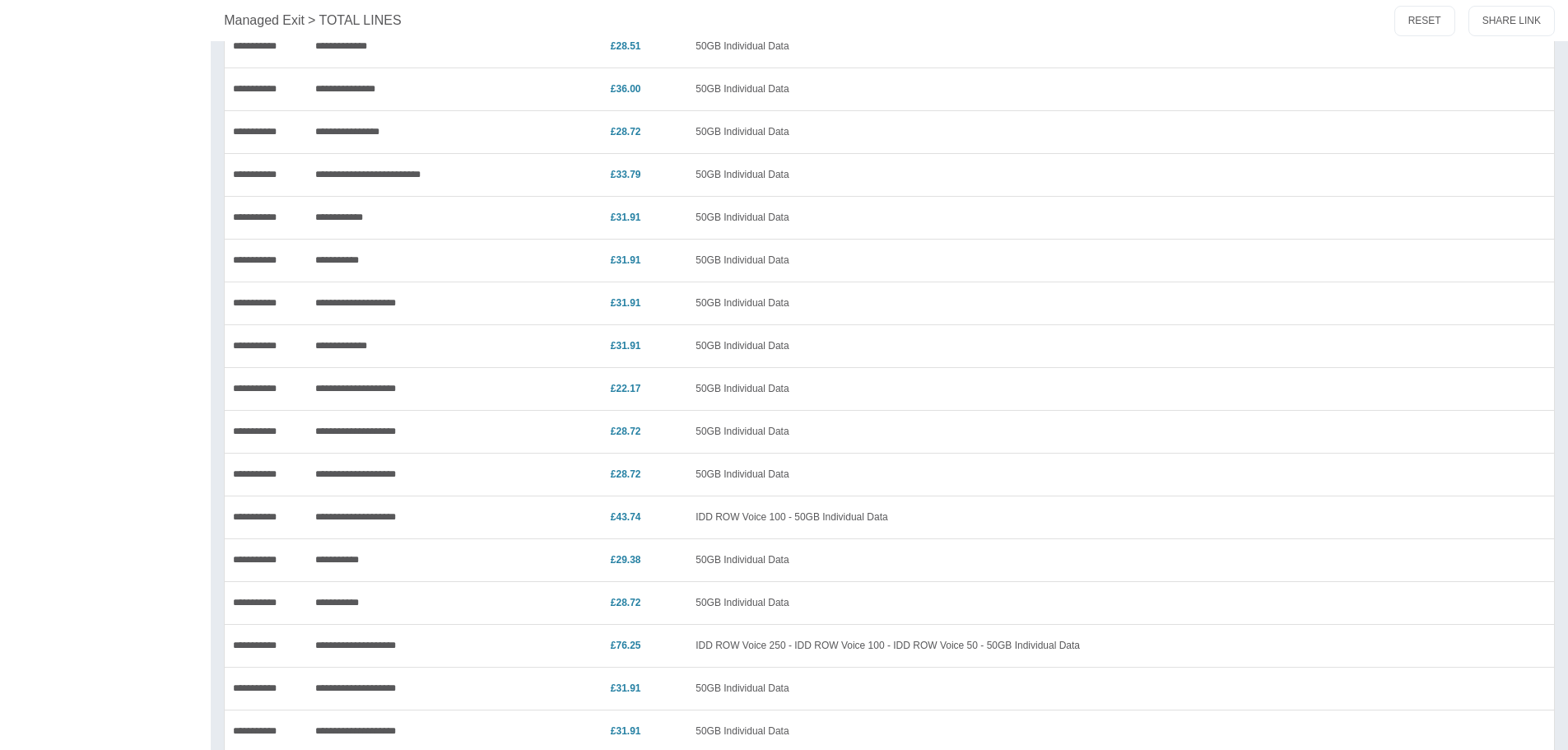
scroll to position [905, 0]
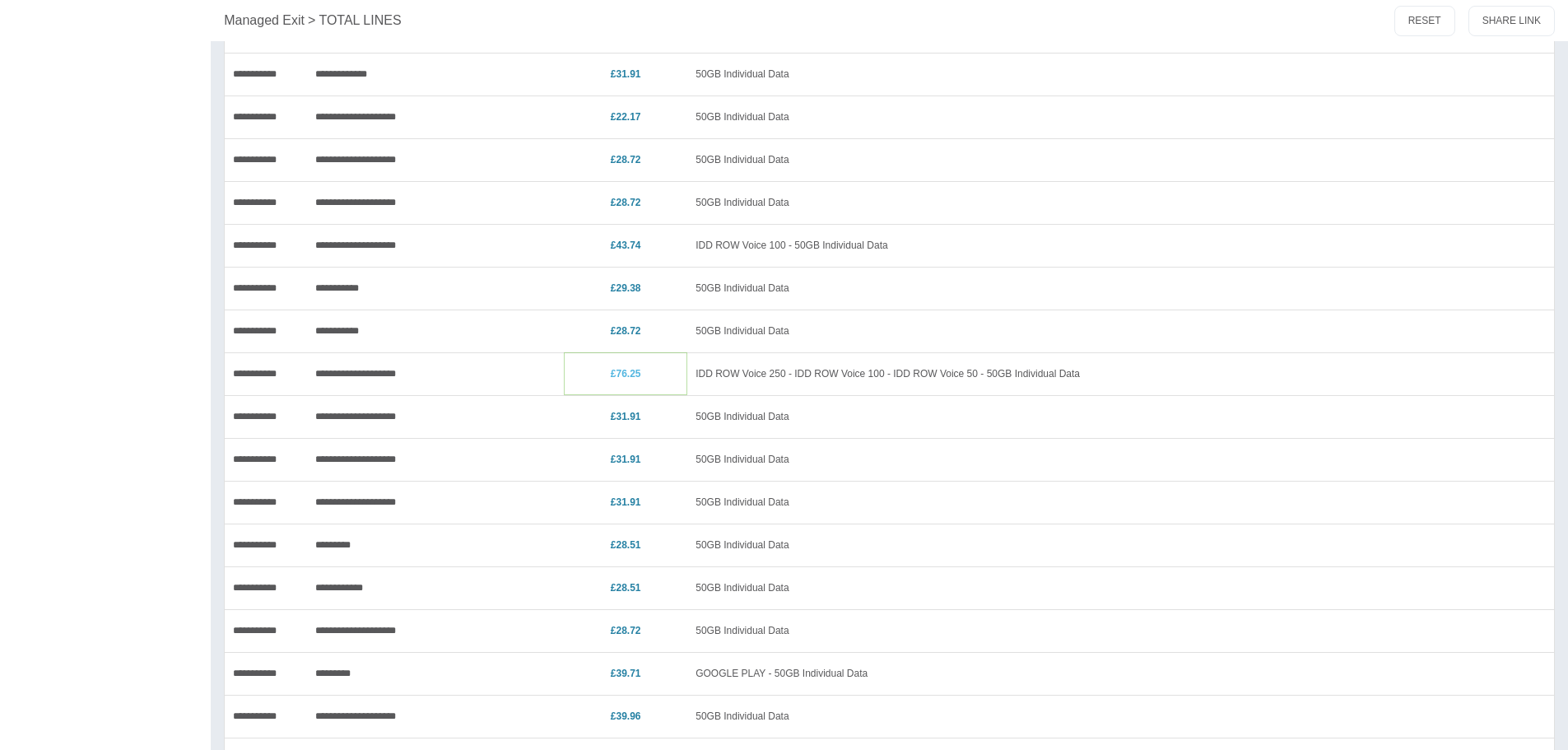
click at [624, 372] on link "£76.25" at bounding box center [626, 374] width 31 height 12
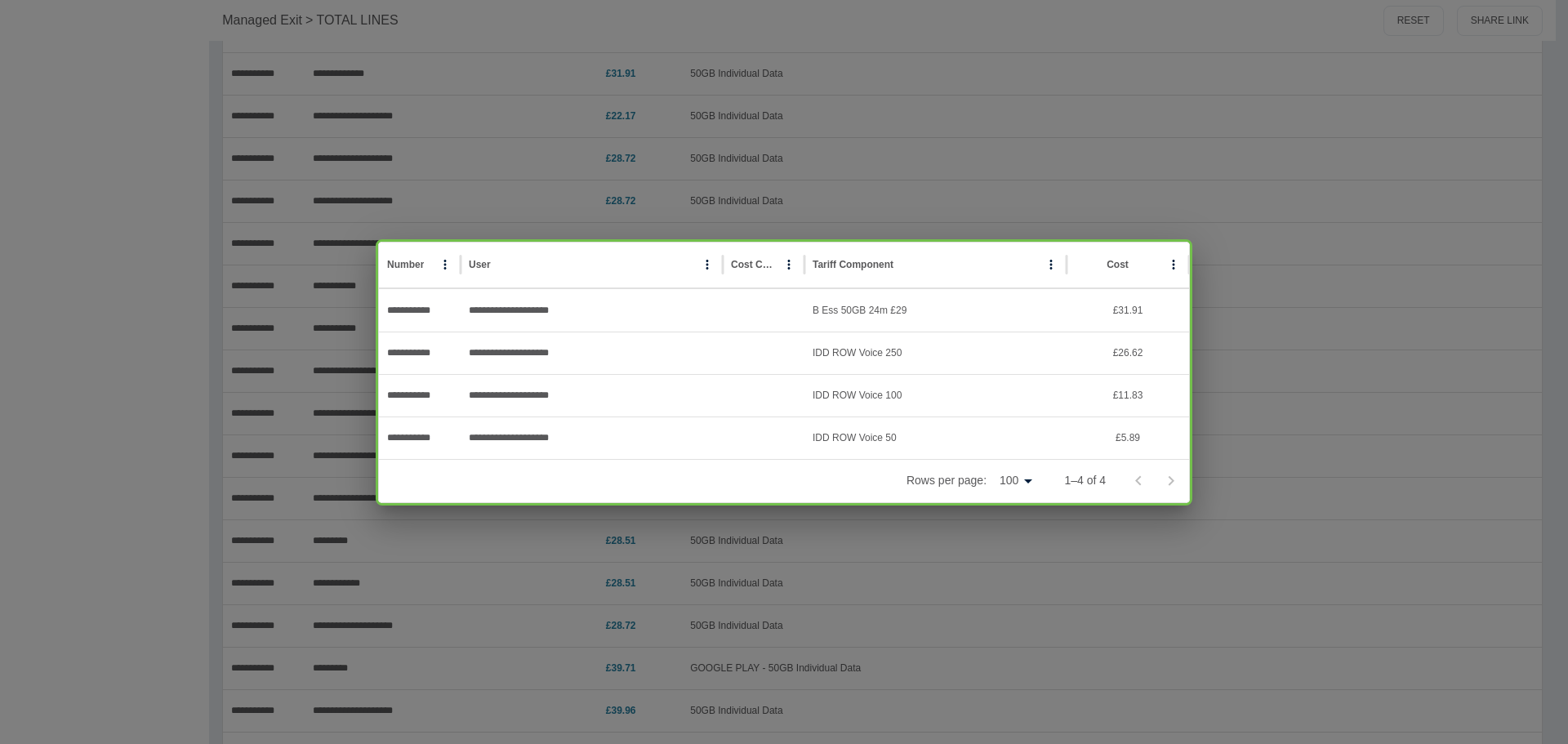
click at [1260, 481] on div "**********" at bounding box center [784, 372] width 1568 height 744
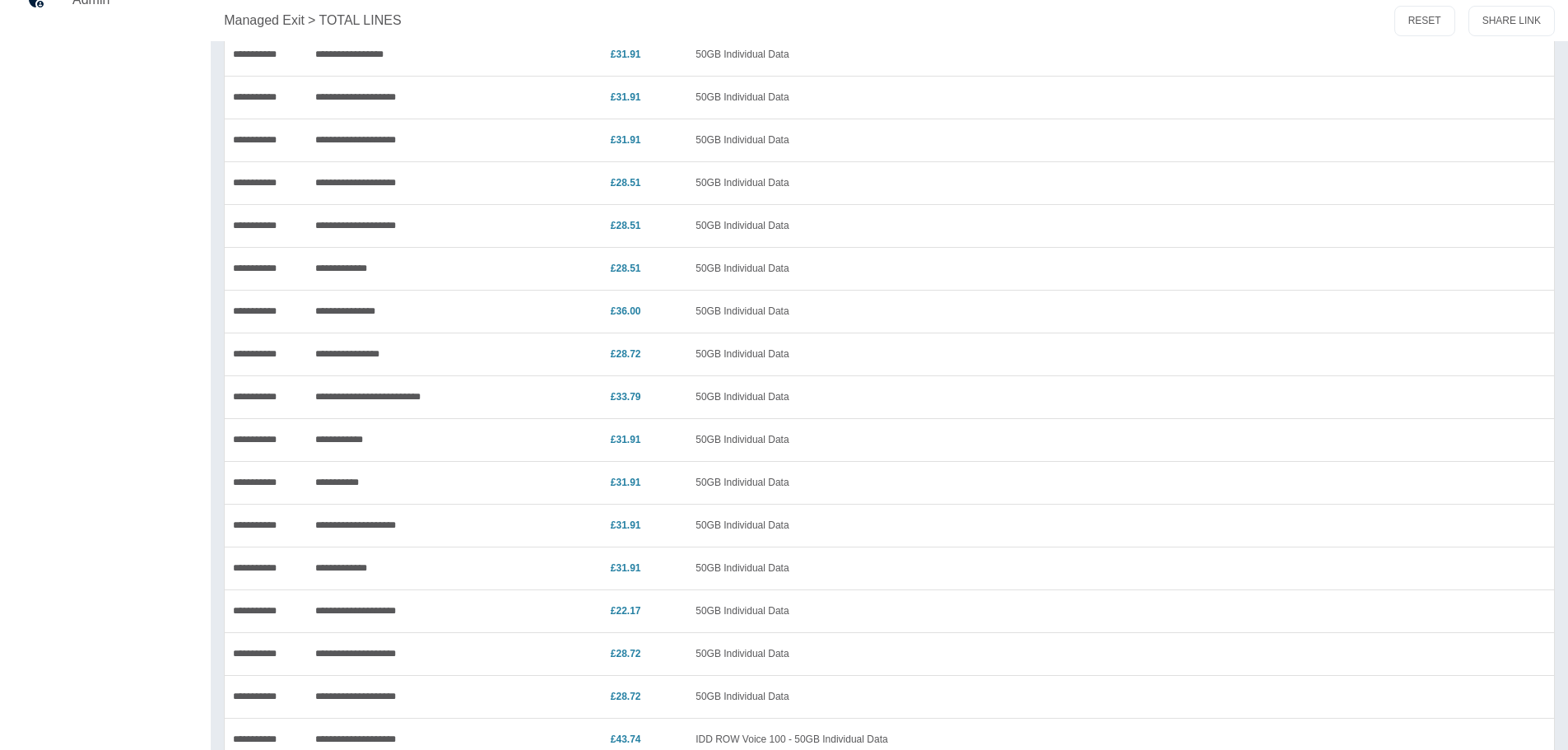
scroll to position [0, 0]
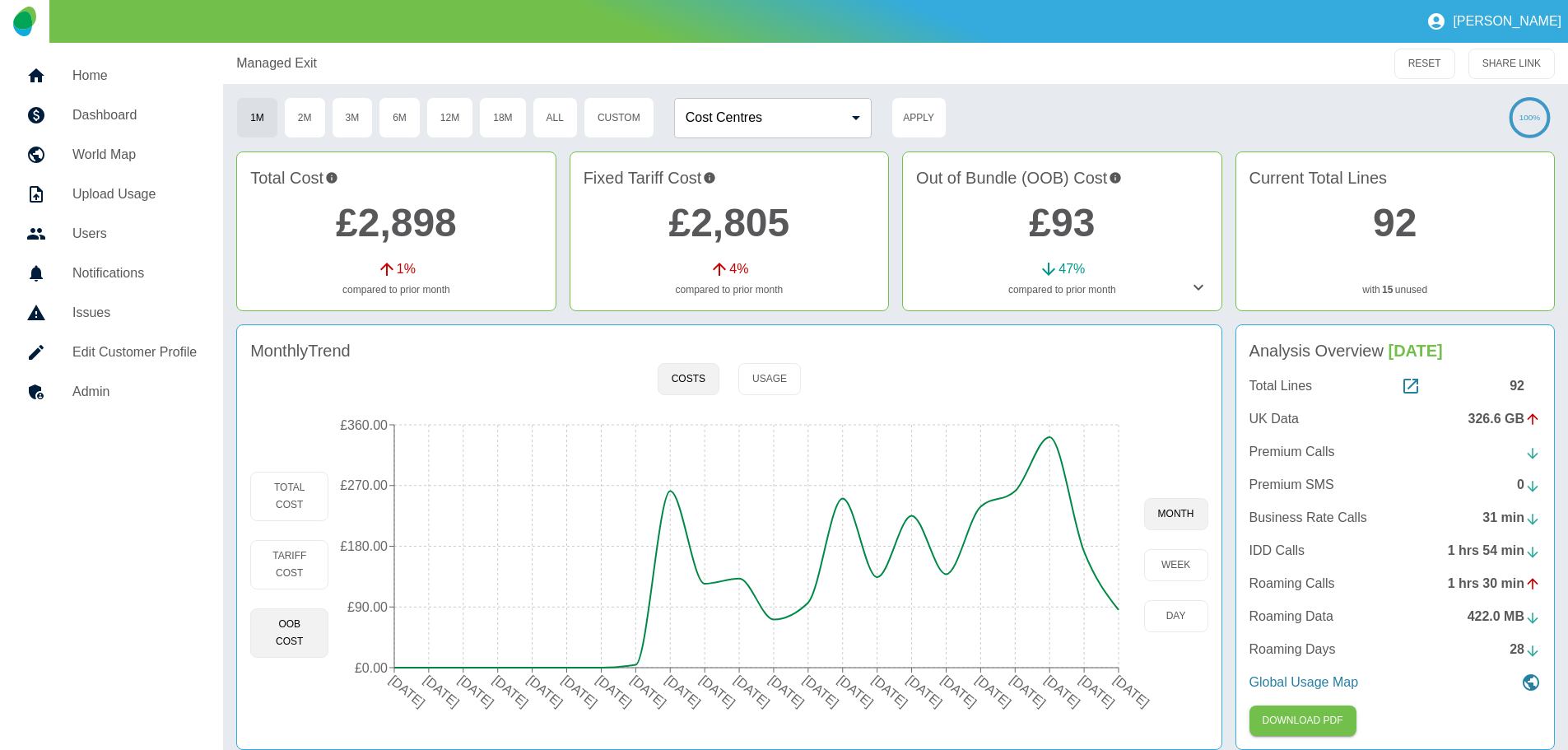
click at [1521, 390] on div "92" at bounding box center [1525, 386] width 31 height 20
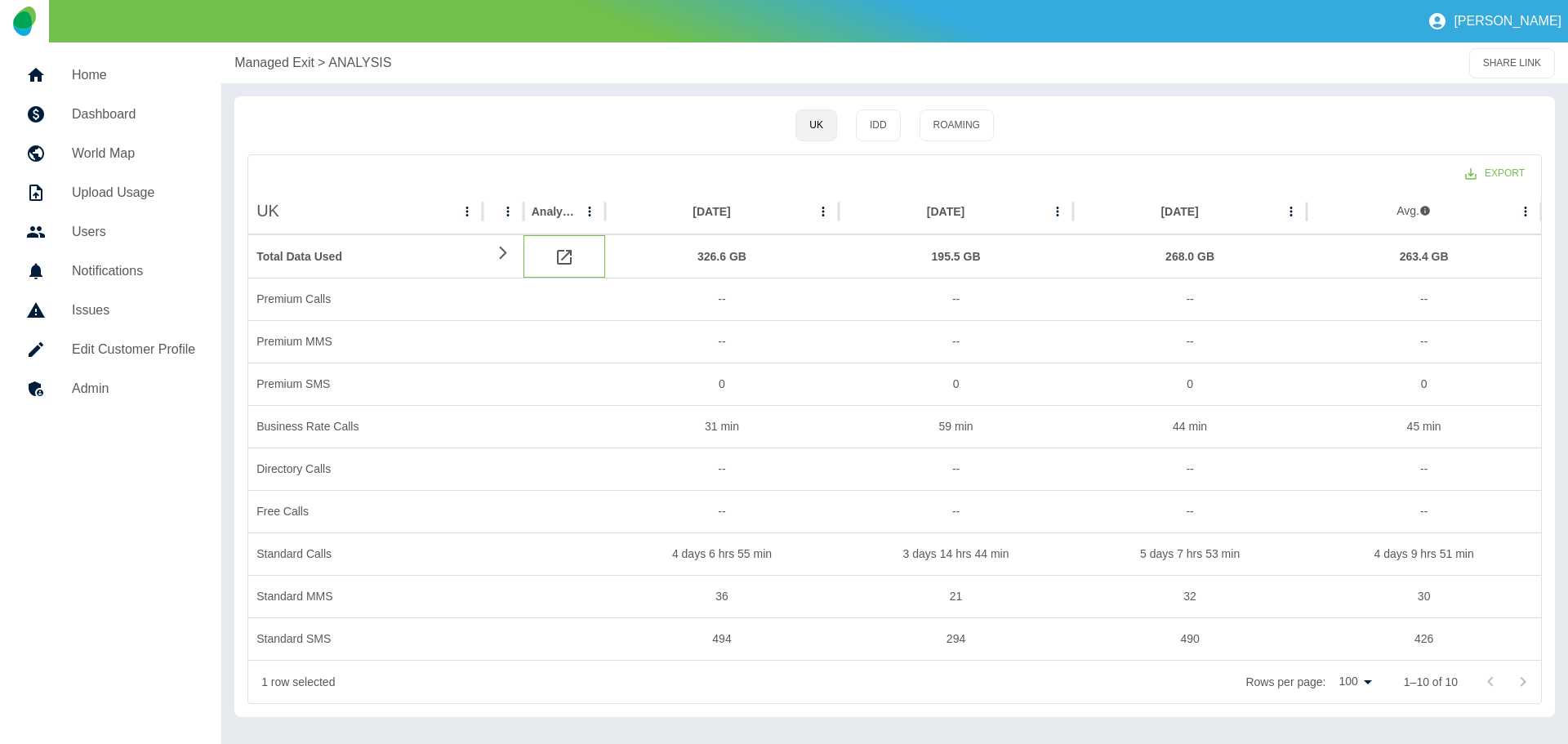
click at [565, 257] on icon at bounding box center [564, 257] width 20 height 20
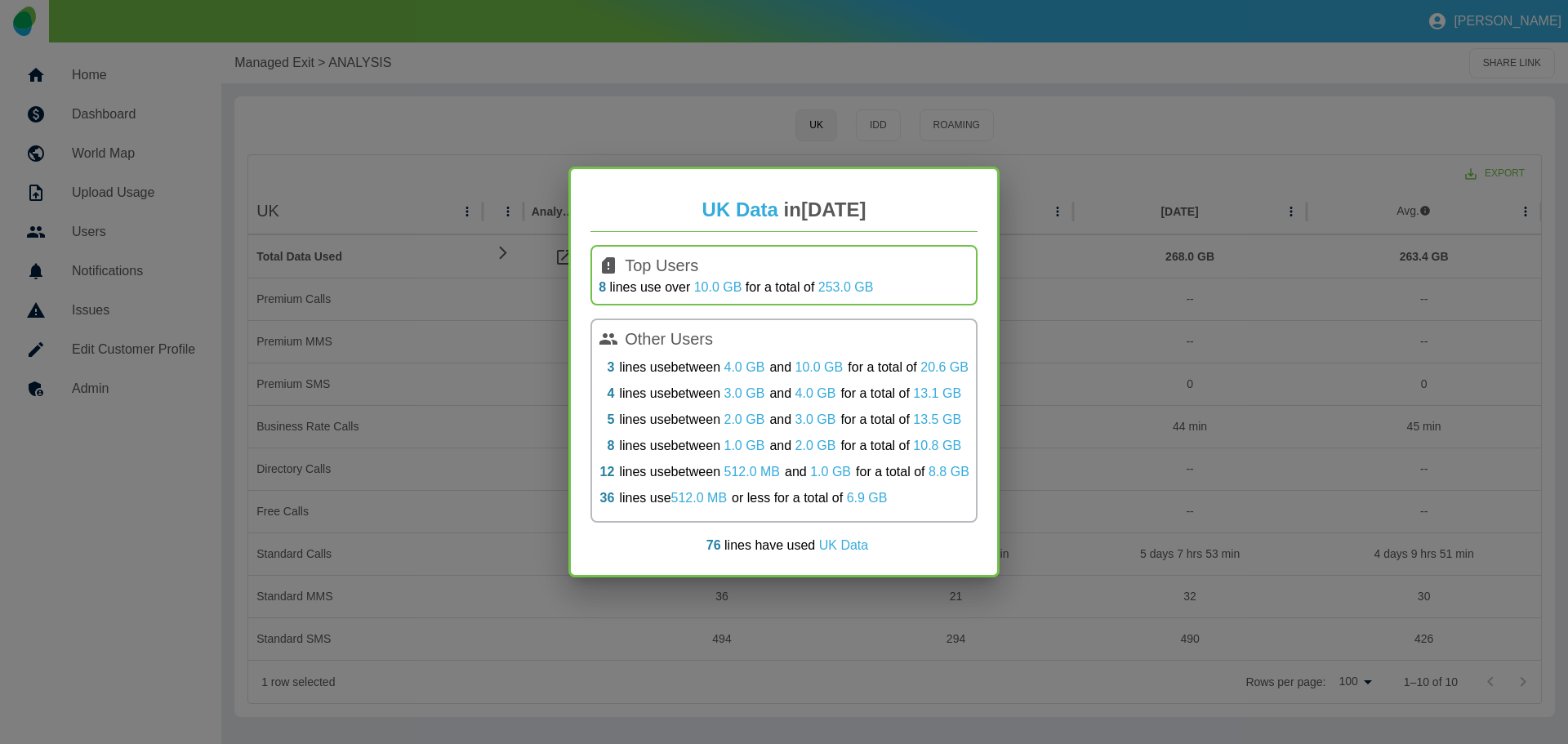
click at [516, 275] on div "UK Data in [DATE] Top Users 8 lines use over 10.0 GB for a total of 253.0 GB Ot…" at bounding box center [784, 372] width 1568 height 744
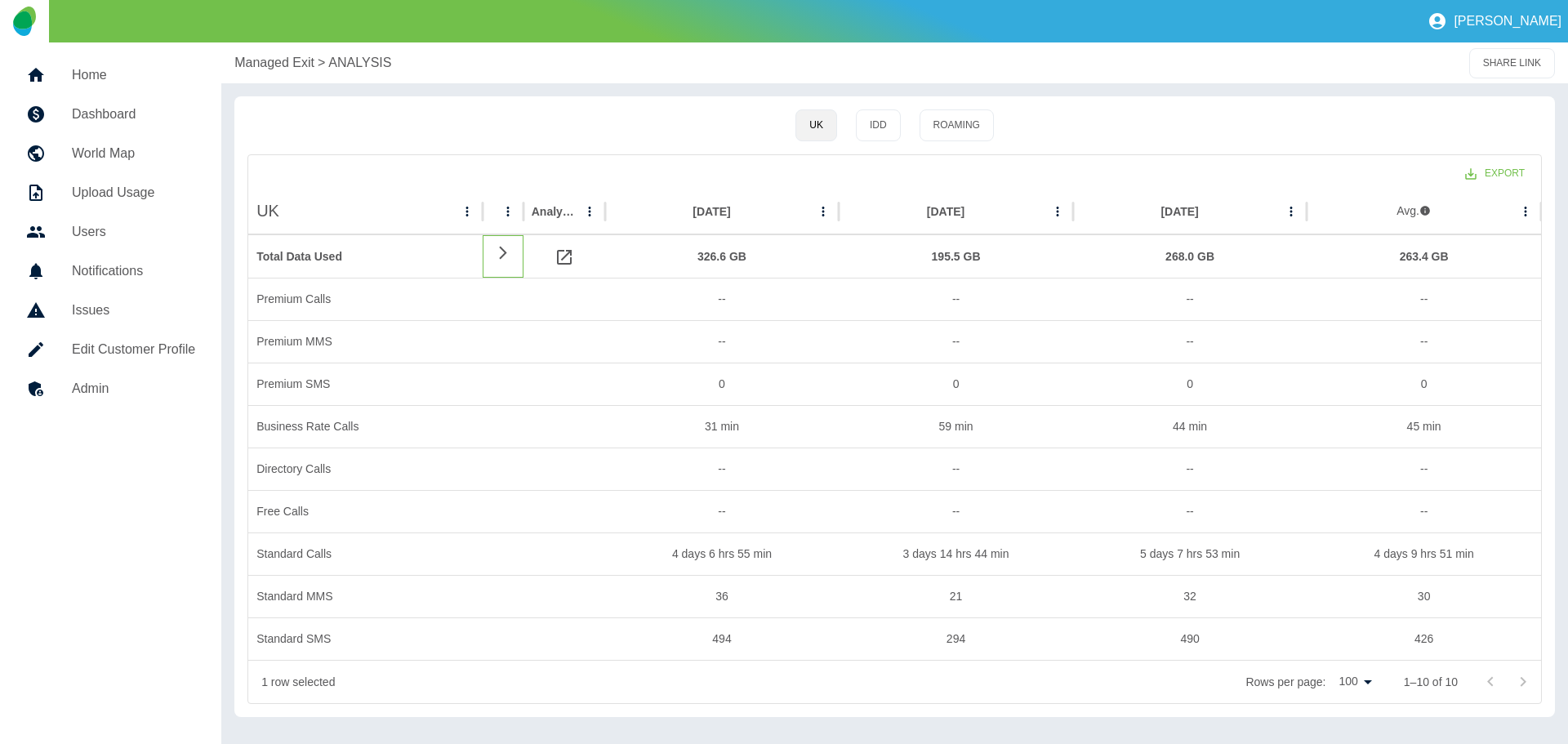
click at [503, 255] on icon at bounding box center [502, 253] width 7 height 13
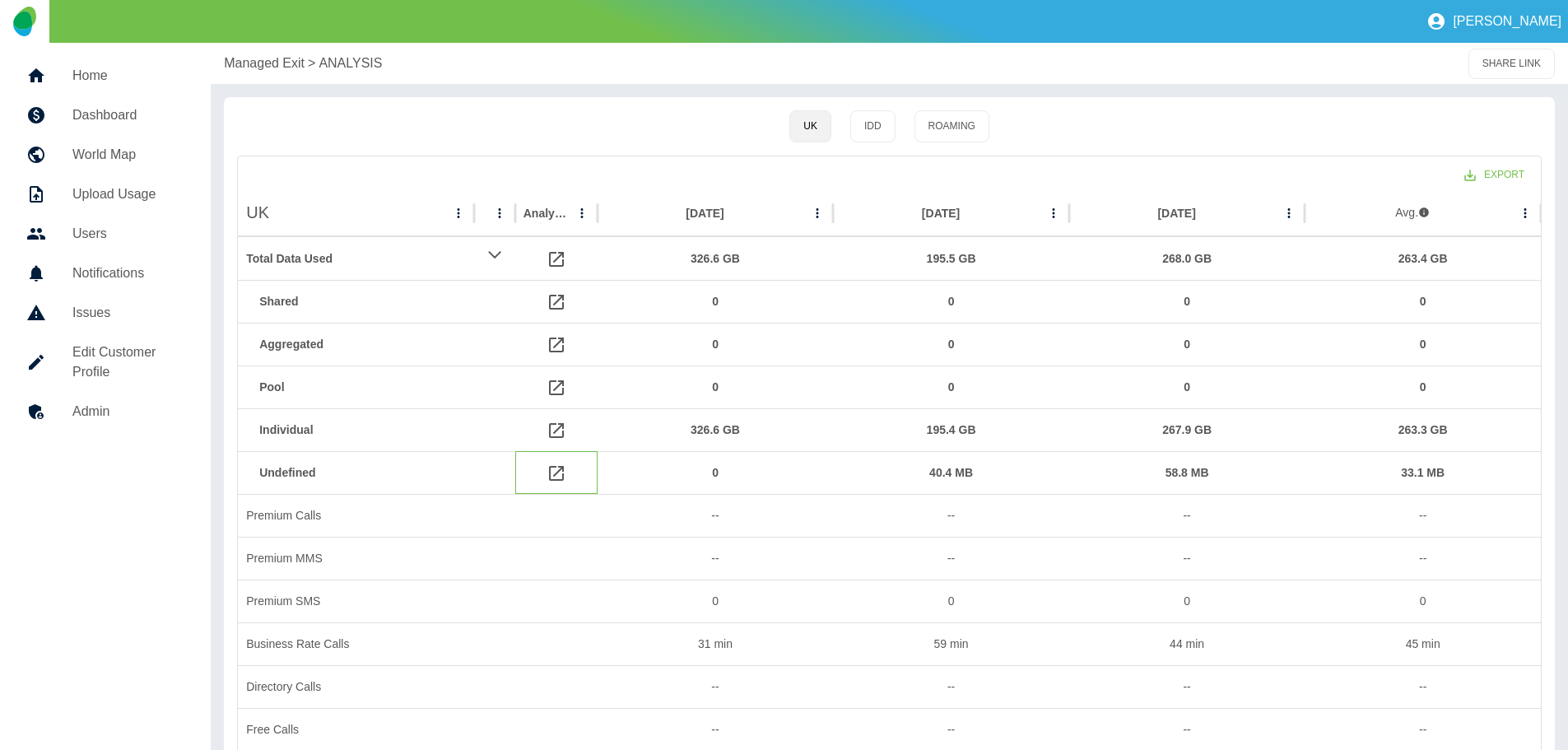
click at [568, 474] on div at bounding box center [556, 472] width 83 height 43
click at [555, 475] on icon at bounding box center [556, 474] width 15 height 15
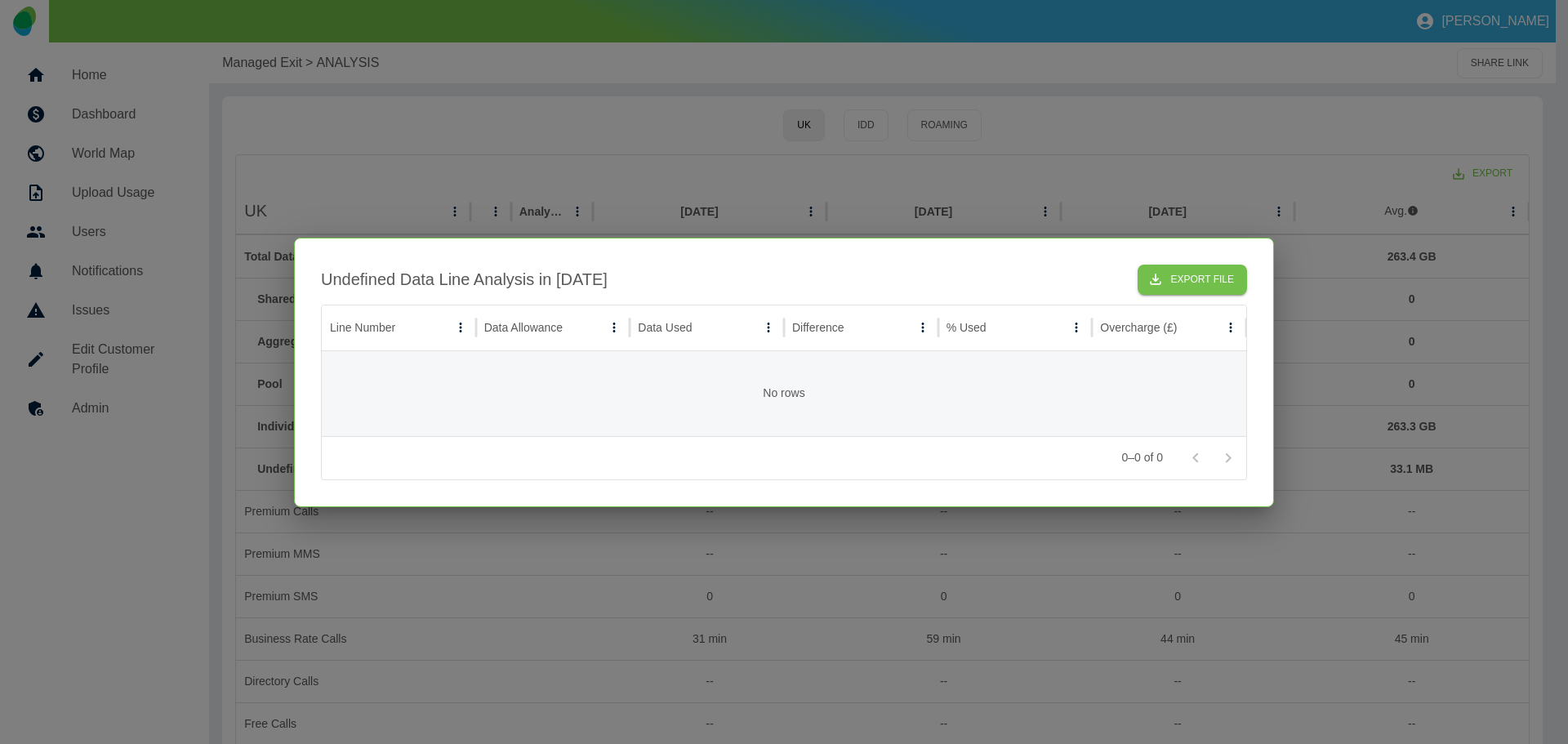
click at [1330, 372] on div at bounding box center [784, 372] width 1568 height 744
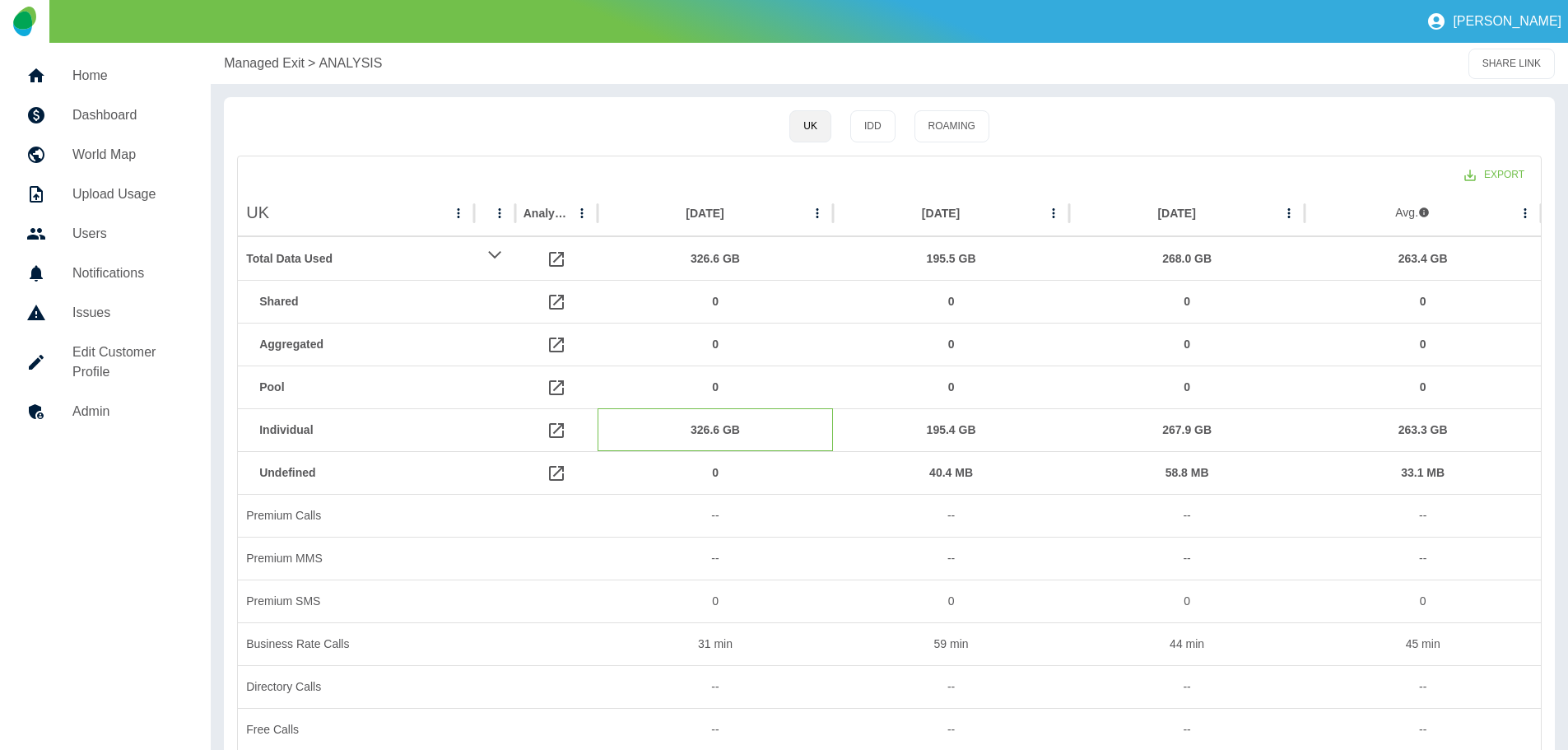
click at [705, 428] on div "326.6 GB" at bounding box center [716, 430] width 220 height 42
click at [561, 426] on icon at bounding box center [556, 431] width 15 height 15
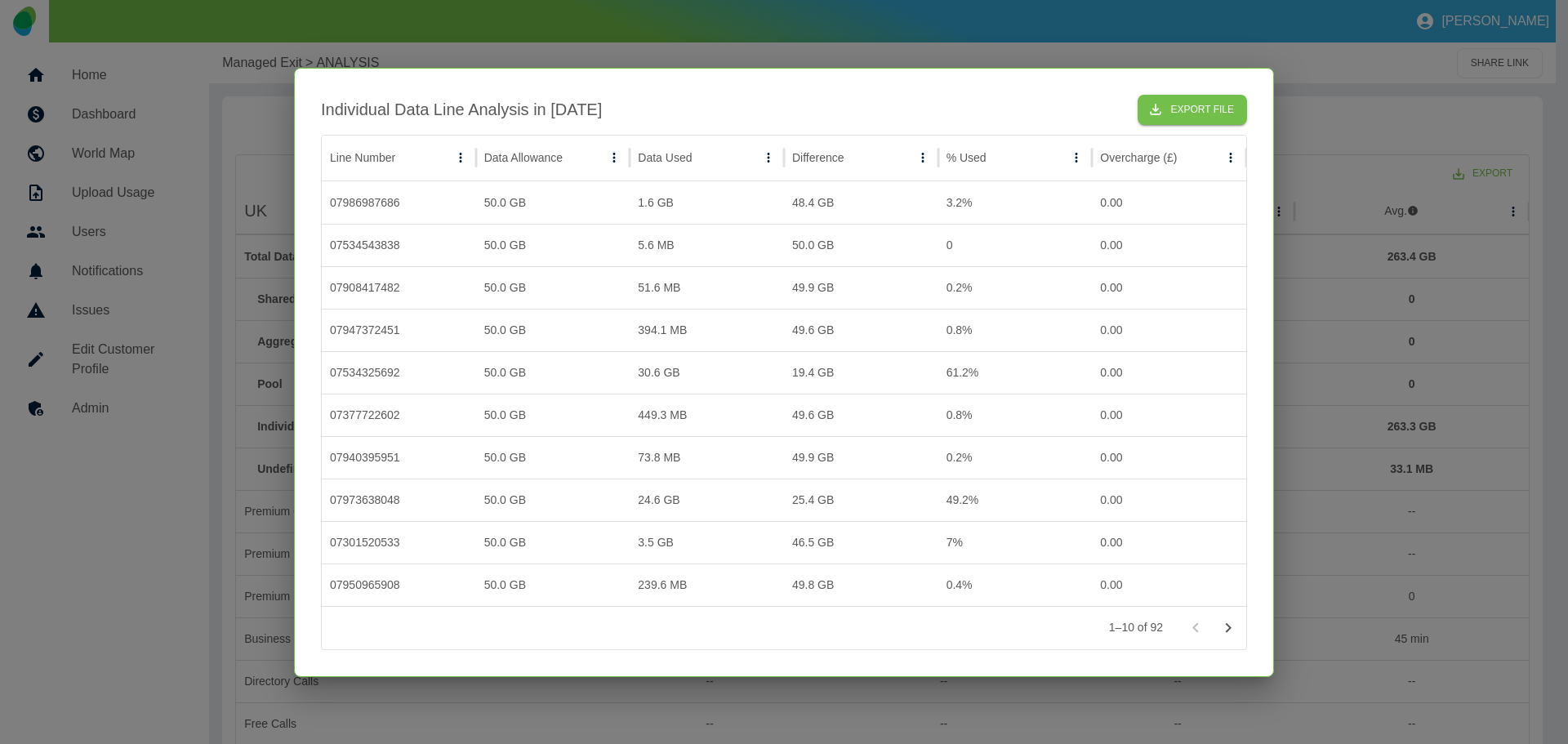
click at [1340, 299] on div at bounding box center [784, 372] width 1568 height 744
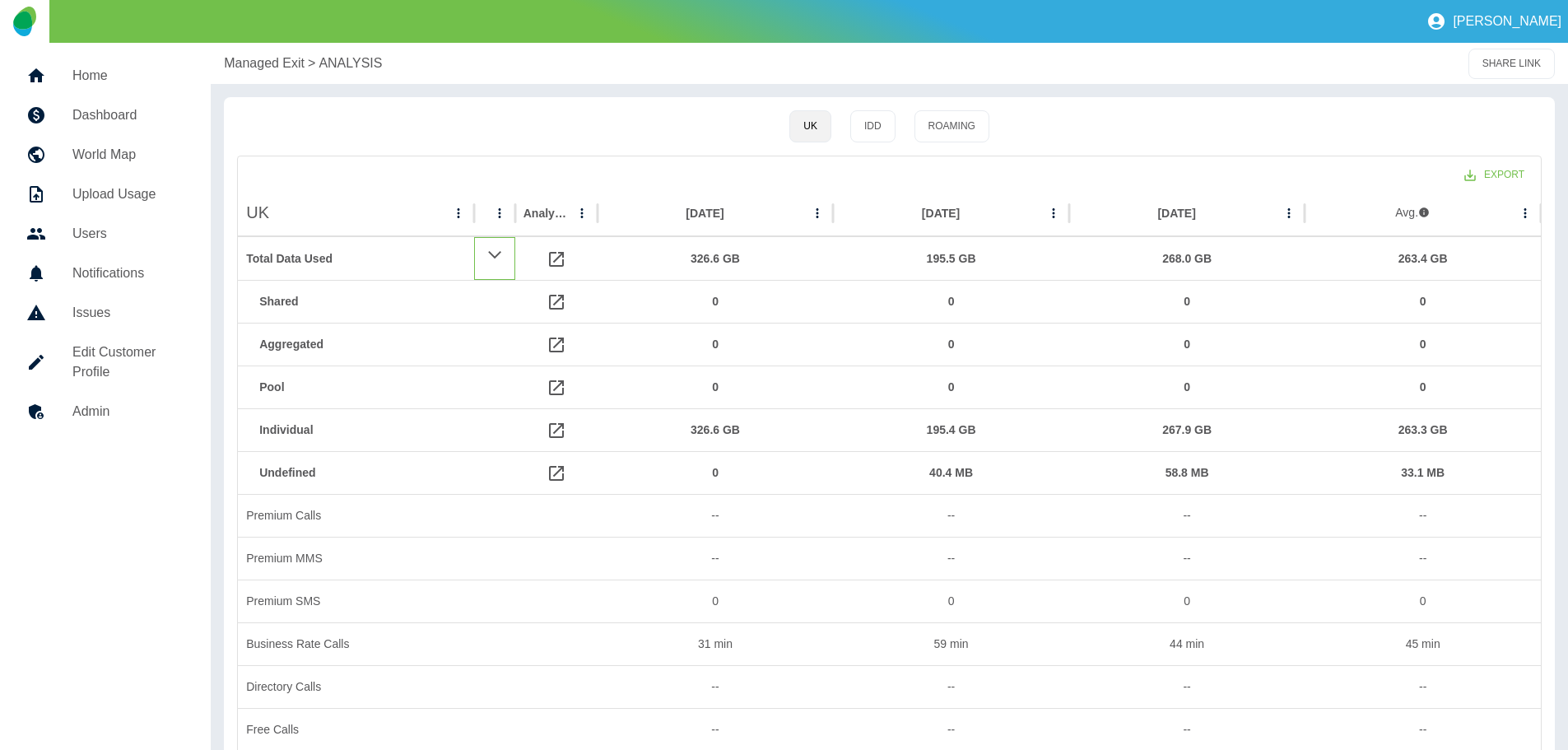
click at [495, 258] on icon at bounding box center [494, 255] width 15 height 20
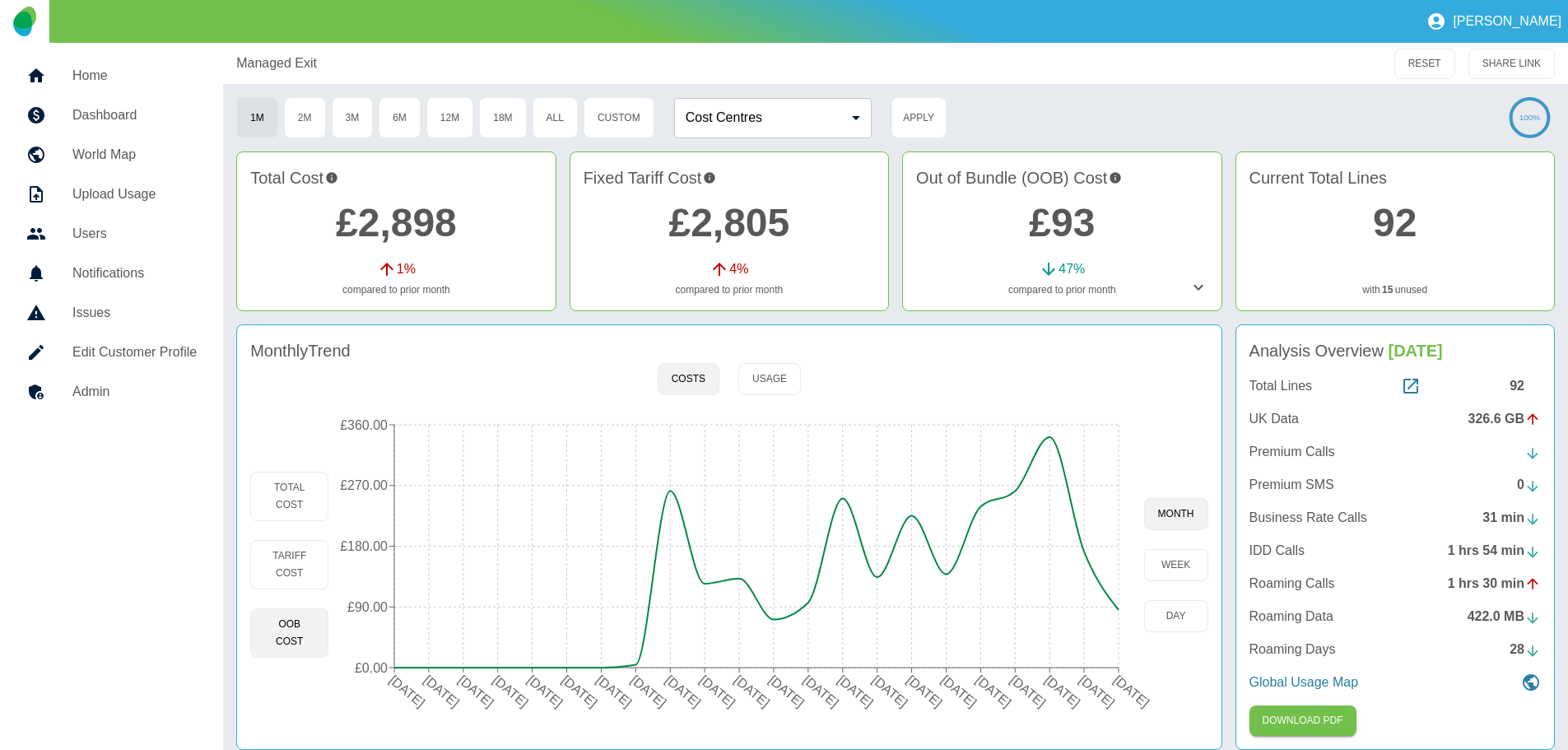
click at [1285, 388] on p "Total Lines" at bounding box center [1282, 386] width 64 height 20
click at [1413, 385] on icon at bounding box center [1411, 386] width 15 height 15
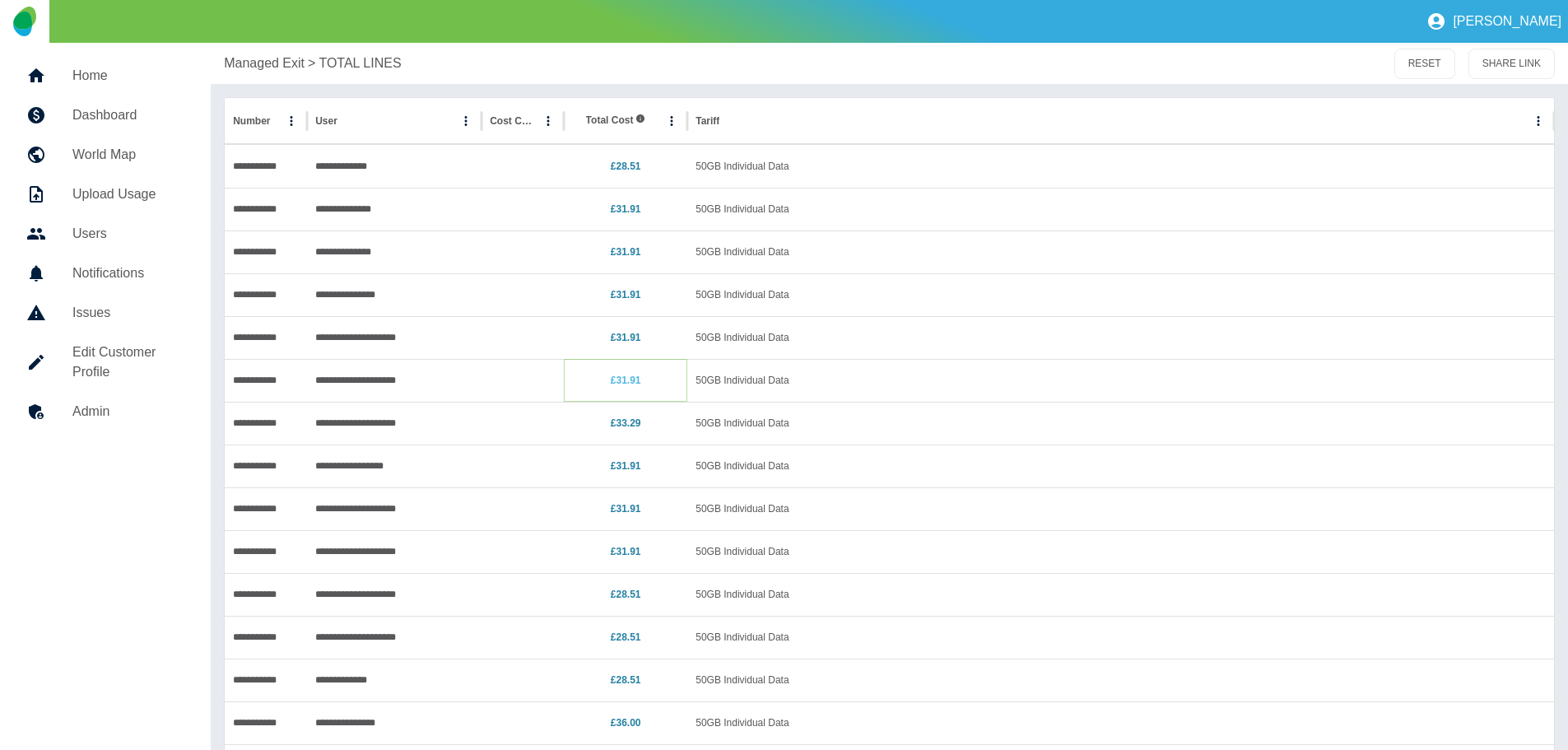
click at [618, 380] on link "£31.91" at bounding box center [626, 380] width 31 height 12
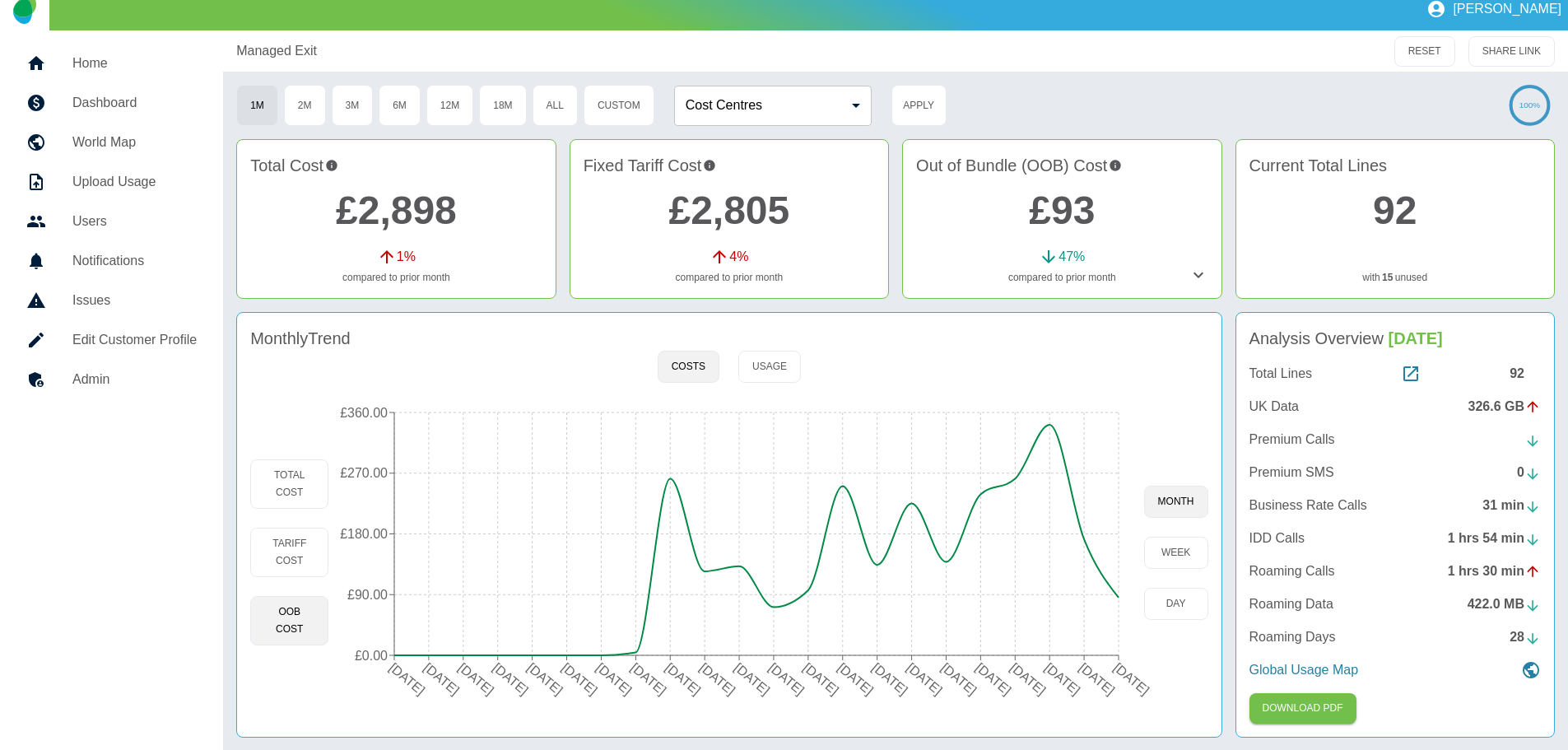
scroll to position [15, 0]
click at [1529, 670] on icon at bounding box center [1532, 669] width 16 height 16
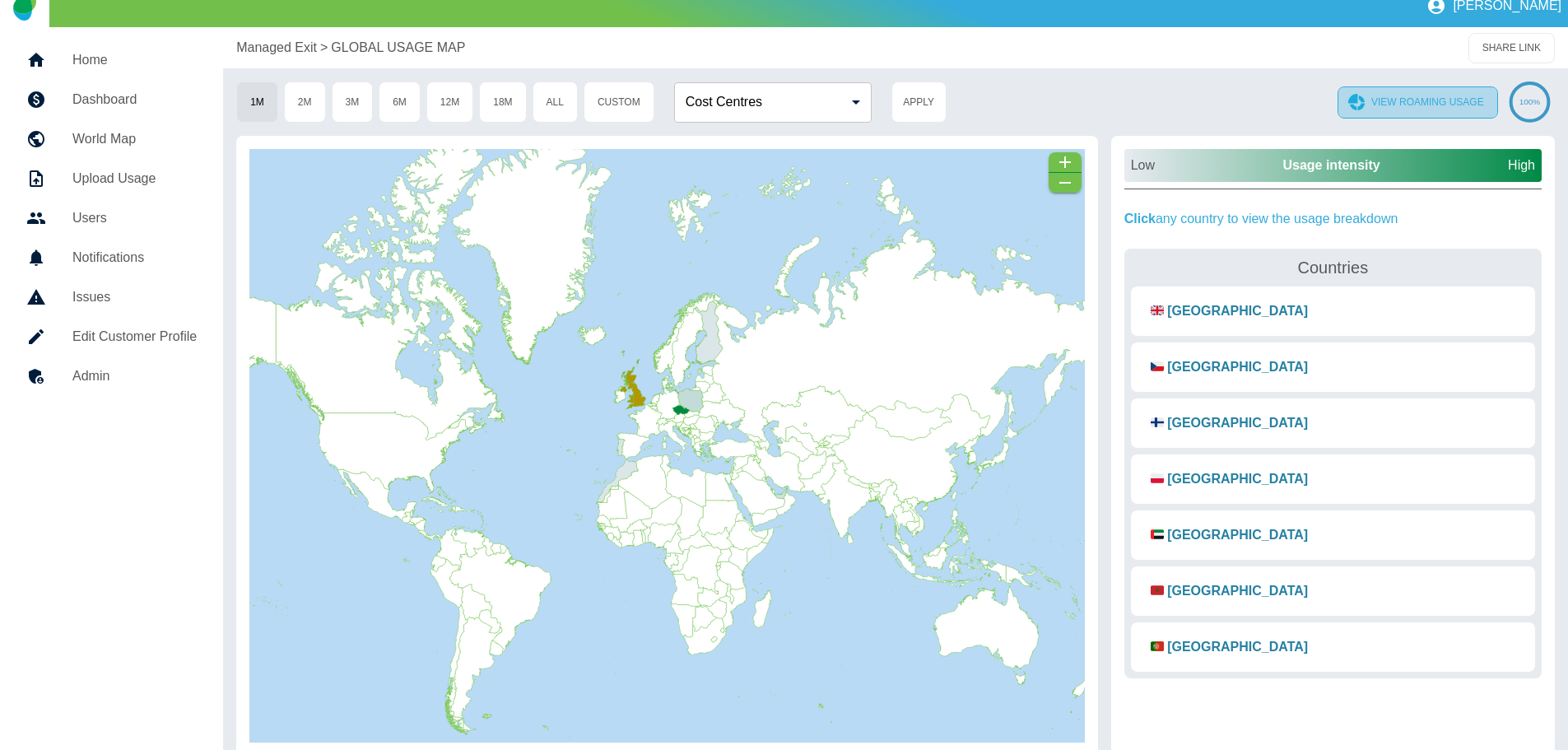
click at [1396, 103] on button "VIEW ROAMING USAGE" at bounding box center [1418, 102] width 161 height 32
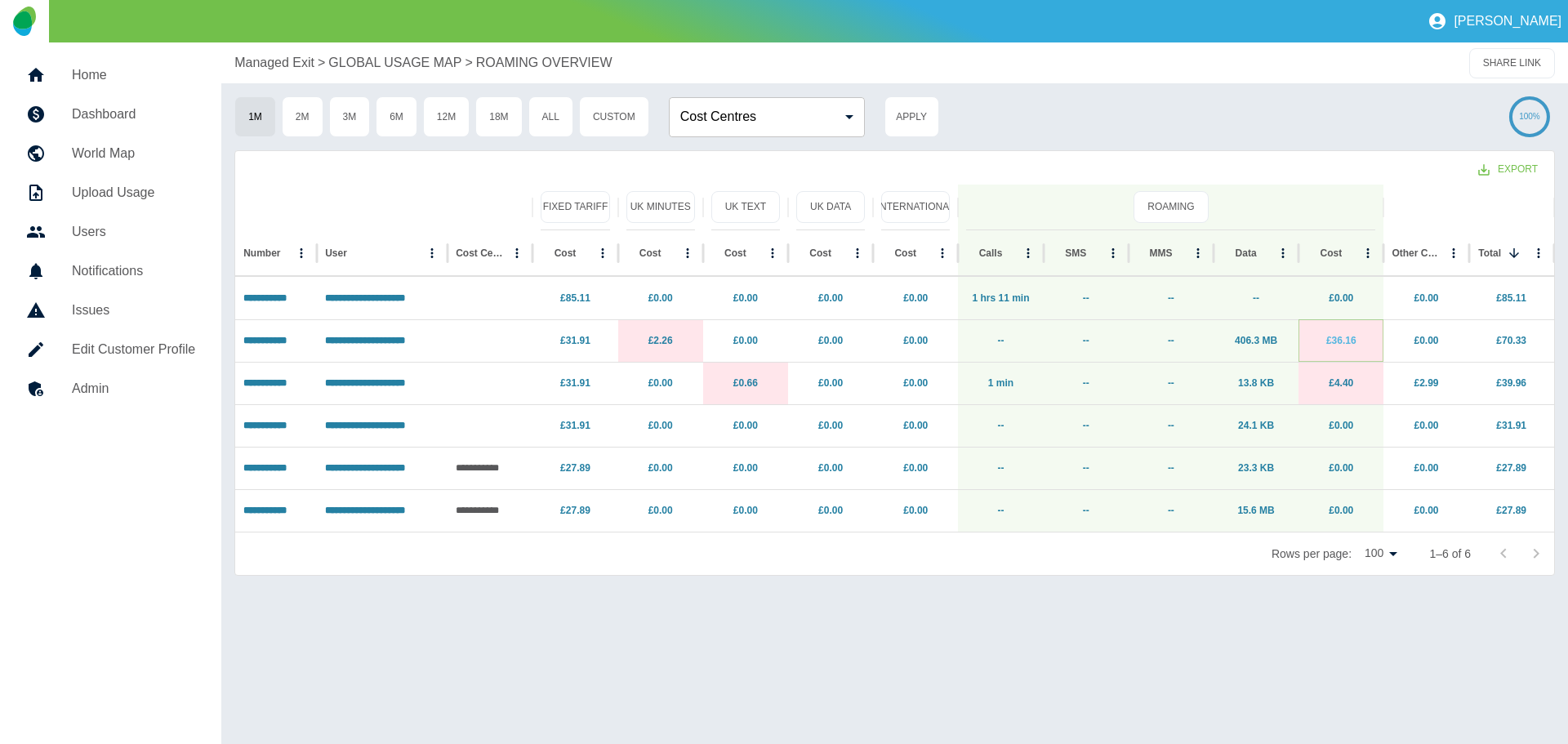
click at [1346, 340] on link "£36.16" at bounding box center [1342, 340] width 31 height 12
click at [275, 57] on p "Managed Exit" at bounding box center [274, 63] width 80 height 20
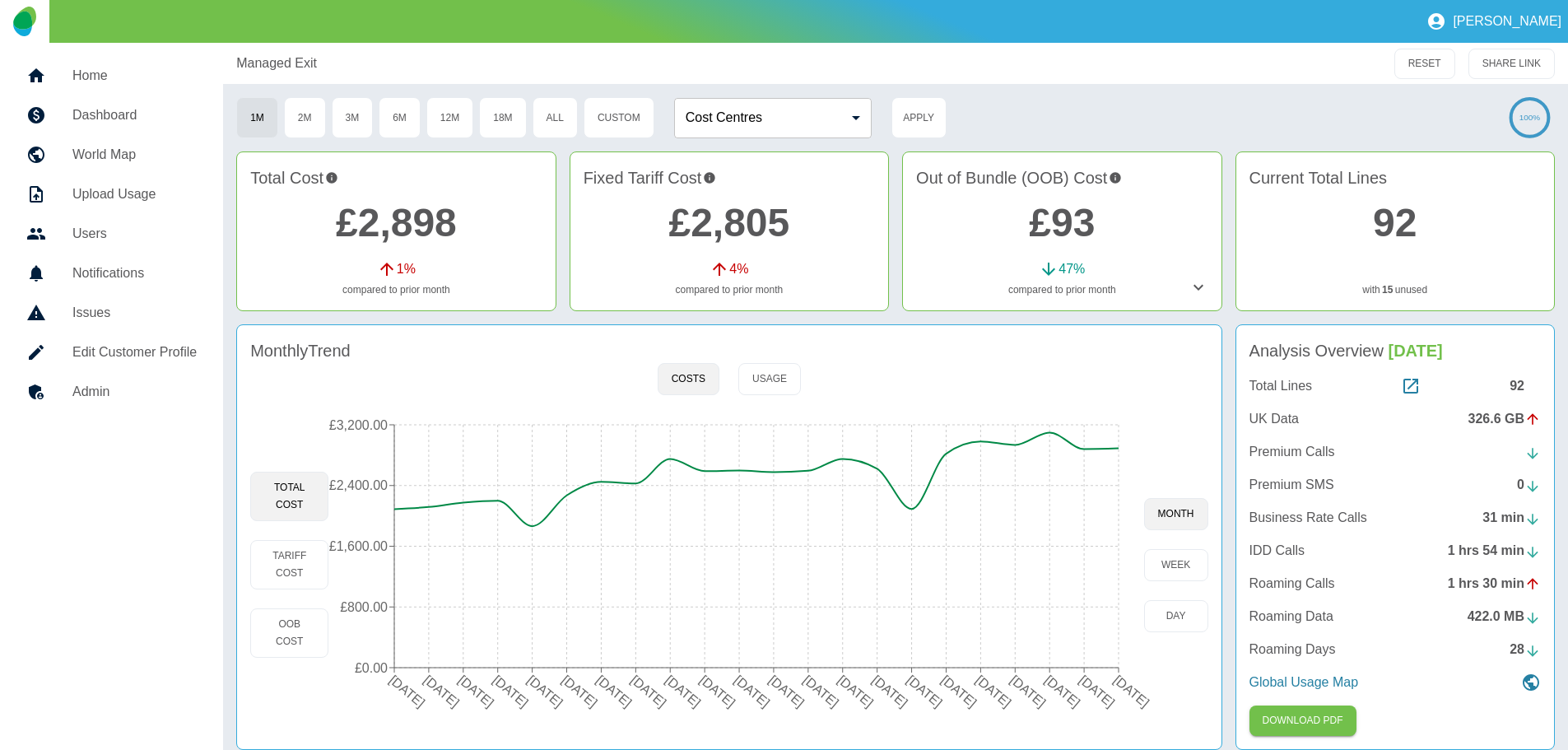
click at [433, 235] on link "£2,898" at bounding box center [396, 223] width 121 height 44
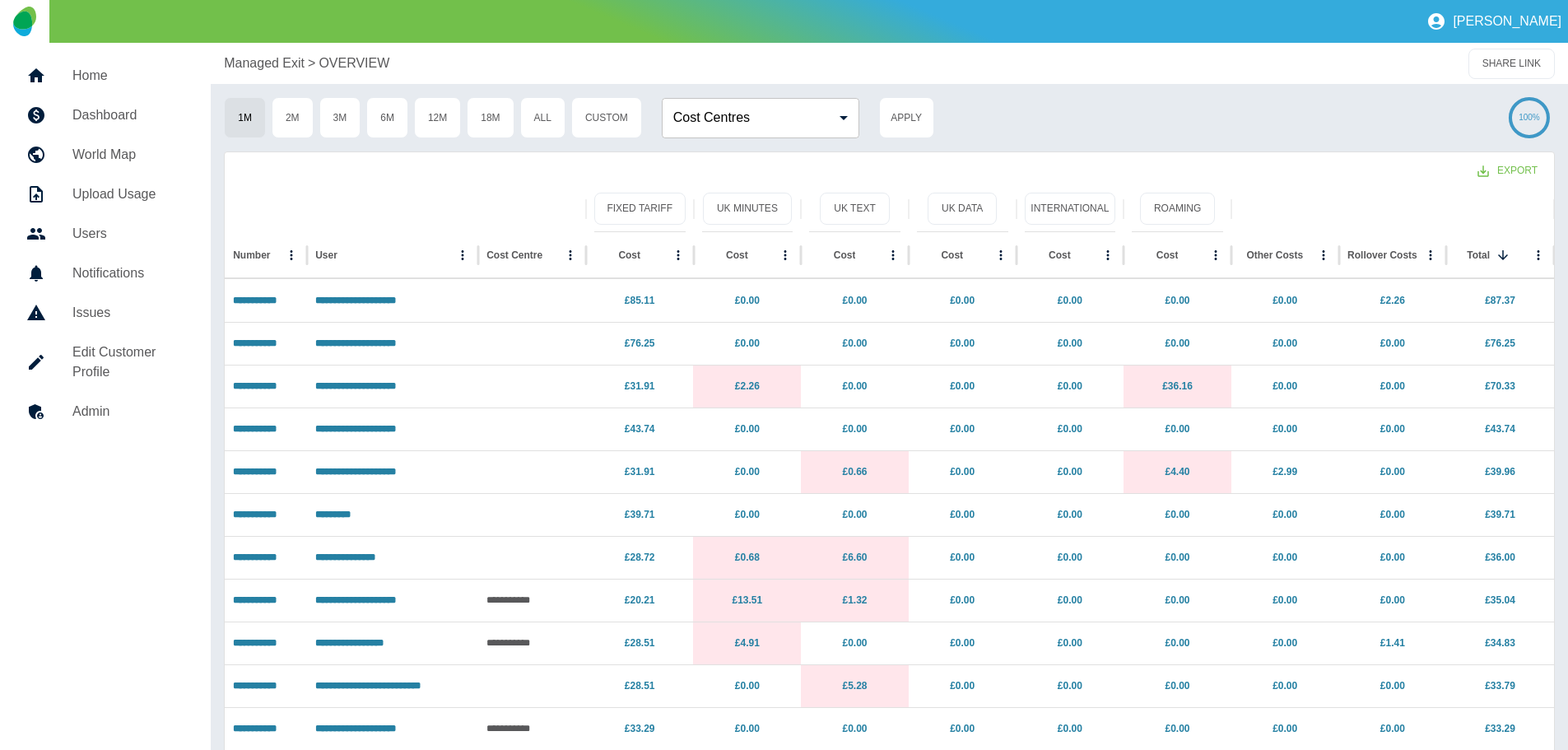
click at [264, 61] on p "Managed Exit" at bounding box center [264, 64] width 81 height 20
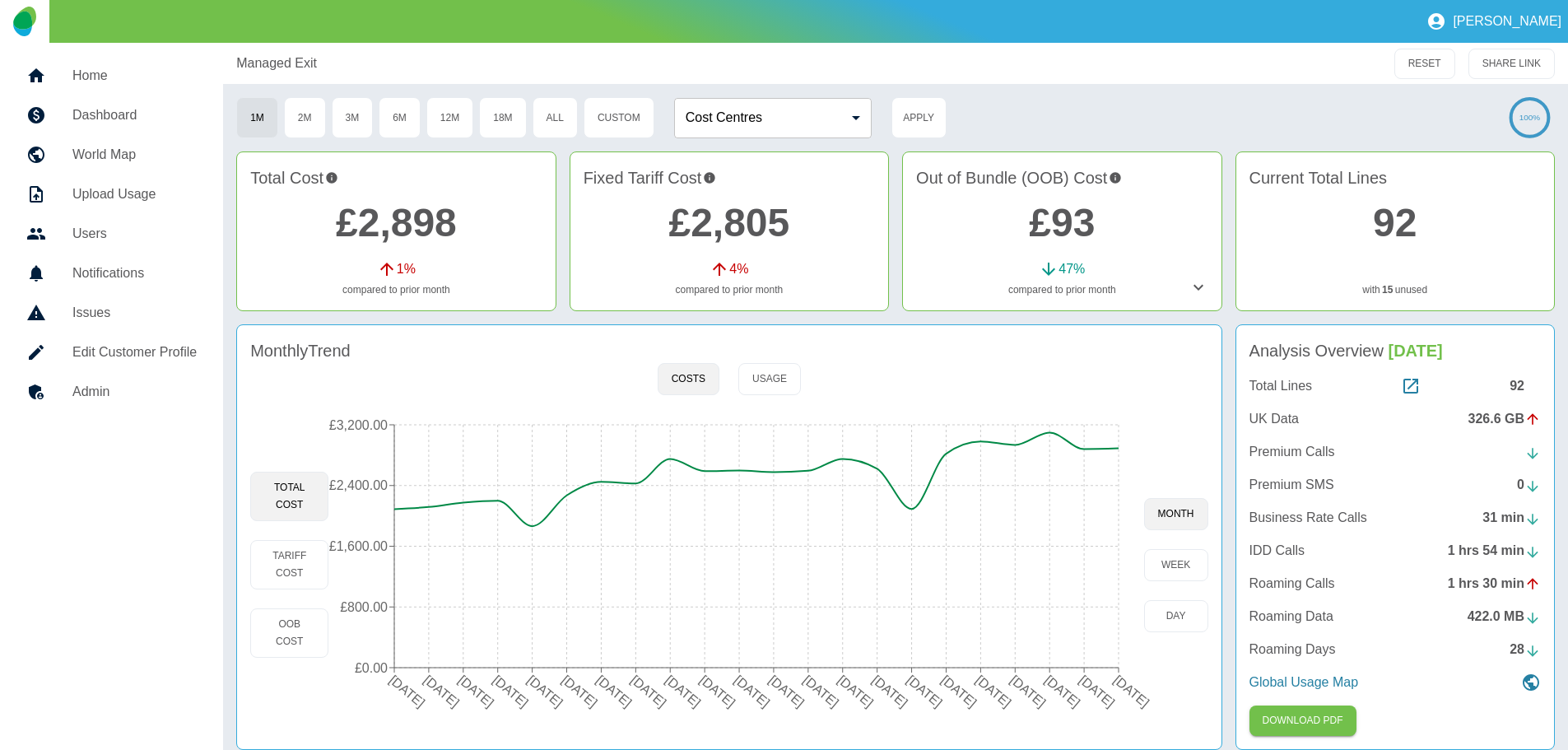
click at [1203, 292] on icon at bounding box center [1199, 287] width 20 height 20
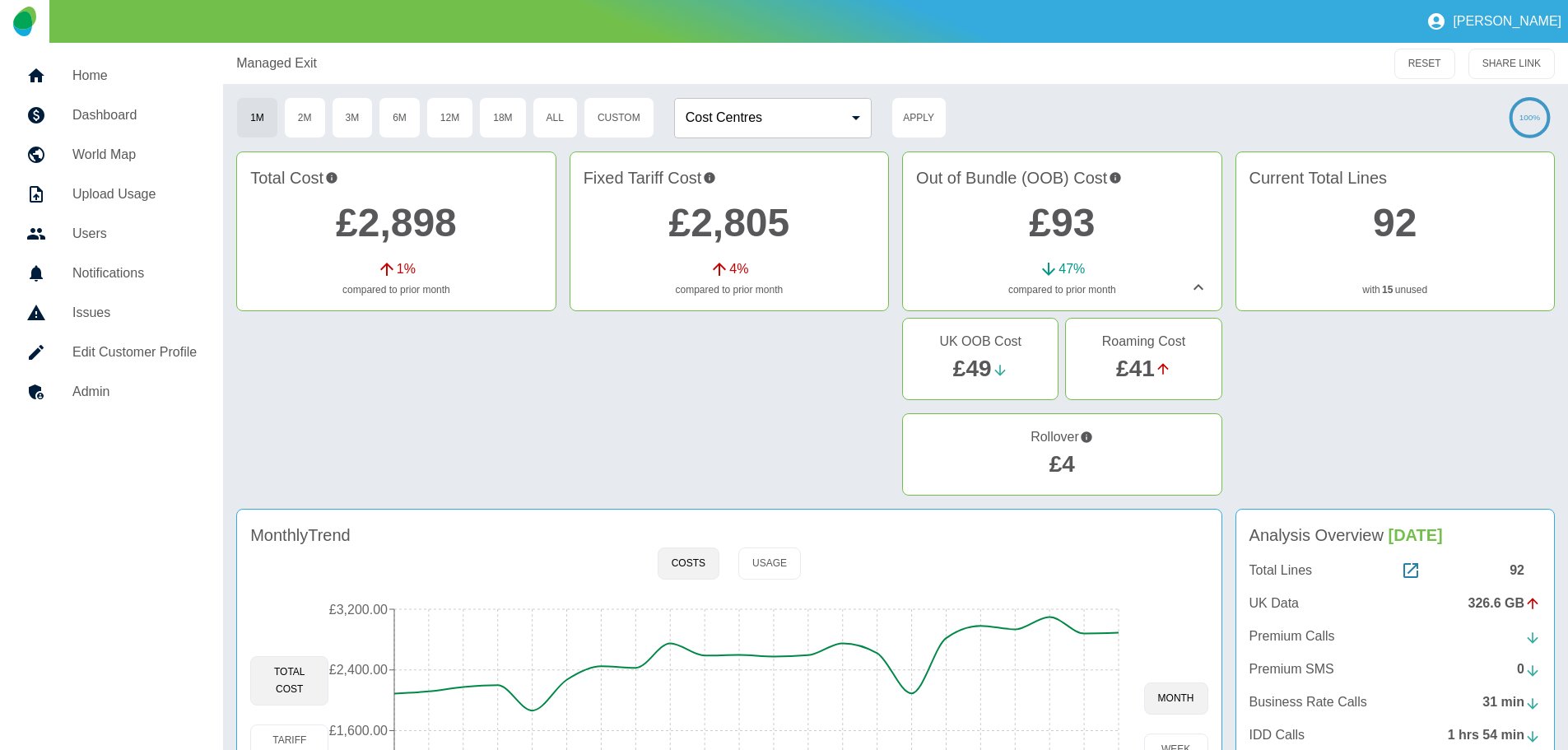
click at [976, 371] on link "£49" at bounding box center [973, 368] width 39 height 25
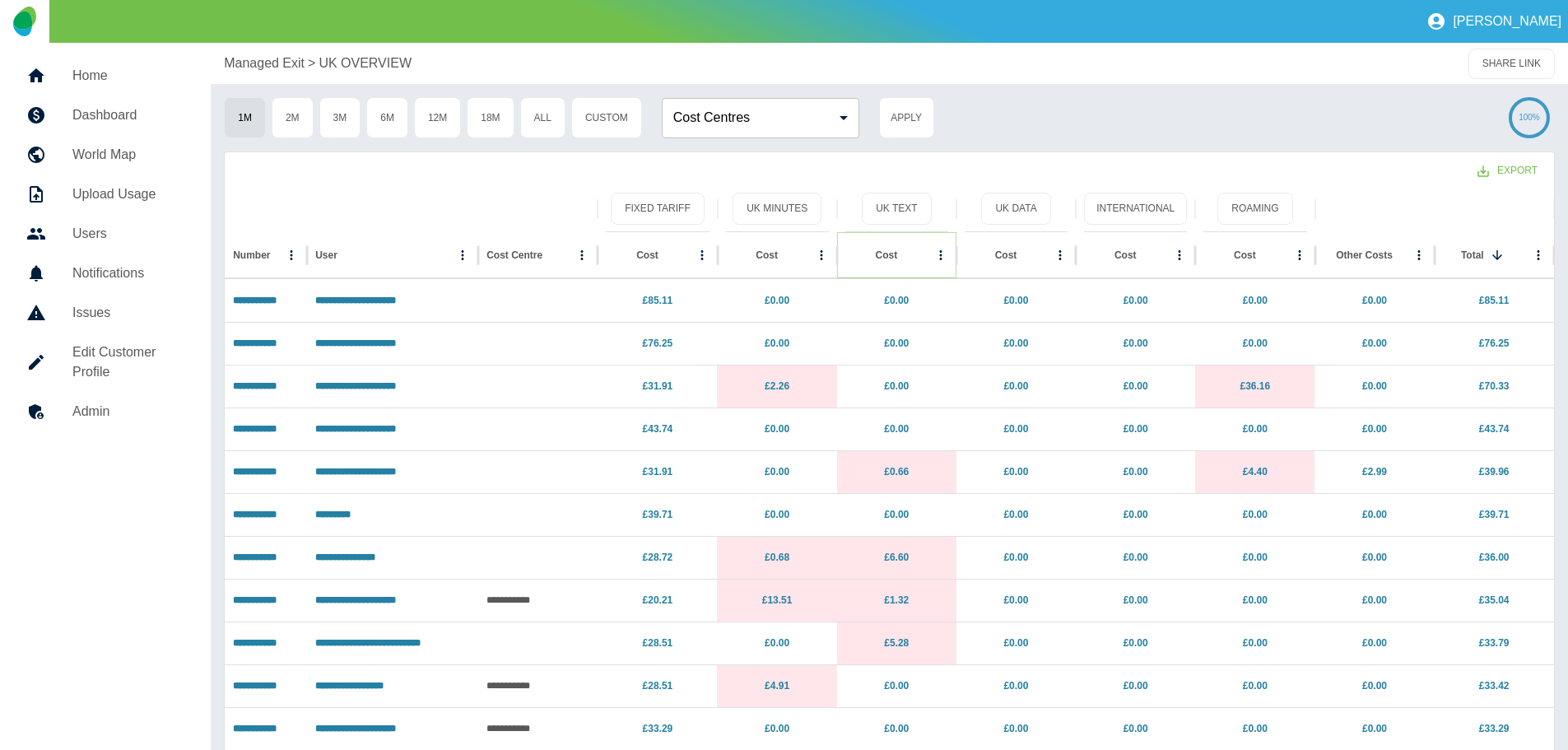
click at [904, 256] on icon "Sort" at bounding box center [911, 255] width 15 height 15
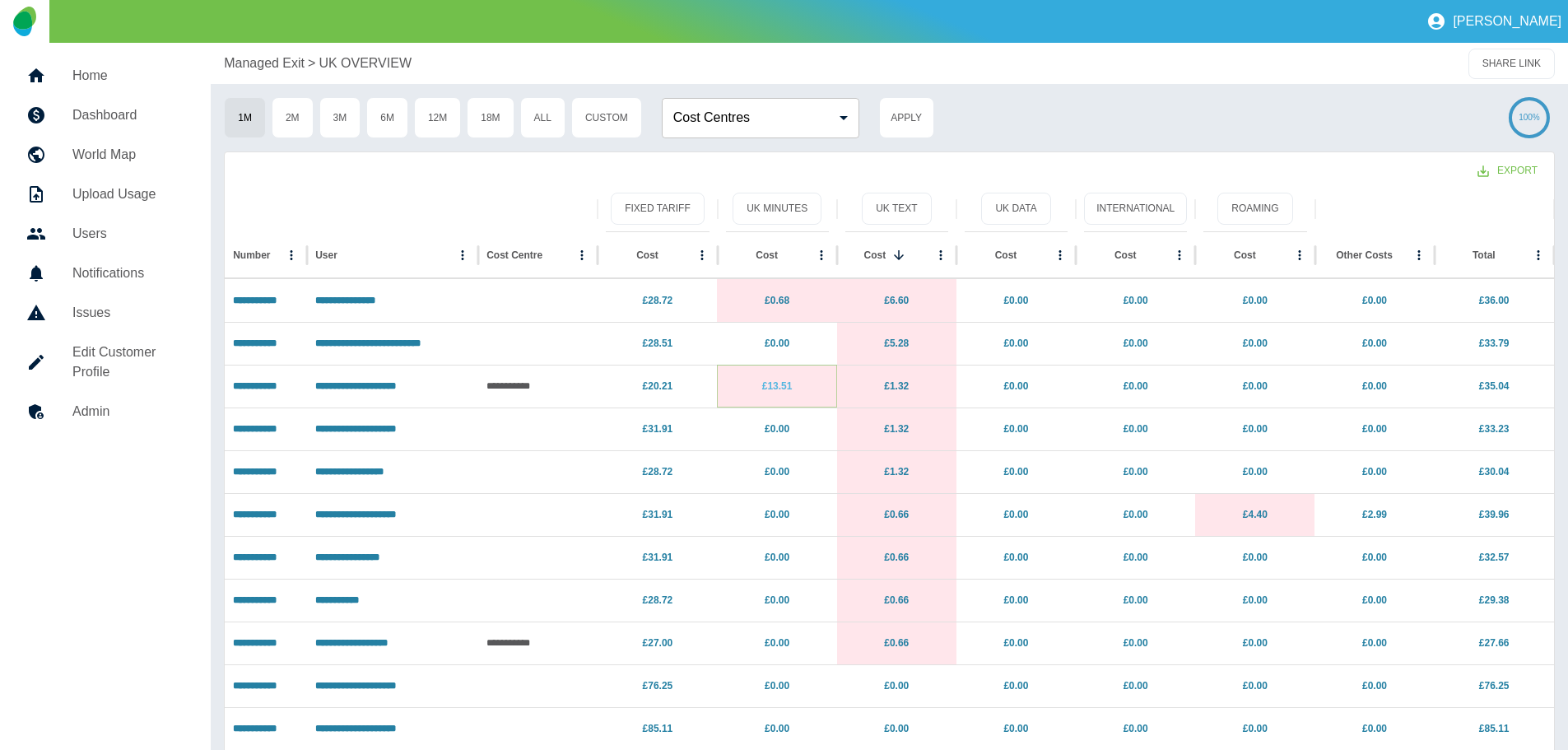
click at [781, 386] on link "£13.51" at bounding box center [778, 385] width 31 height 12
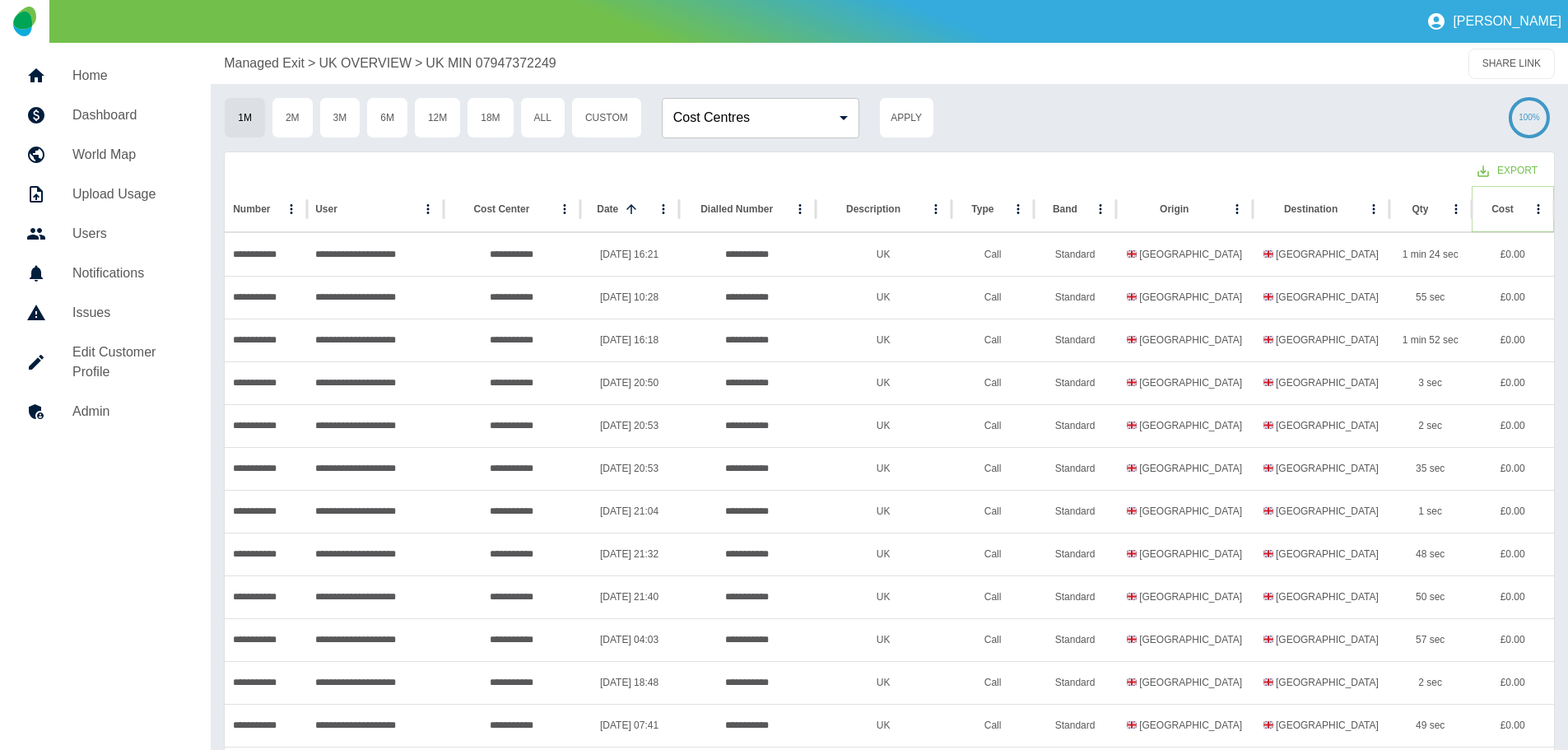
click at [1520, 211] on icon "Sort" at bounding box center [1527, 209] width 15 height 15
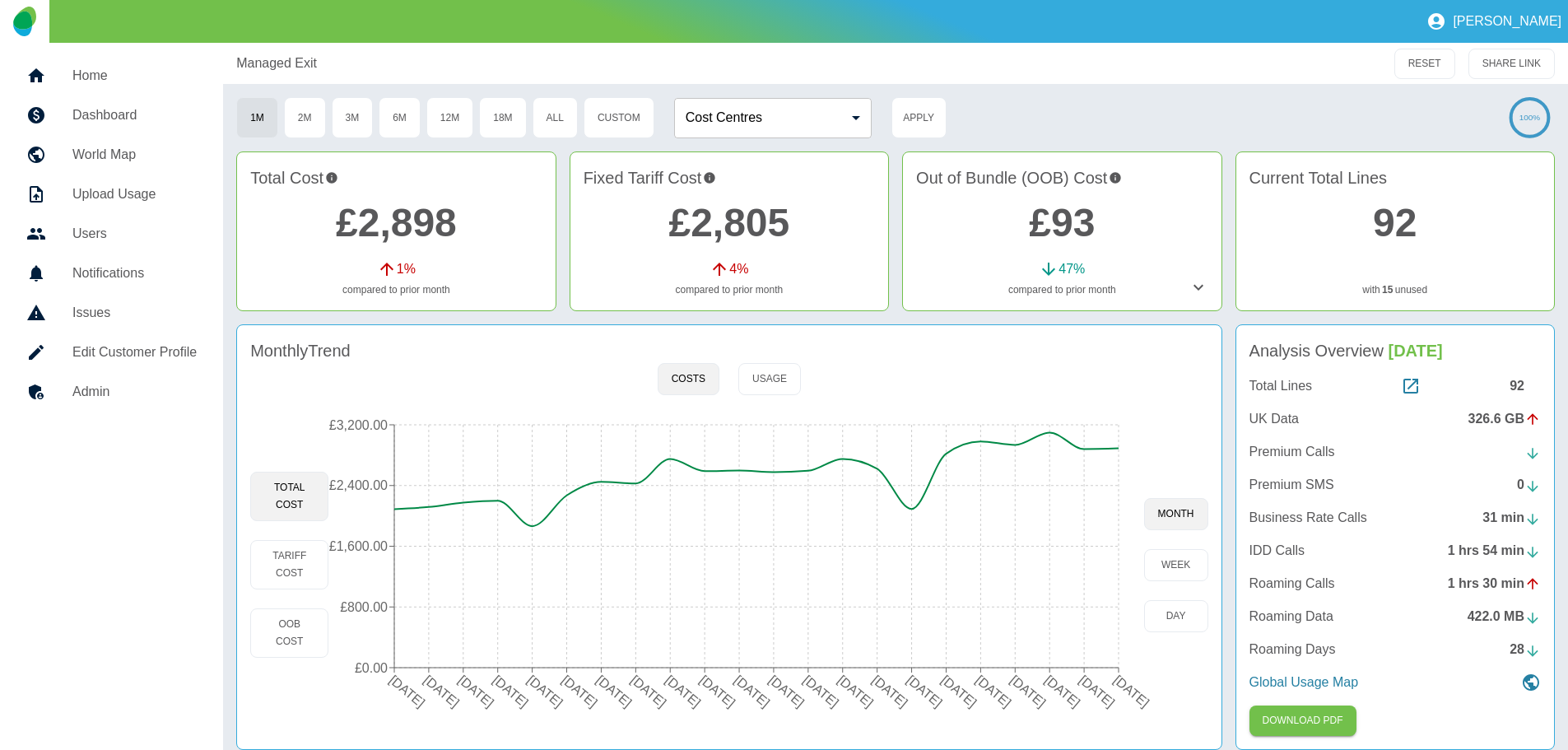
click at [1202, 289] on icon at bounding box center [1199, 287] width 20 height 20
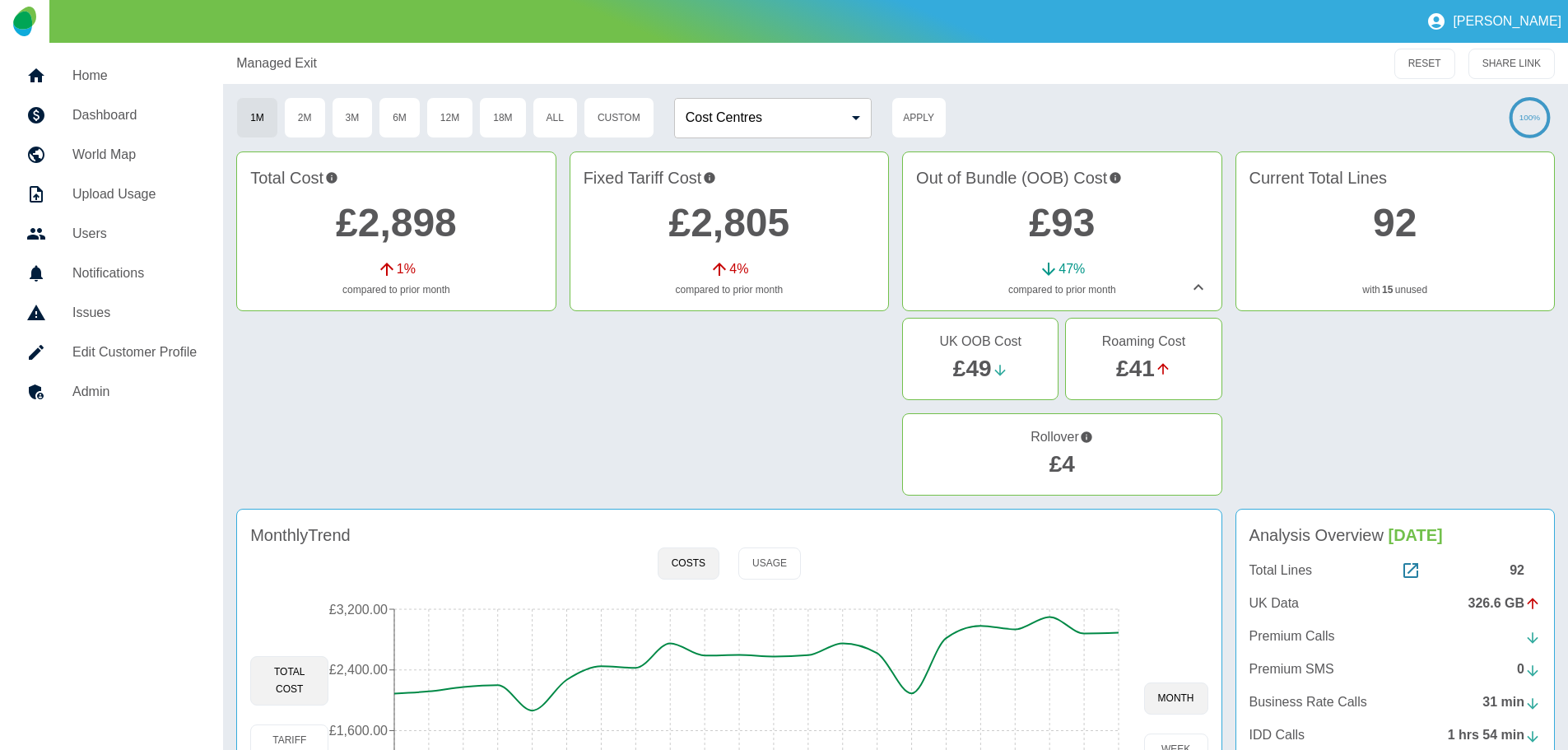
click at [984, 371] on link "£49" at bounding box center [973, 368] width 39 height 25
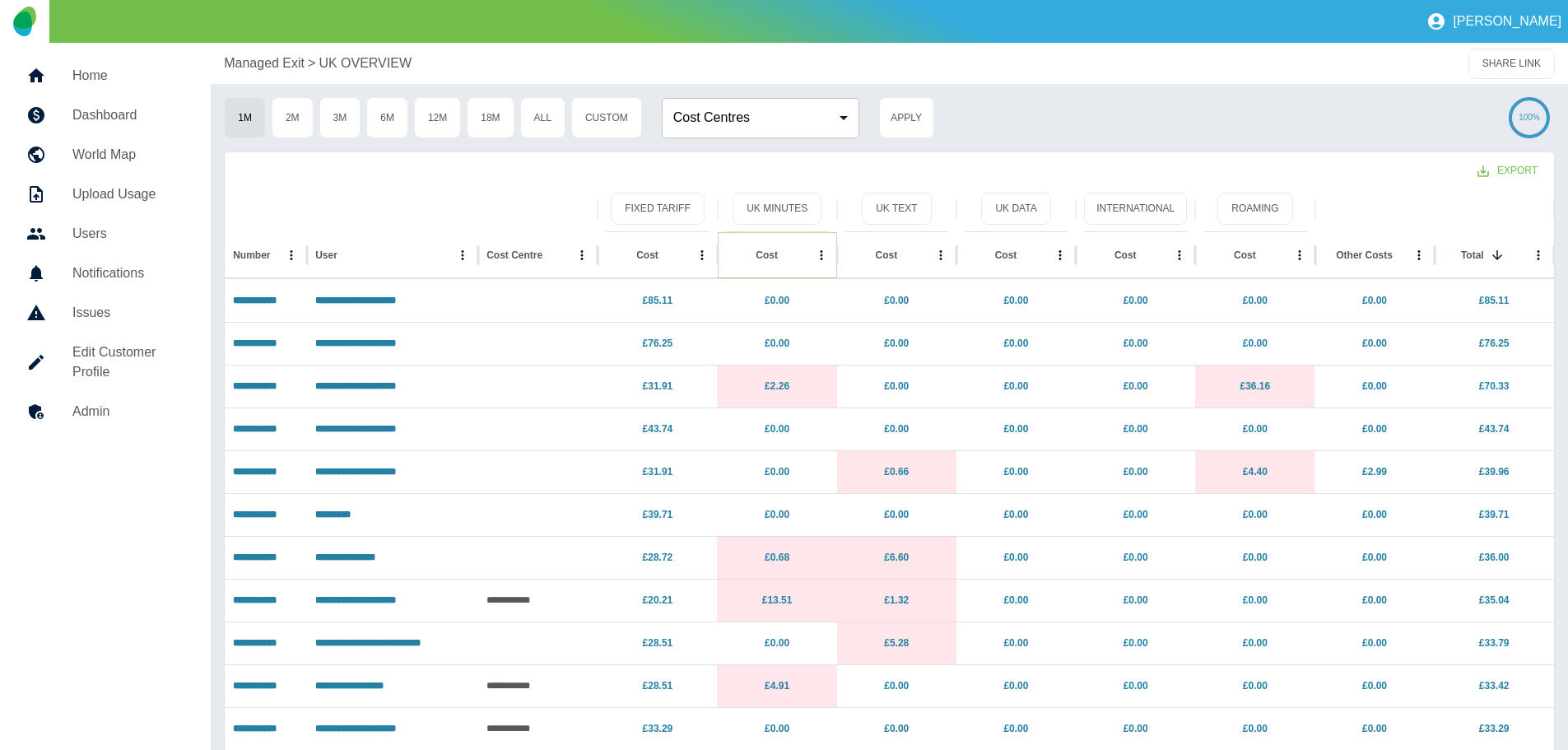
click at [784, 257] on icon "Sort" at bounding box center [791, 255] width 15 height 15
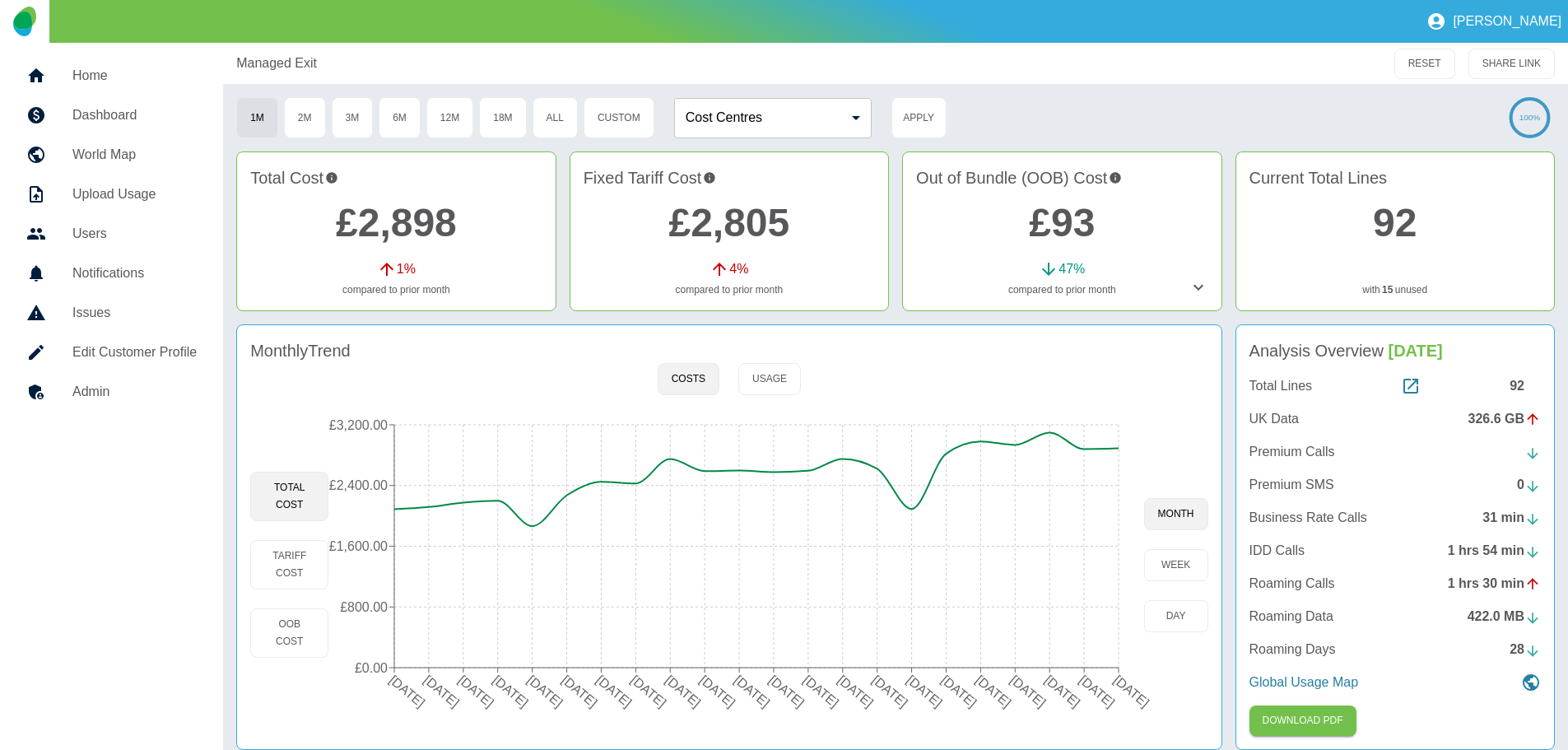
click at [1203, 290] on icon at bounding box center [1199, 287] width 20 height 20
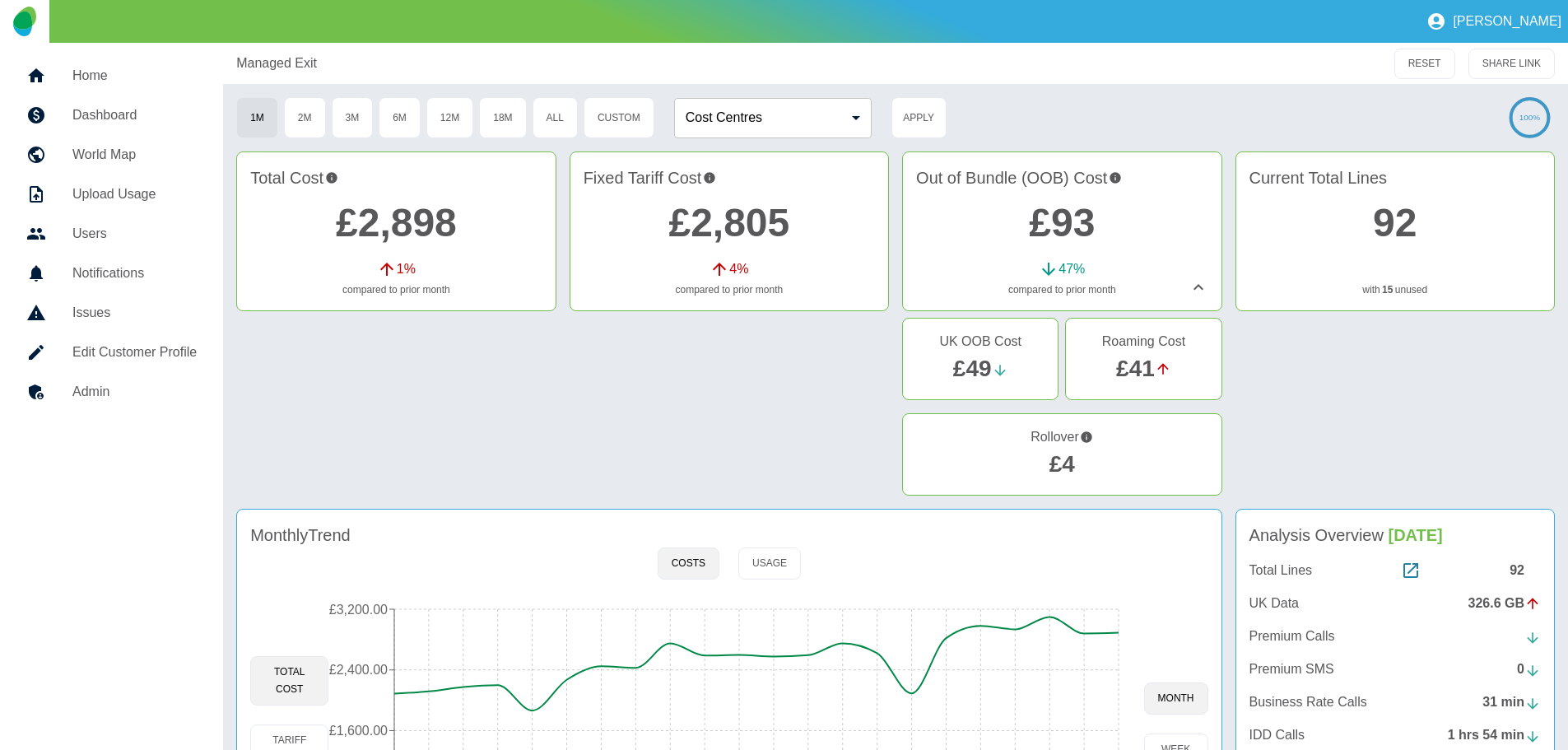
click at [1061, 467] on link "£4" at bounding box center [1063, 464] width 25 height 25
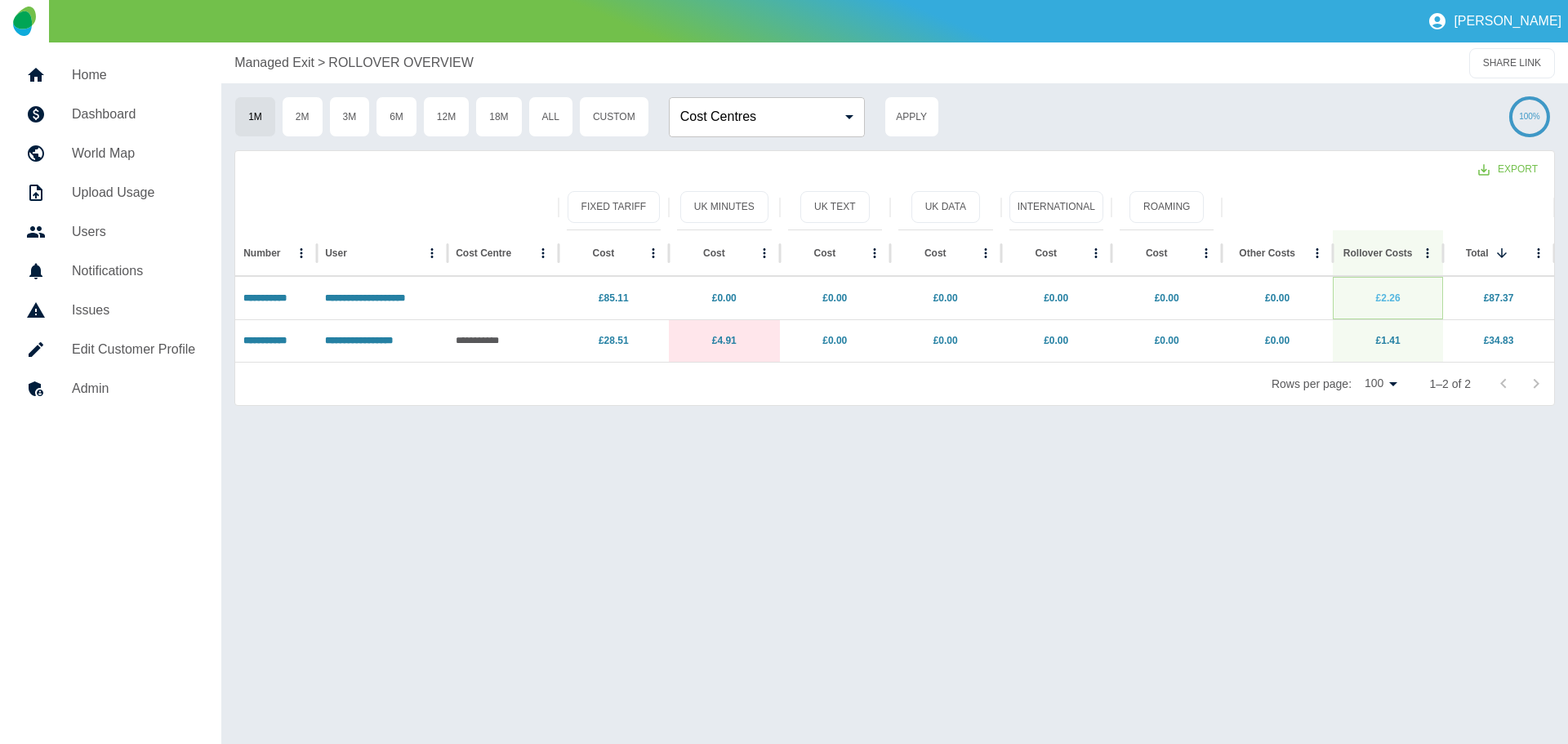
click at [1389, 297] on link "£2.26" at bounding box center [1388, 298] width 24 height 12
click at [1395, 338] on link "£1.41" at bounding box center [1388, 340] width 24 height 12
click at [1390, 299] on link "£2.26" at bounding box center [1388, 298] width 24 height 12
